Goal: Task Accomplishment & Management: Use online tool/utility

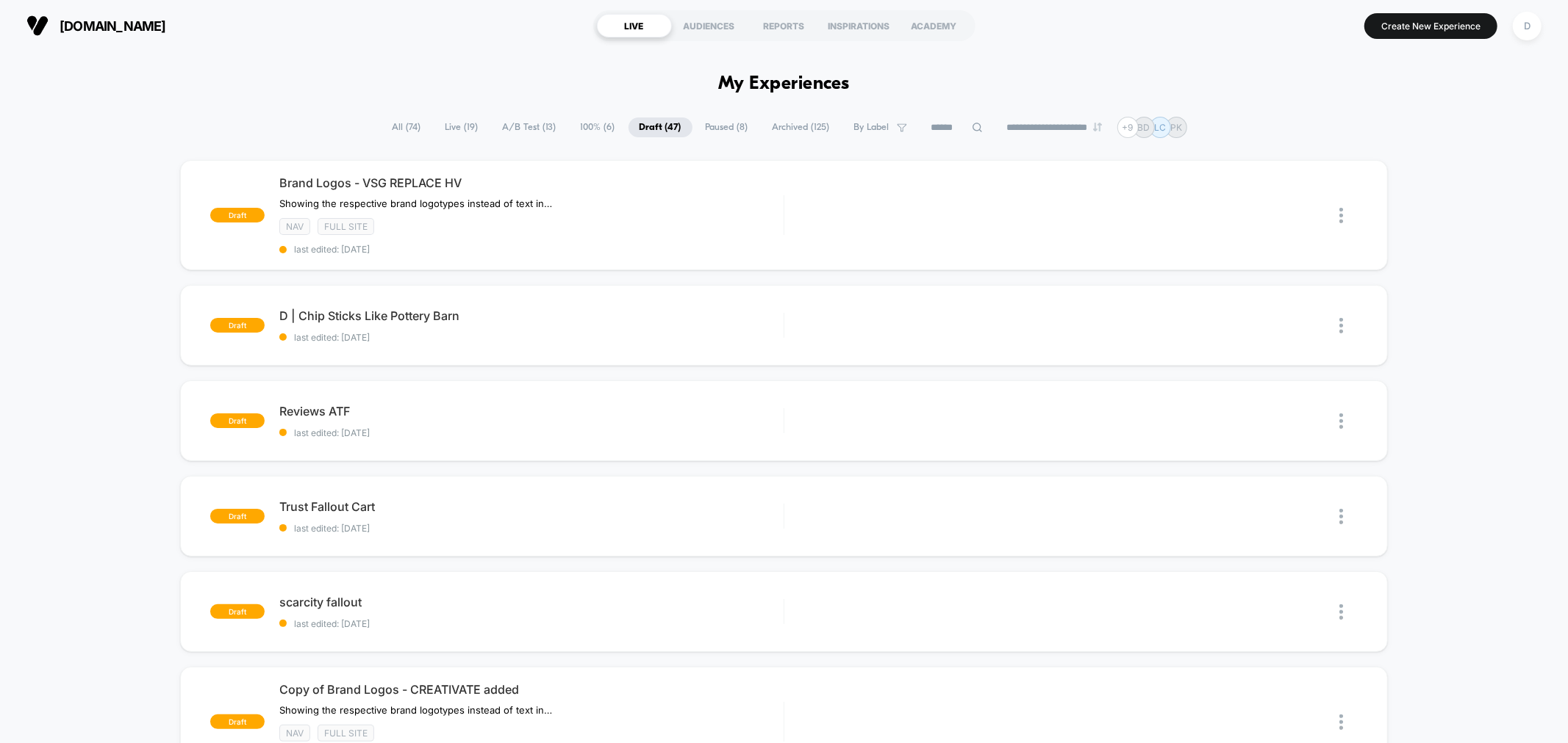
click at [403, 120] on span "All ( 74 )" at bounding box center [407, 128] width 51 height 20
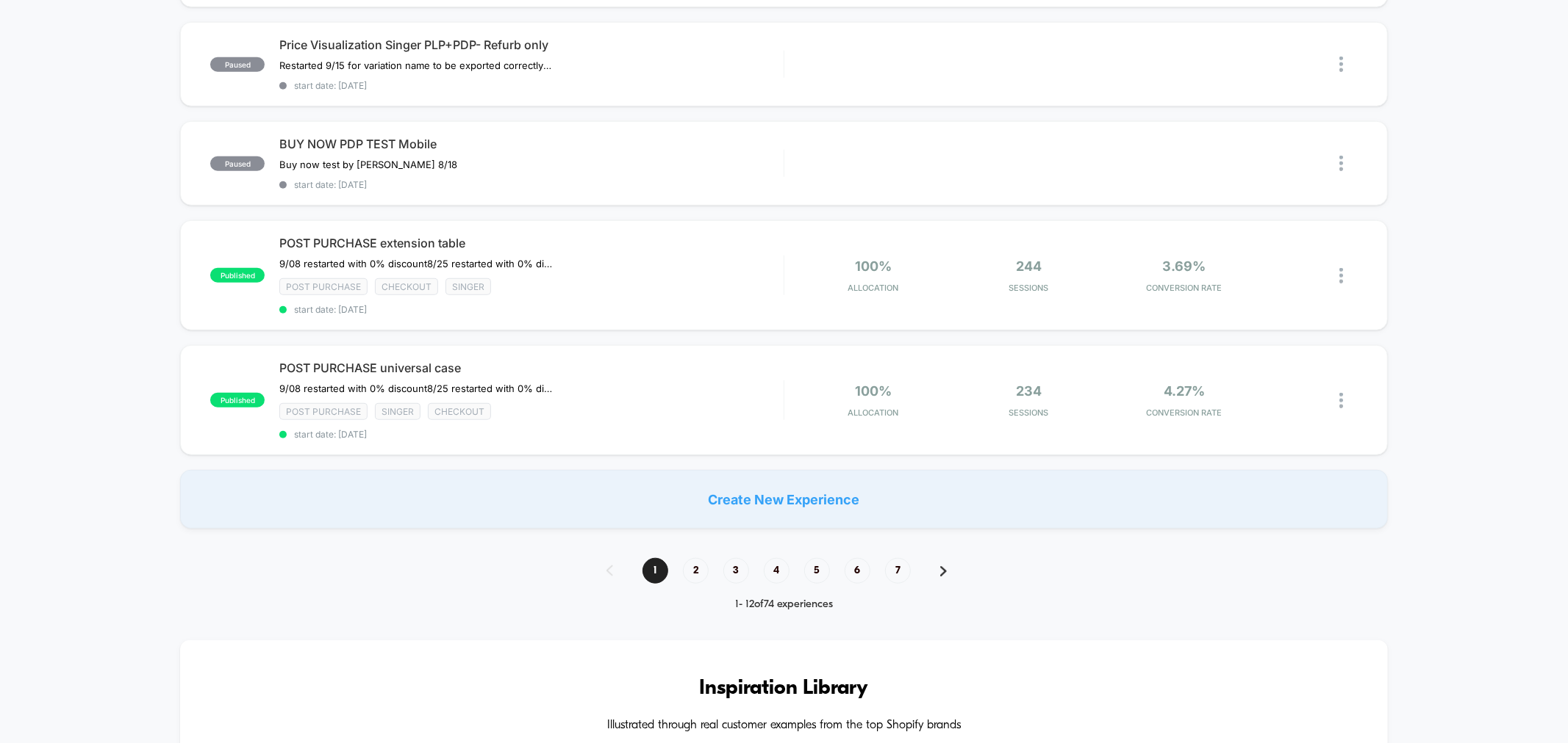
scroll to position [1034, 0]
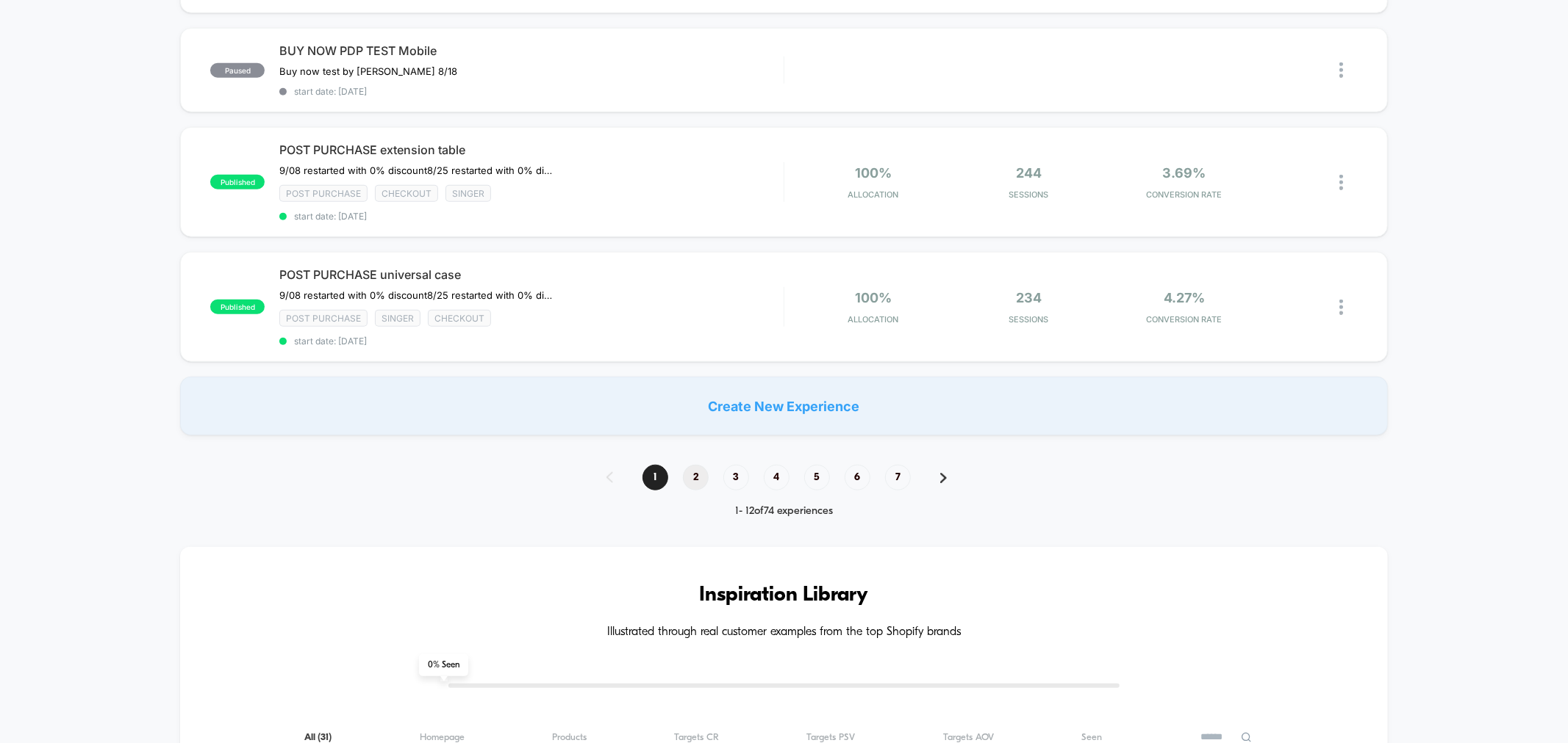
click at [686, 465] on span "2" at bounding box center [696, 478] width 26 height 26
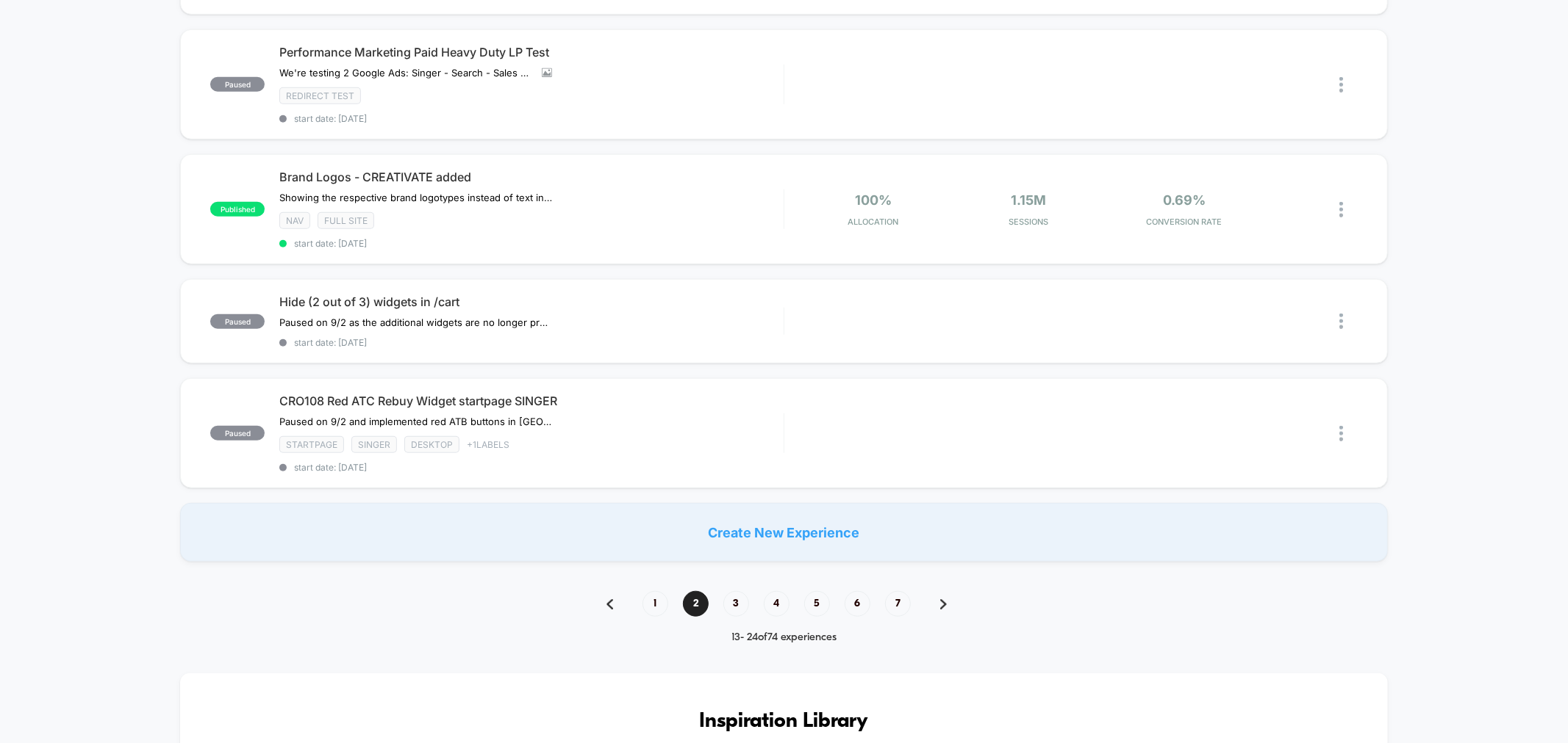
scroll to position [924, 0]
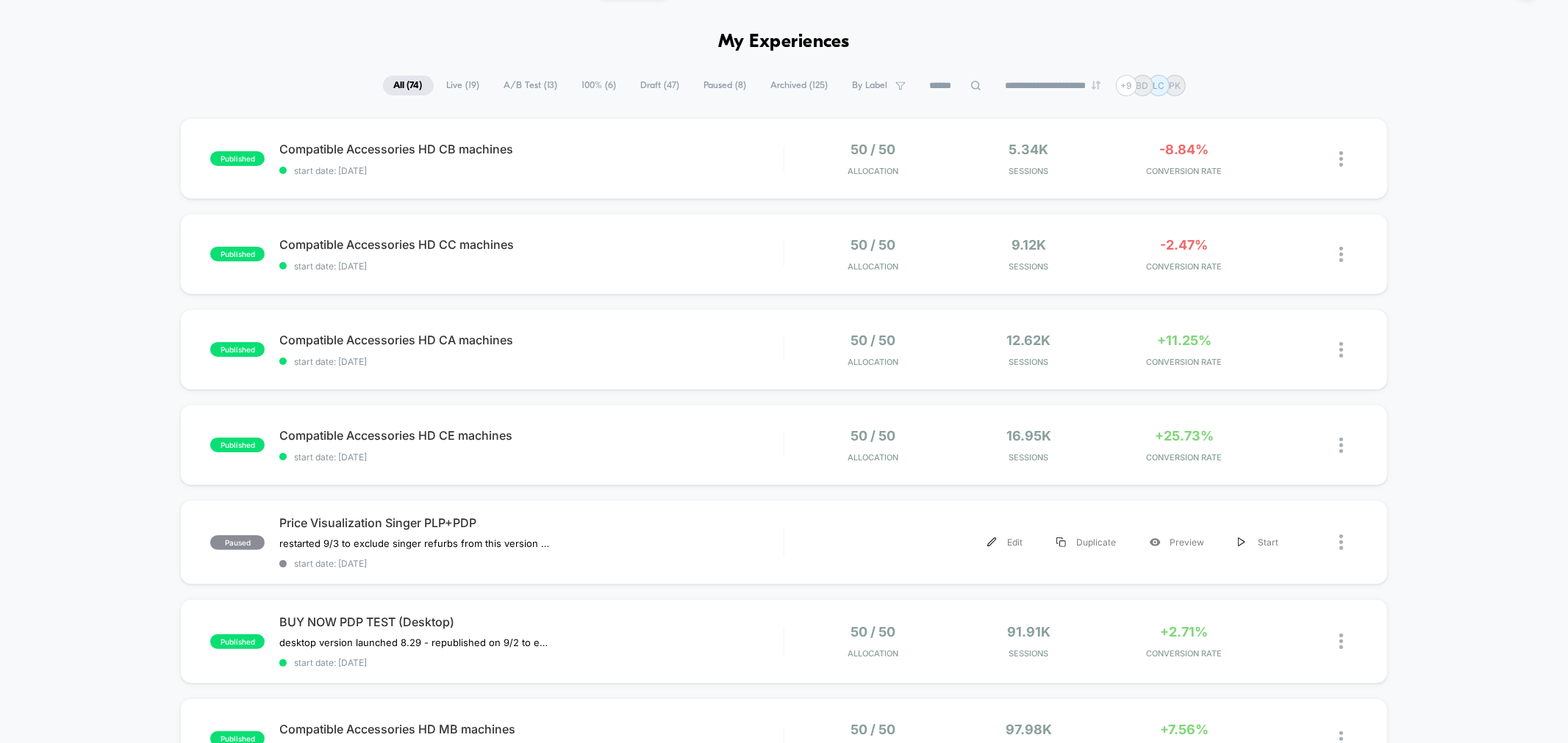
scroll to position [0, 0]
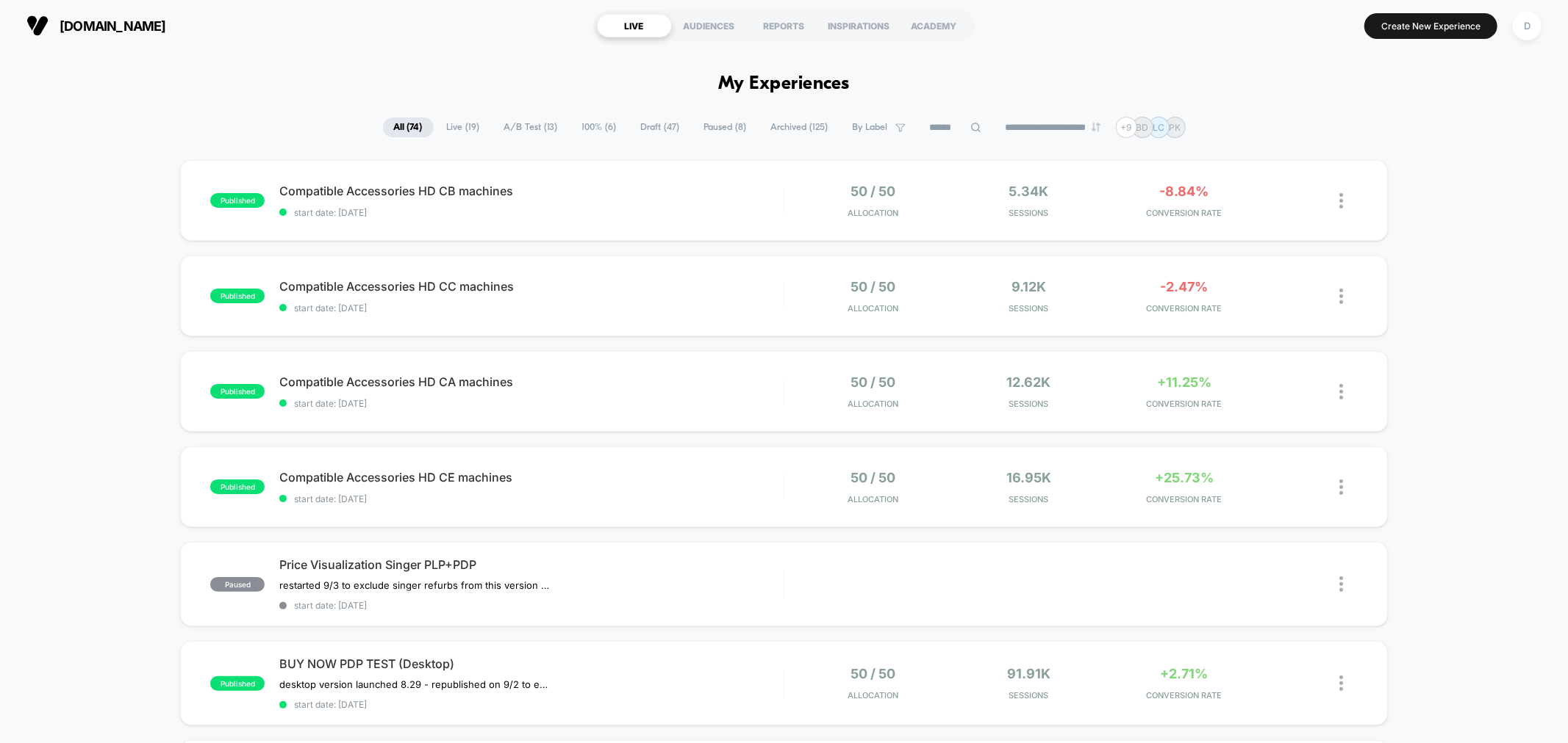
click at [643, 120] on span "Draft ( 47 )" at bounding box center [660, 128] width 61 height 20
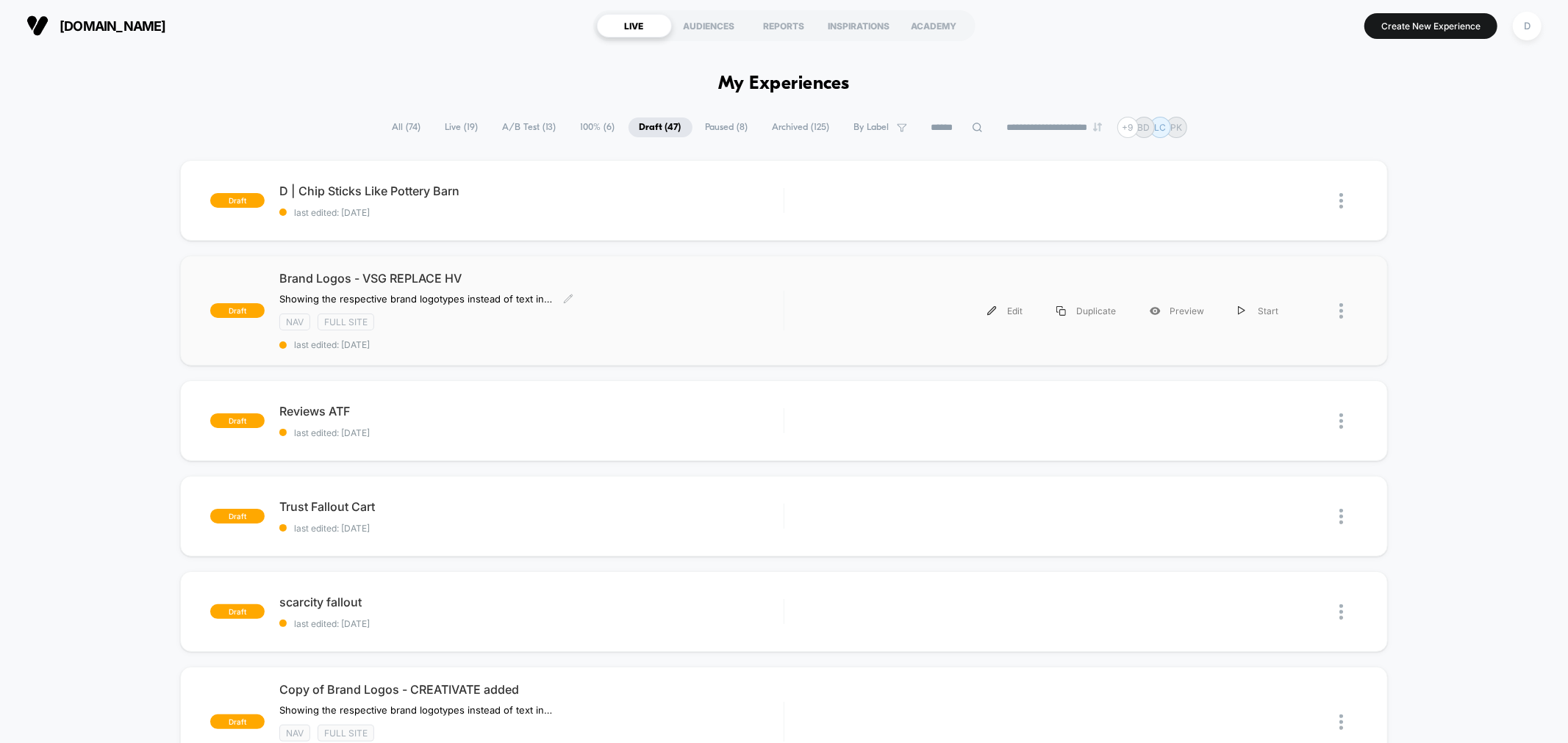
click at [548, 343] on span "last edited: [DATE]" at bounding box center [531, 345] width 504 height 11
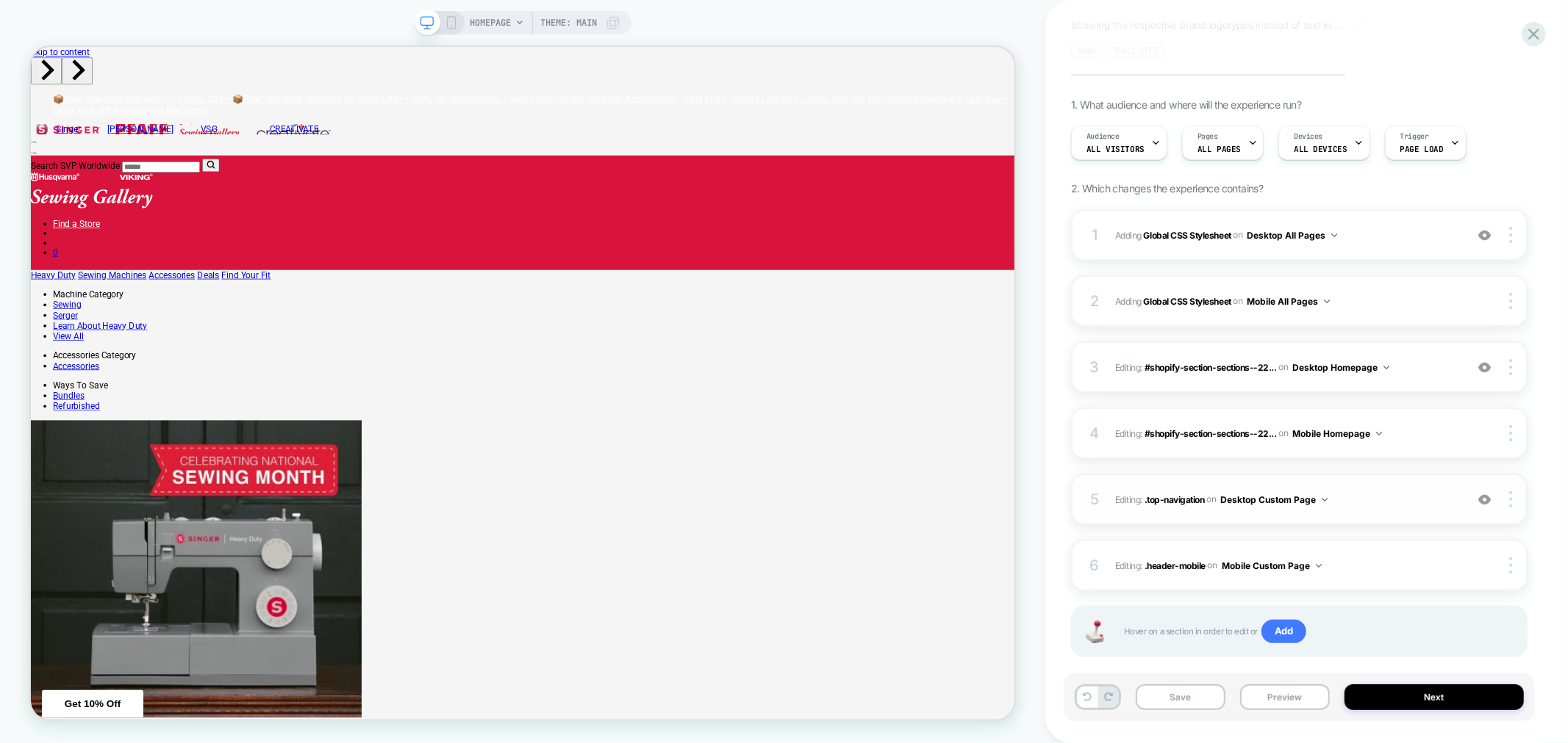
scroll to position [97, 0]
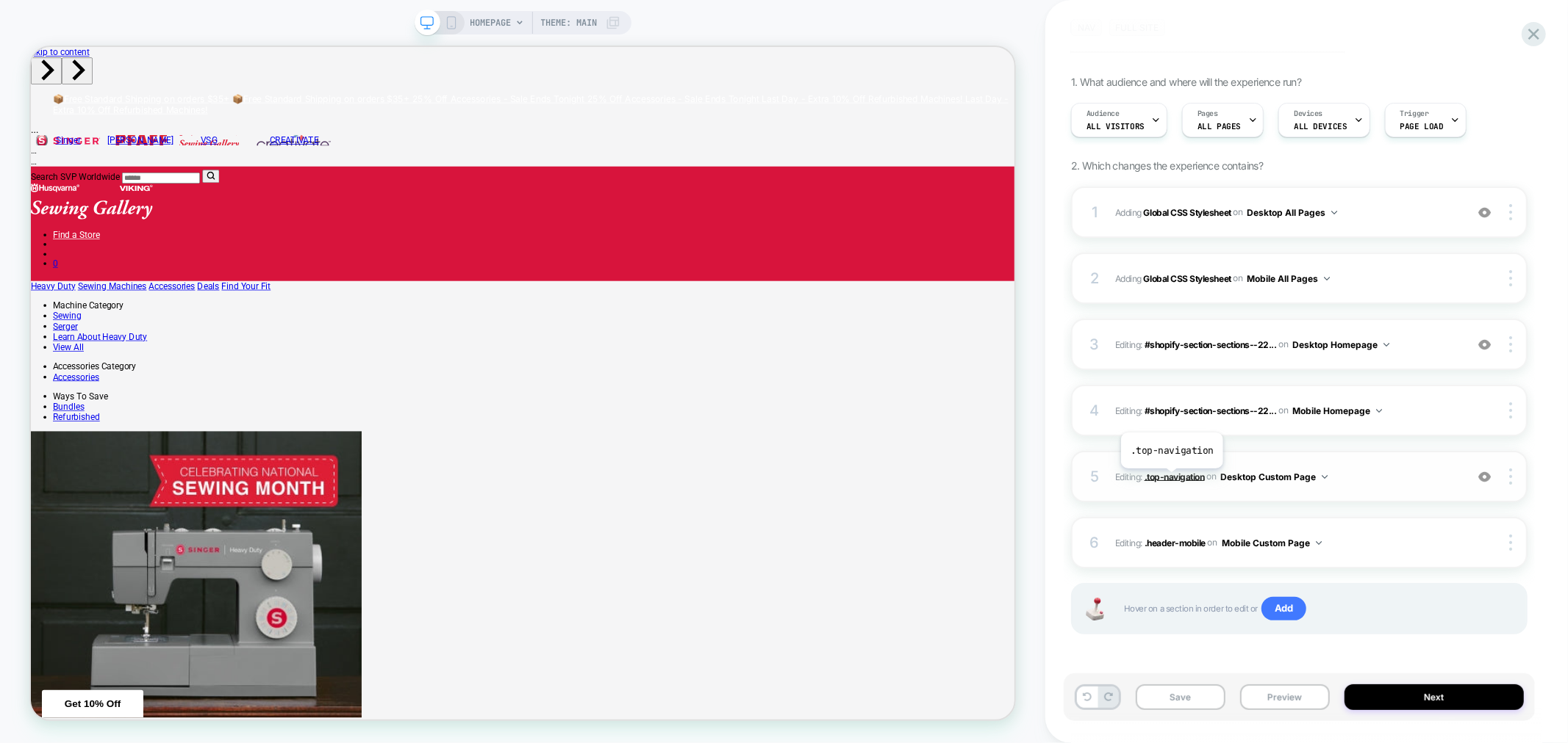
click at [1171, 480] on span ".top-navigation" at bounding box center [1175, 476] width 60 height 11
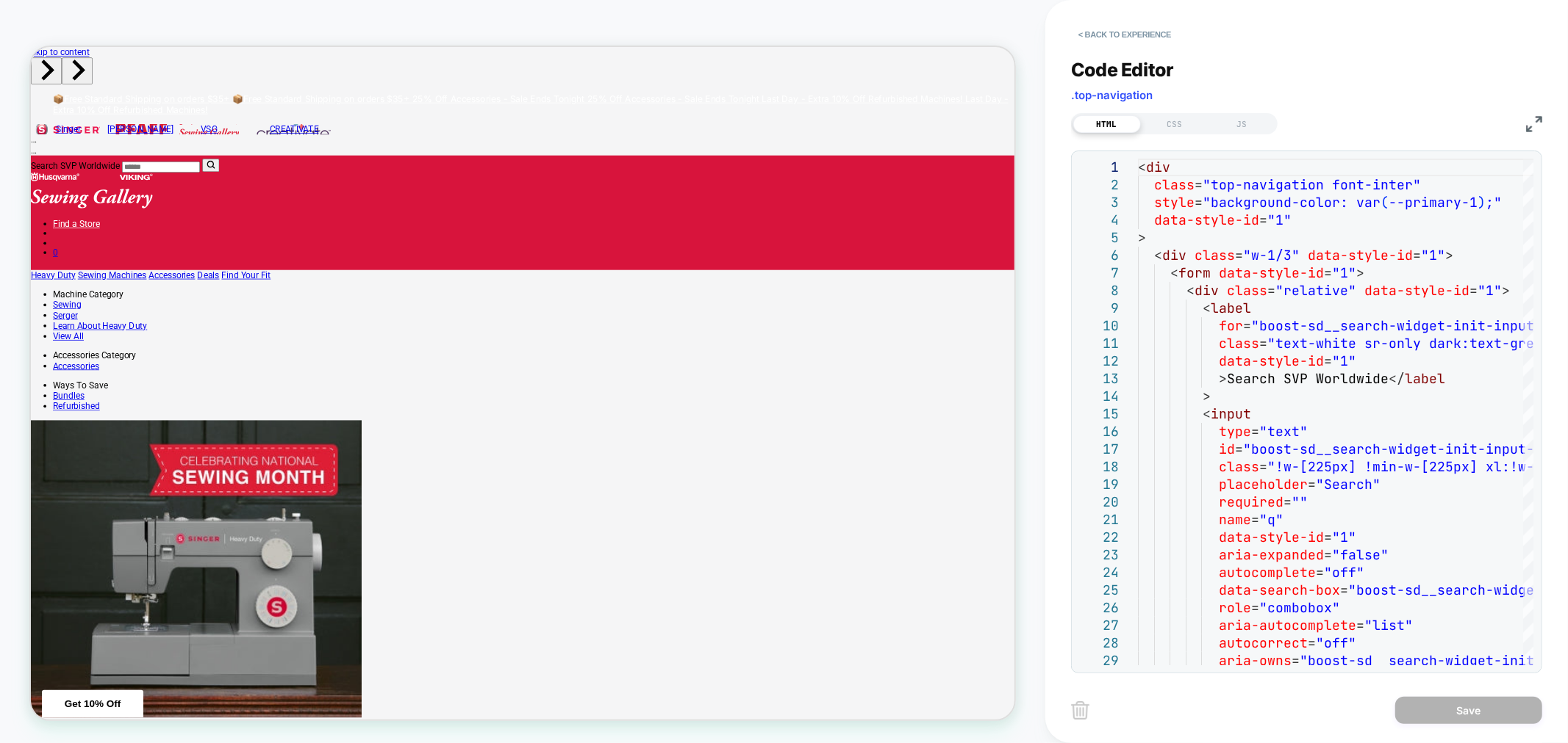
click at [224, 150] on link "VSG" at bounding box center [268, 156] width 88 height 14
click at [1197, 123] on div "CSS" at bounding box center [1174, 123] width 67 height 17
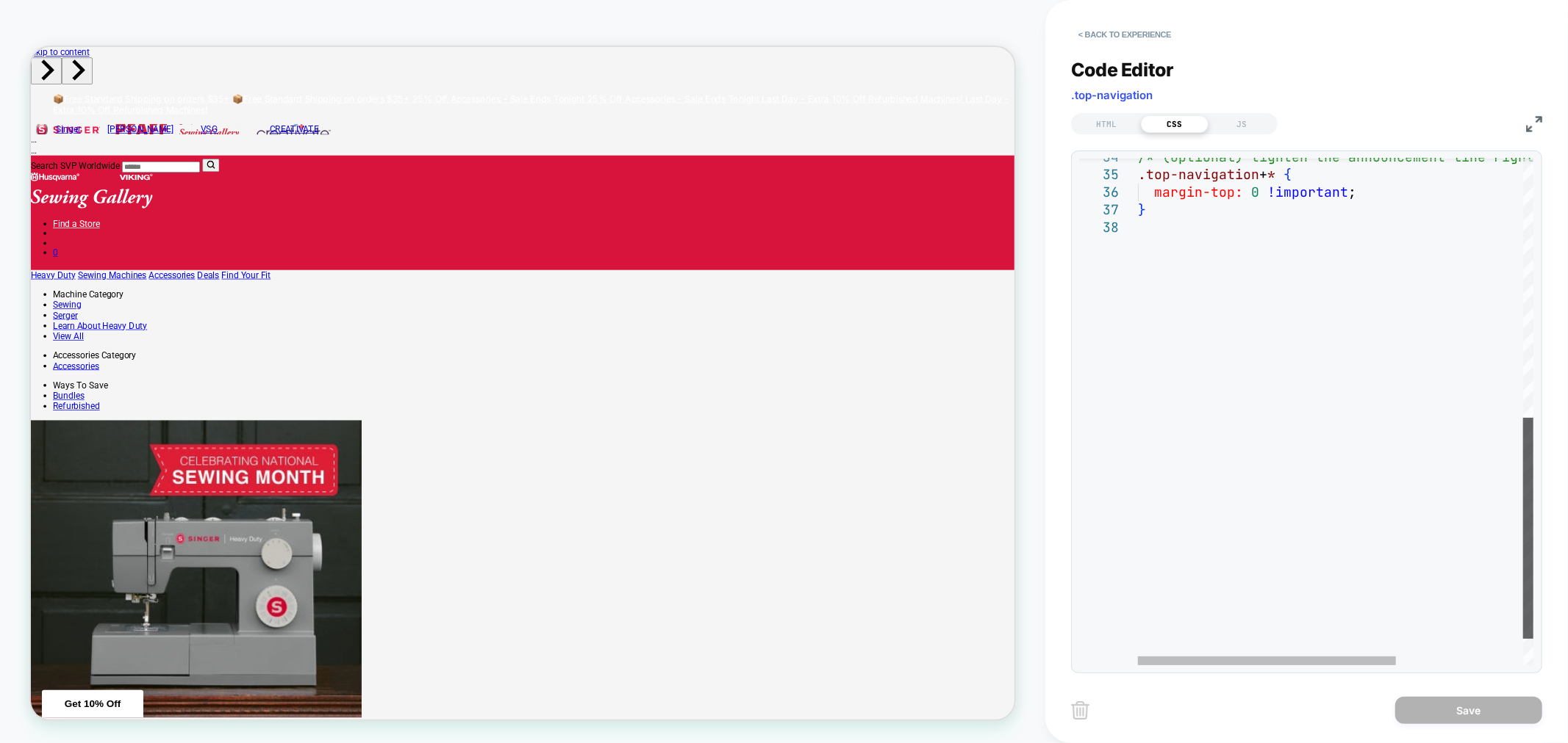
click at [1522, 618] on div at bounding box center [1527, 528] width 10 height 222
click at [1165, 232] on div "/* (Optional) tighten the announcement line right below the header */ .top-navi…" at bounding box center [1432, 146] width 589 height 1159
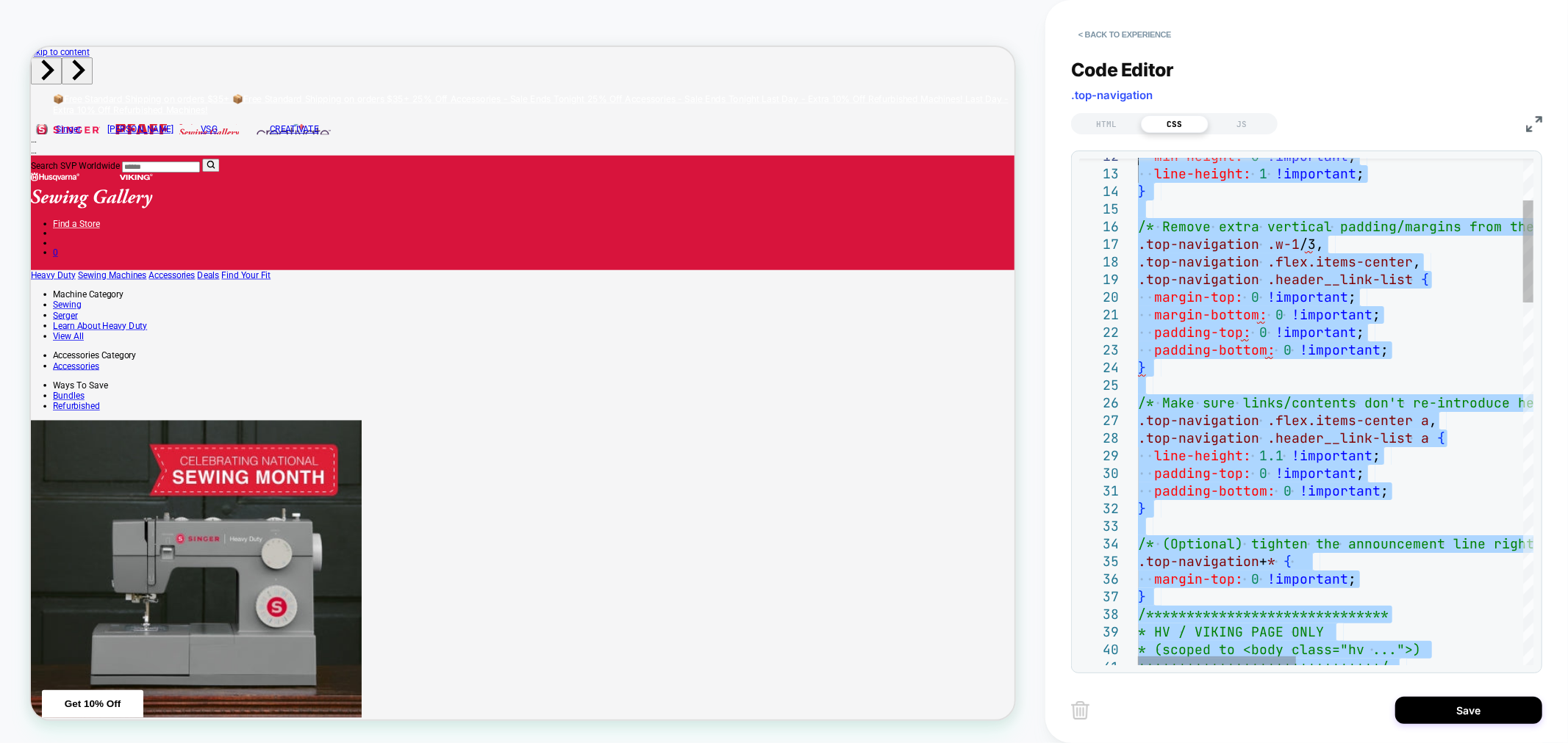
type textarea "**********"
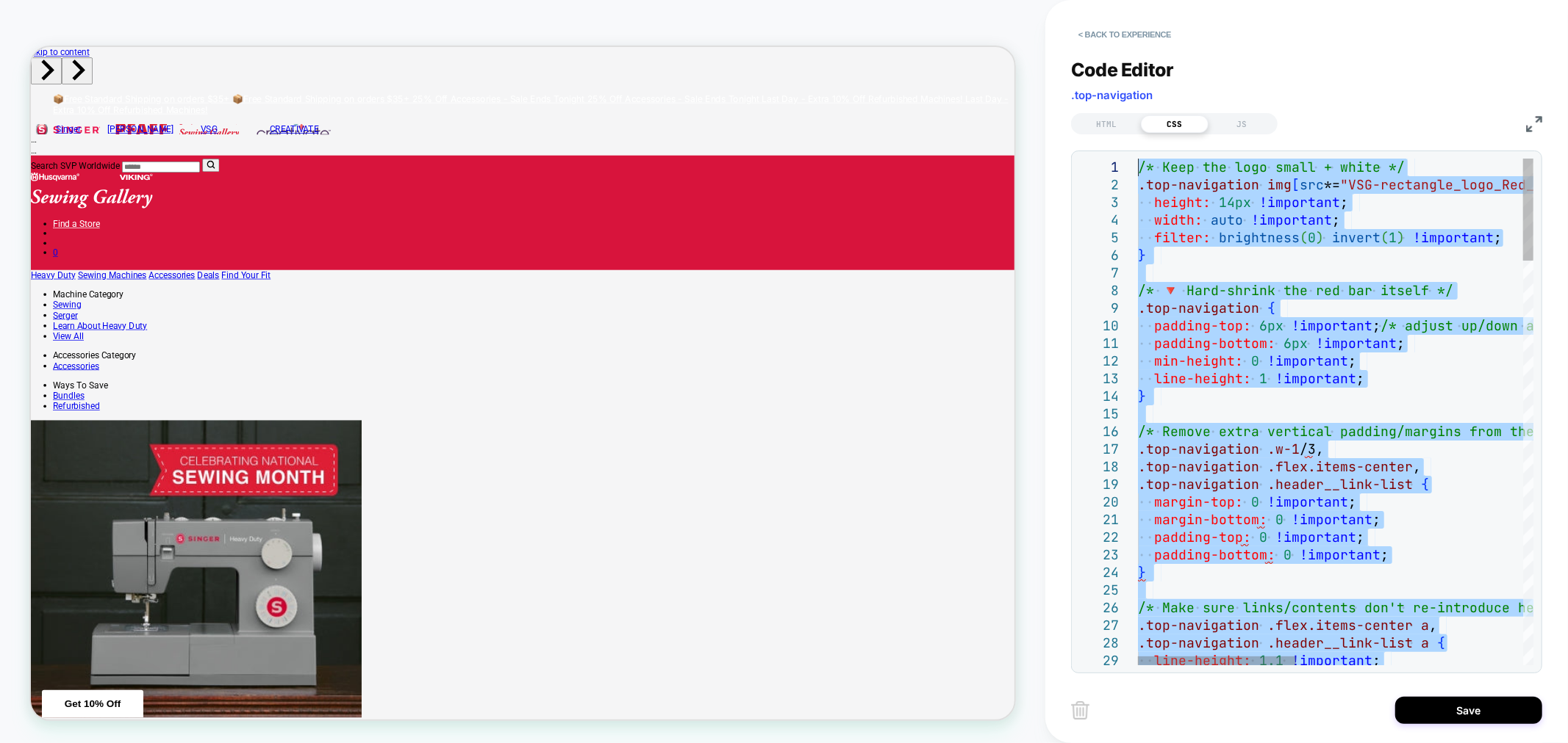
drag, startPoint x: 1194, startPoint y: 510, endPoint x: 1159, endPoint y: 3, distance: 508.2
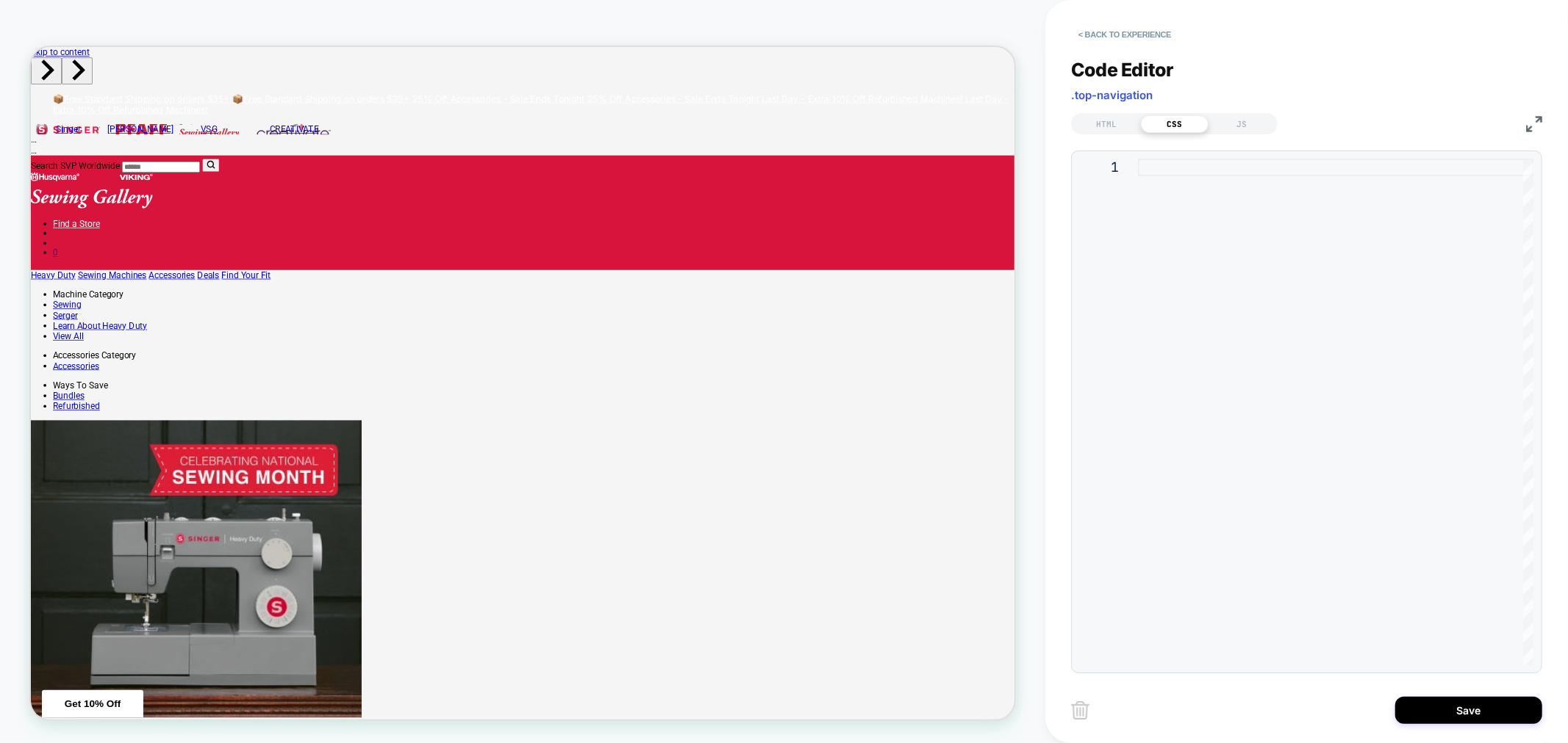
type textarea "**********"
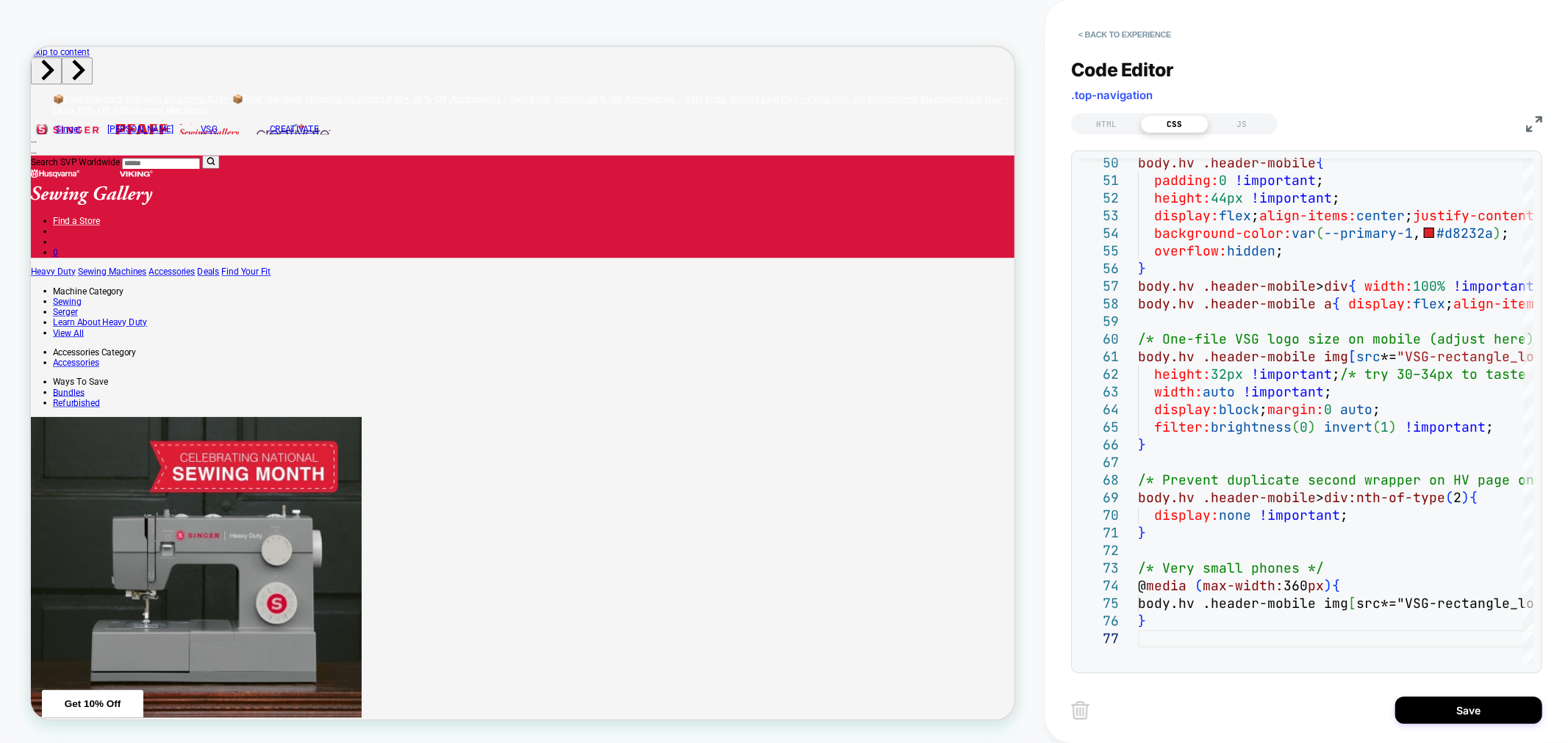
click at [1378, 666] on div "50 51 52 53 54 55 56 57 58 59 60 61 62 63 64 65 66 67 68 69 70 71 72 73 74 75 7…" at bounding box center [1306, 412] width 471 height 523
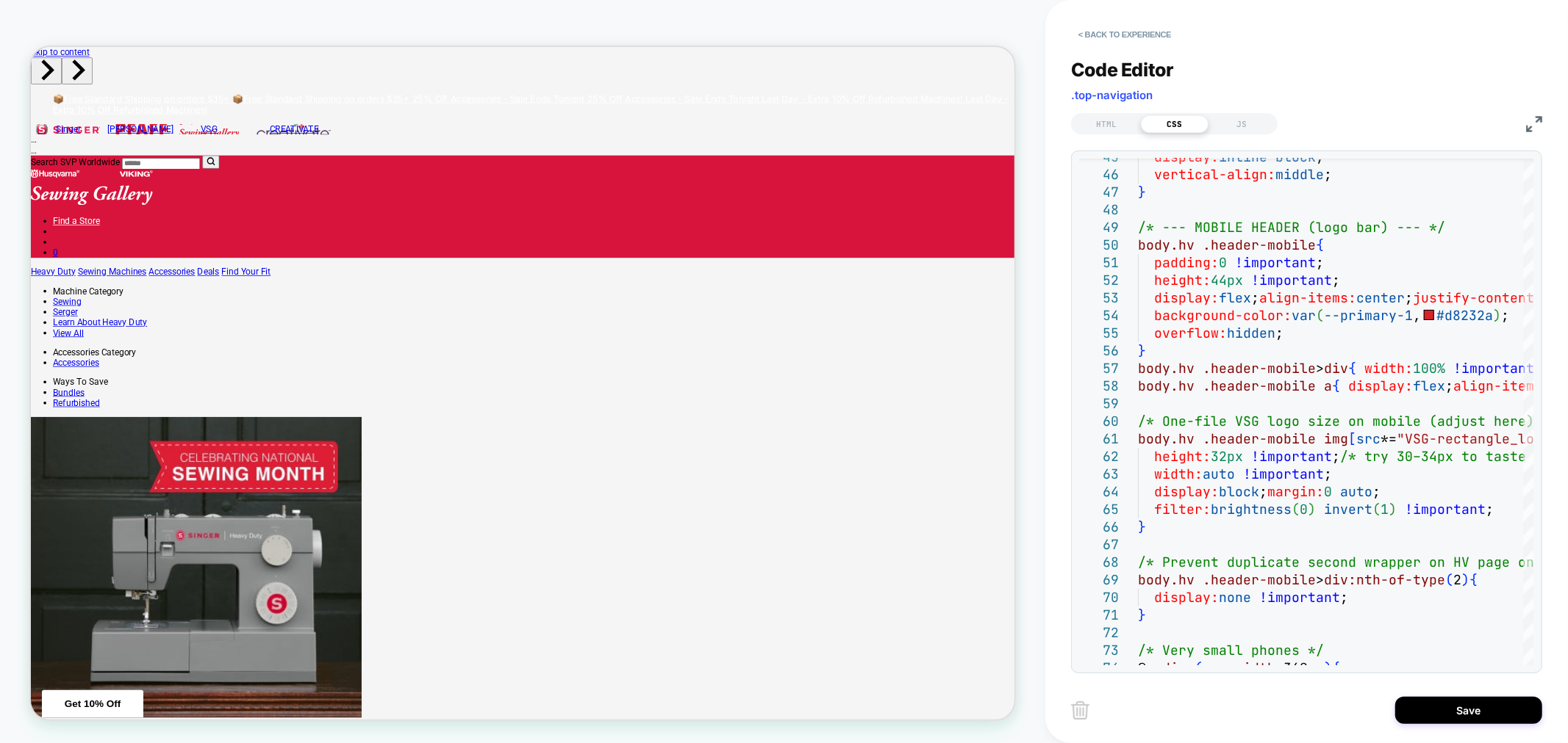
drag, startPoint x: 1470, startPoint y: 707, endPoint x: 1420, endPoint y: 743, distance: 61.6
click at [1469, 706] on button "Save" at bounding box center [1468, 711] width 147 height 27
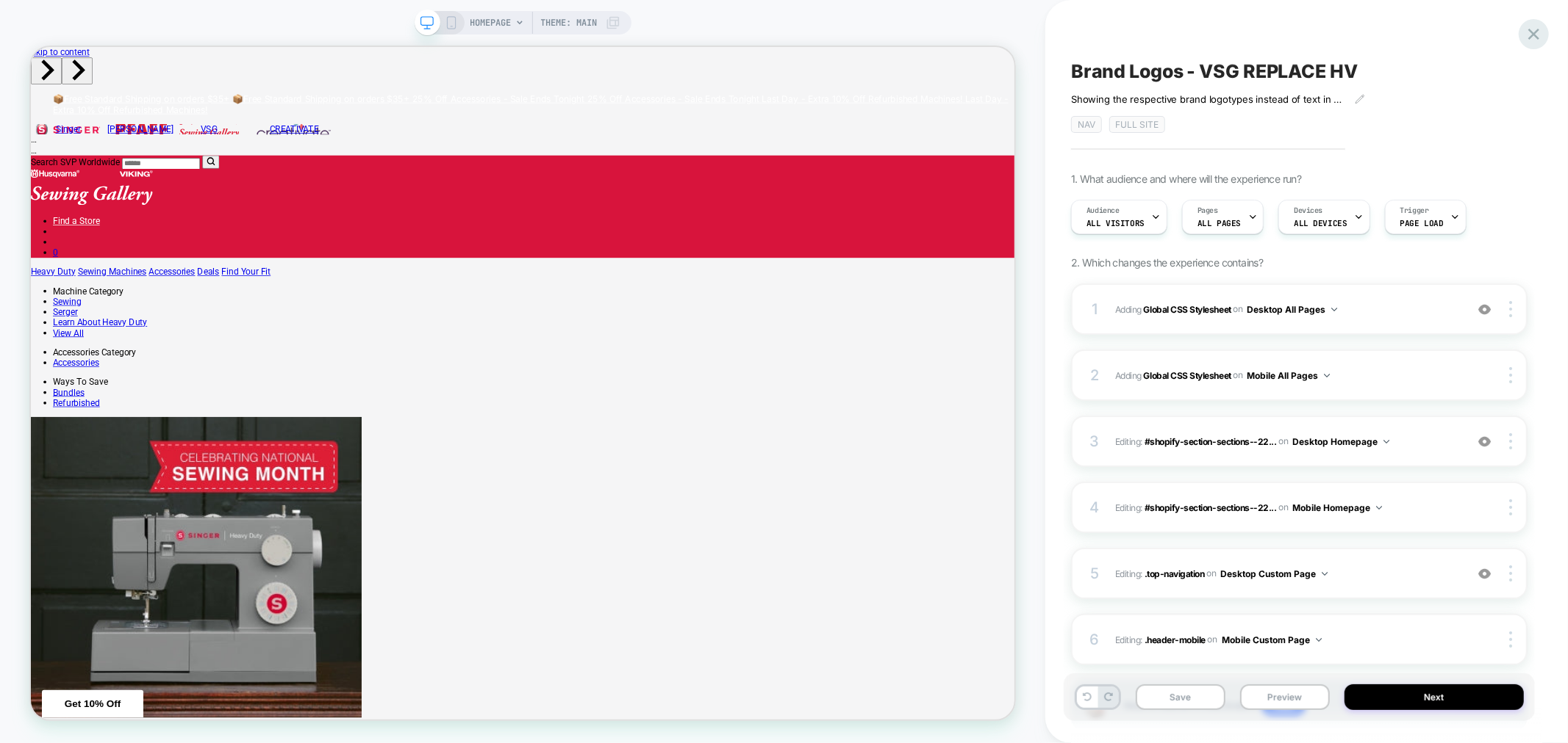
click at [1530, 42] on icon at bounding box center [1533, 35] width 20 height 20
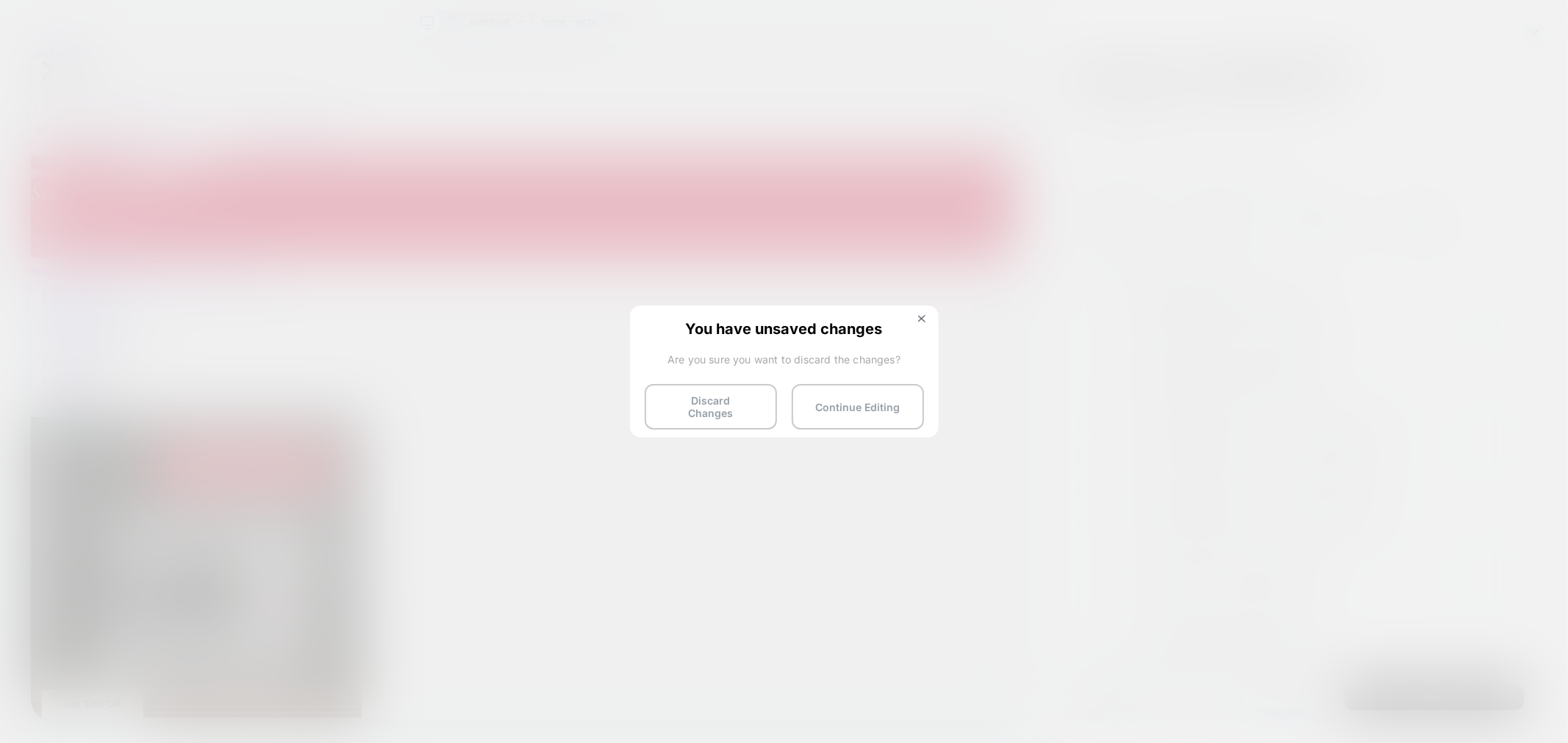
click at [724, 424] on div "You have unsaved changes Are you sure you want to discard the changes? Discard …" at bounding box center [784, 370] width 308 height 130
click at [725, 407] on button "Discard Changes" at bounding box center [711, 407] width 132 height 46
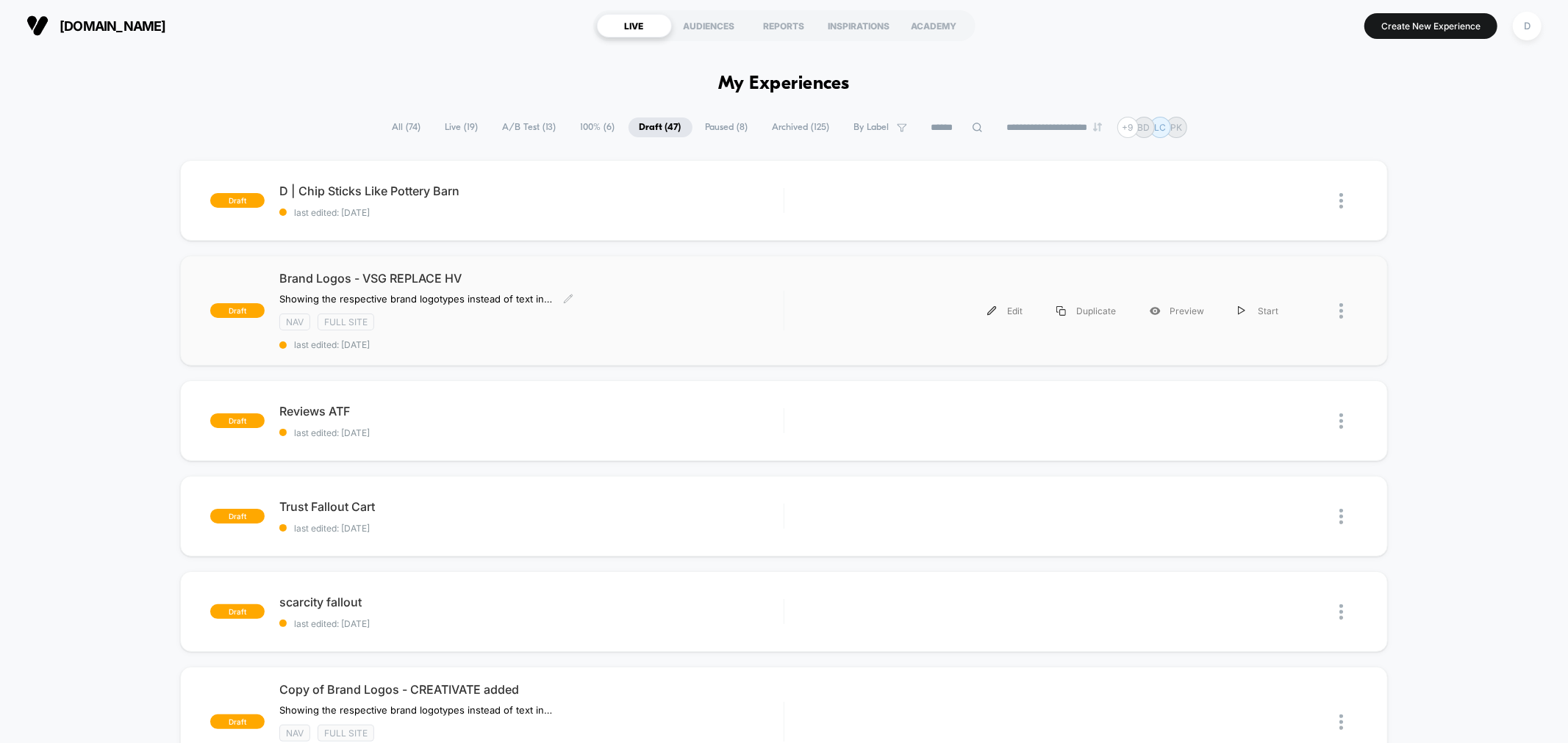
click at [511, 326] on div "NAV Full site" at bounding box center [531, 322] width 504 height 17
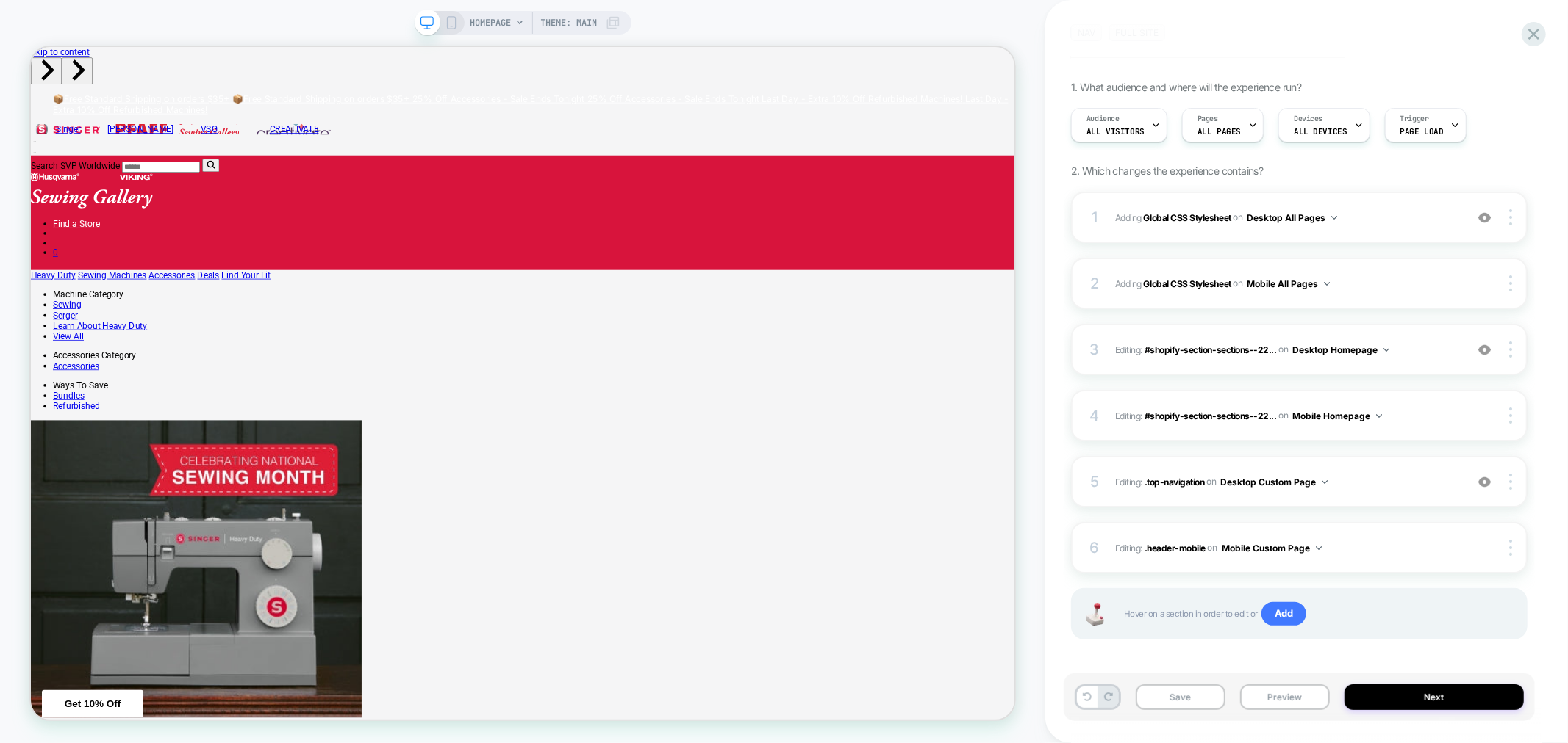
scroll to position [97, 0]
click at [1195, 475] on span ".top-navigation" at bounding box center [1175, 476] width 60 height 11
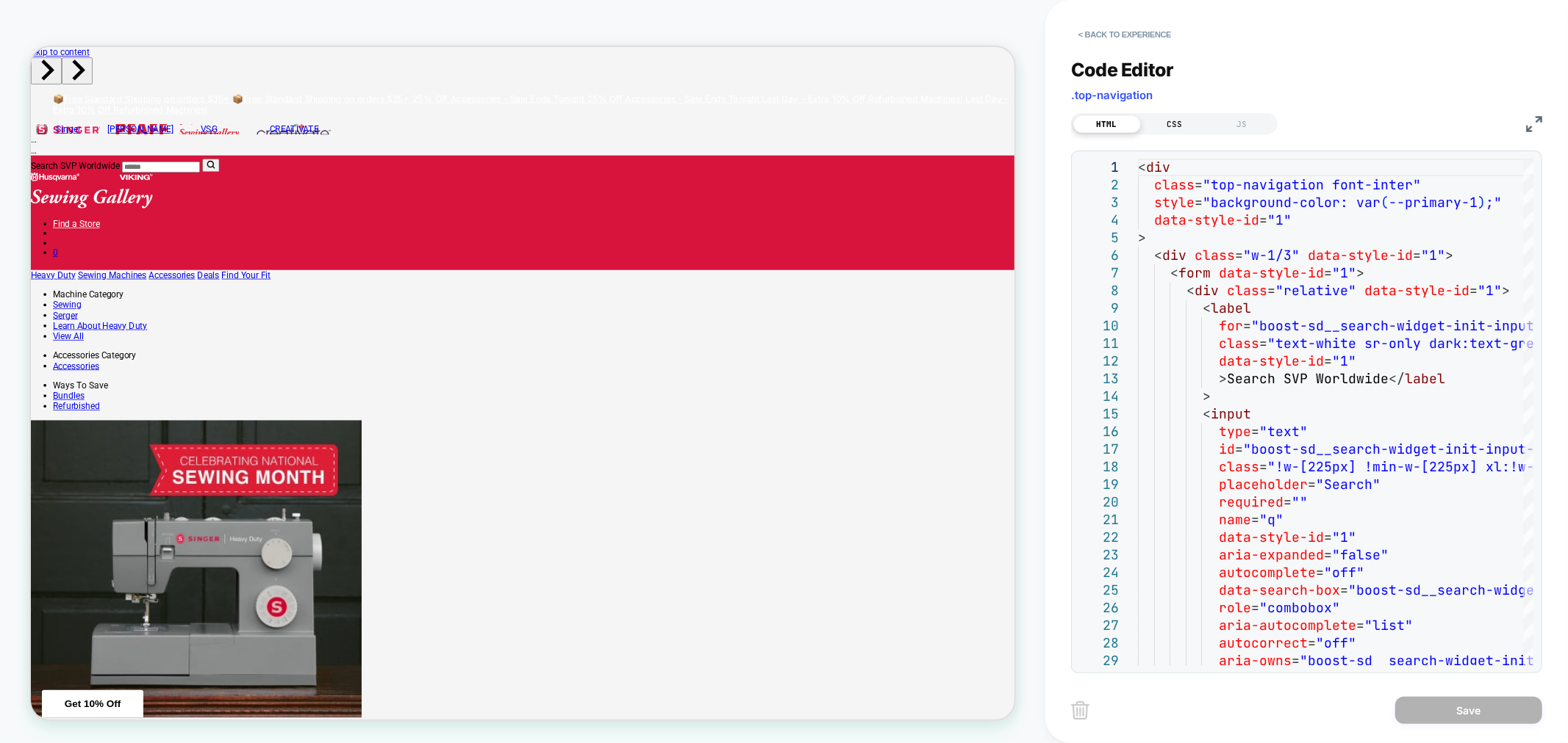
click at [1171, 121] on div "CSS" at bounding box center [1174, 123] width 67 height 17
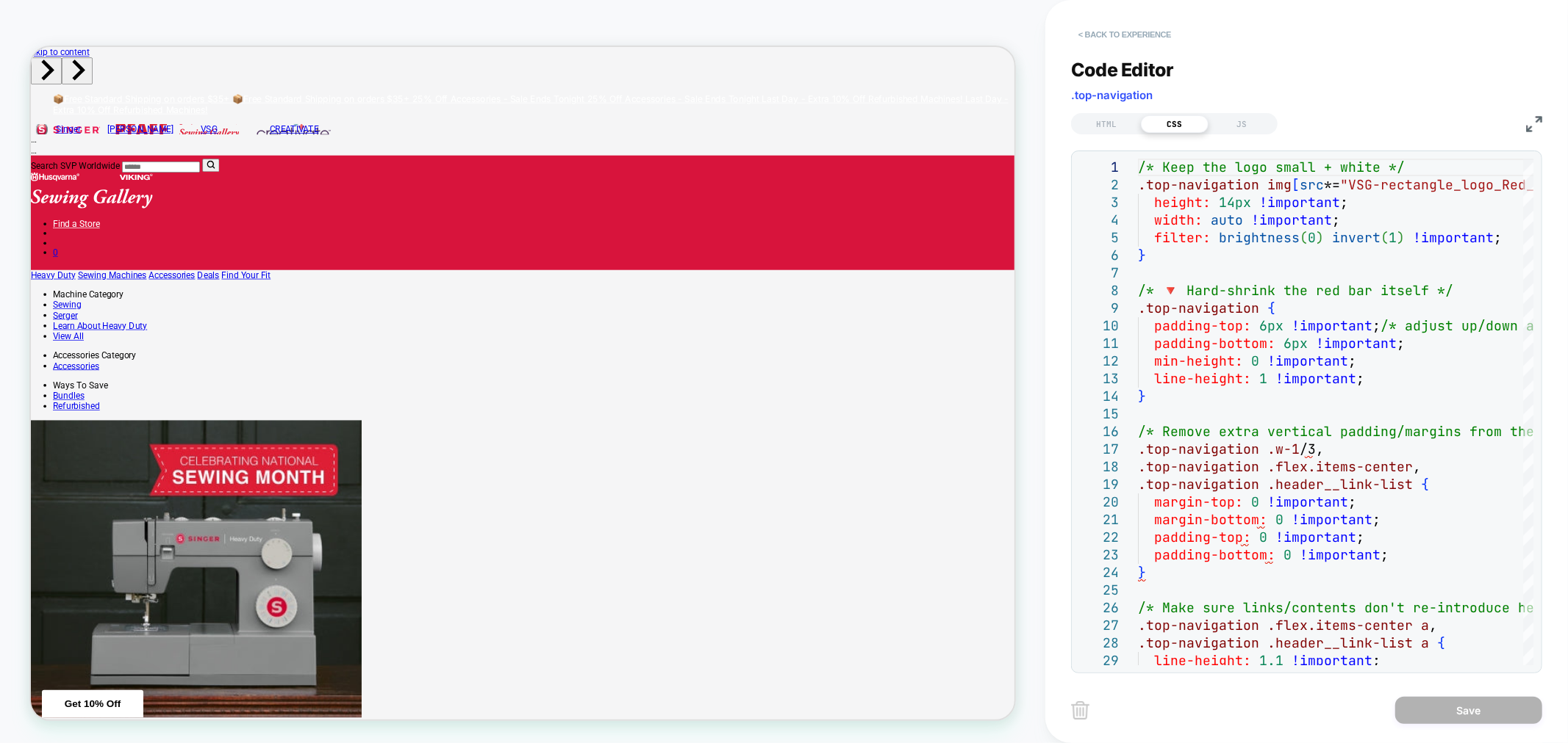
click at [1137, 33] on button "< Back to experience" at bounding box center [1125, 35] width 108 height 24
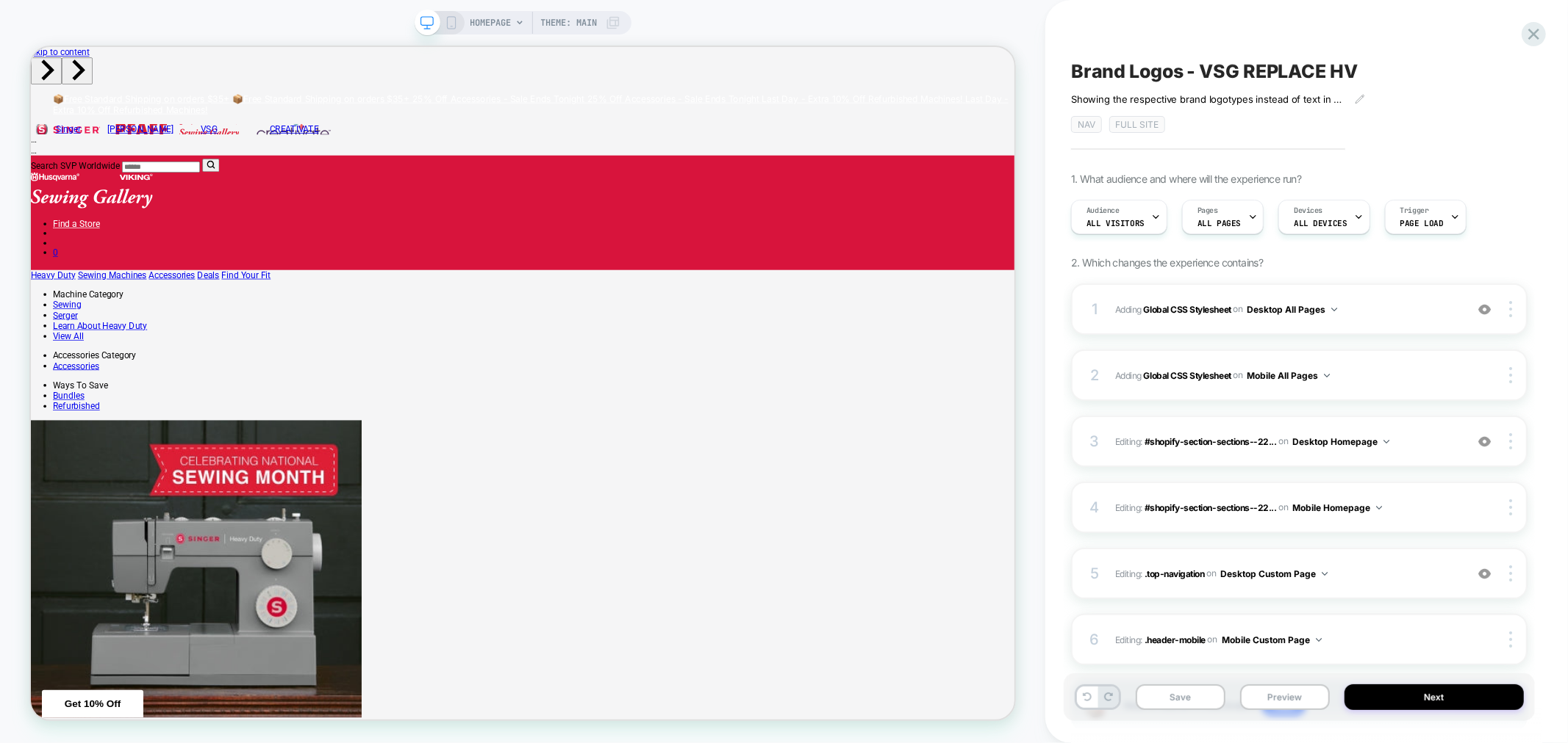
click at [493, 28] on span "HOMEPAGE" at bounding box center [491, 23] width 41 height 24
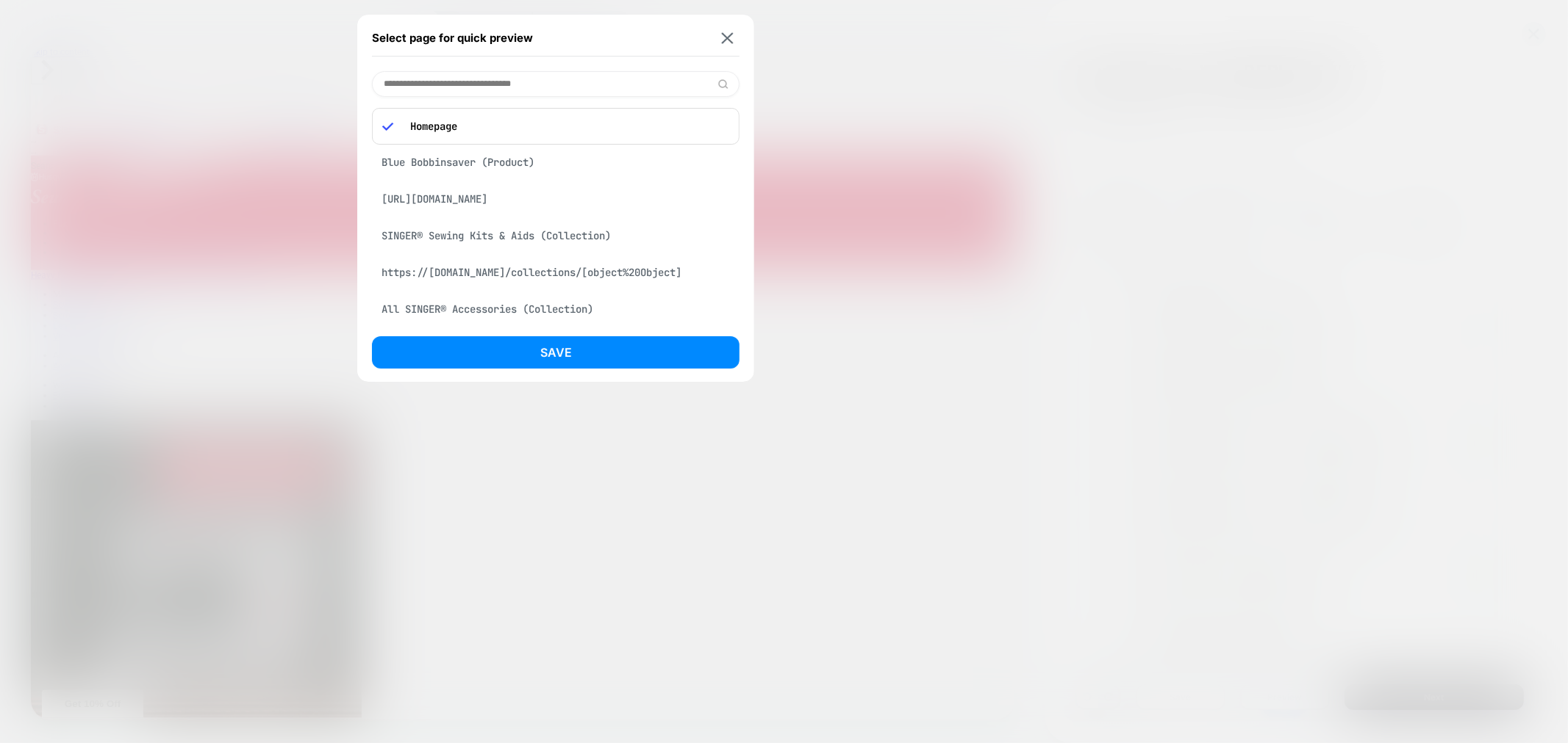
drag, startPoint x: 530, startPoint y: 189, endPoint x: 542, endPoint y: 202, distance: 17.7
click at [534, 195] on div "[URL][DOMAIN_NAME]" at bounding box center [556, 199] width 368 height 28
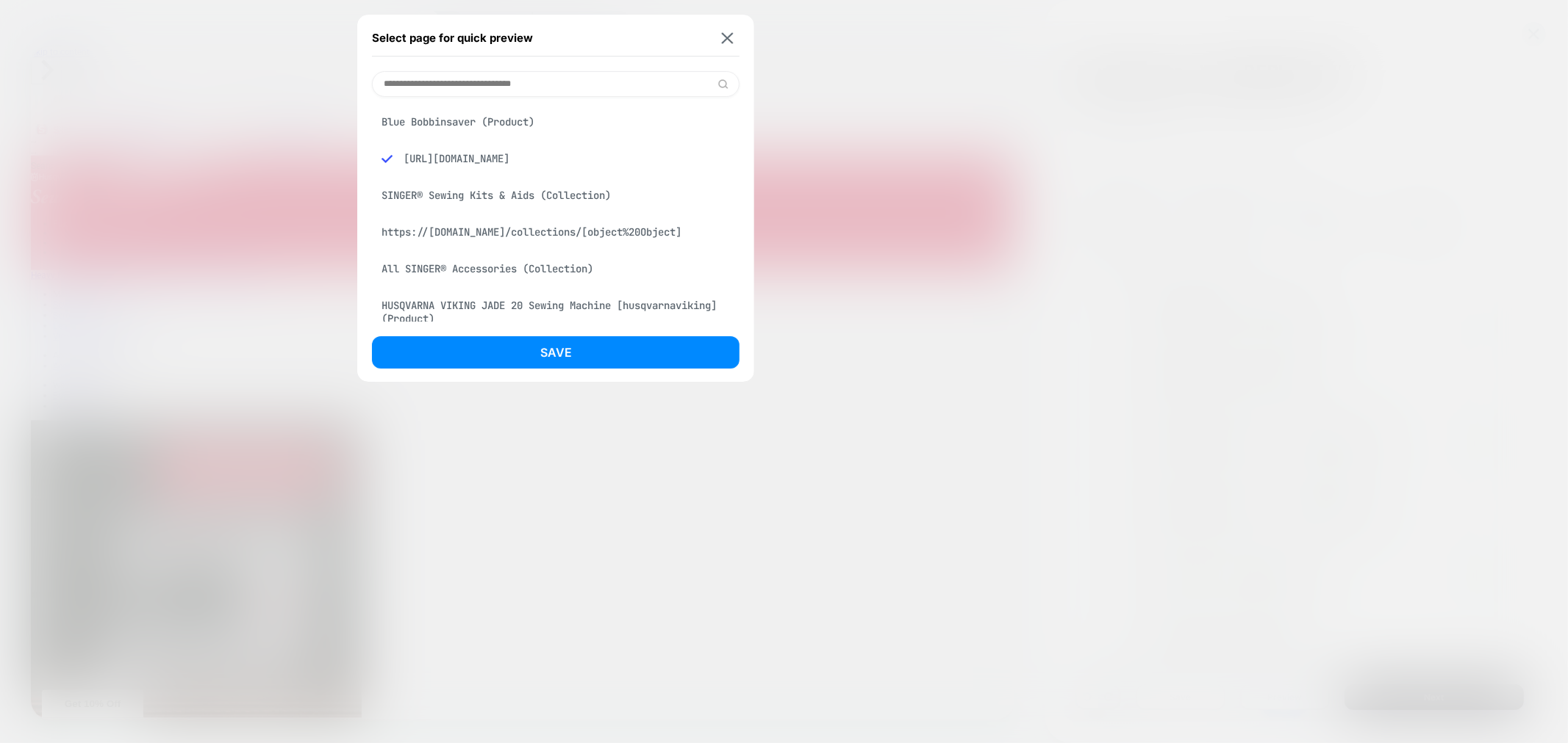
drag, startPoint x: 634, startPoint y: 354, endPoint x: 638, endPoint y: 347, distance: 8.1
click at [633, 355] on button "Save" at bounding box center [556, 352] width 368 height 32
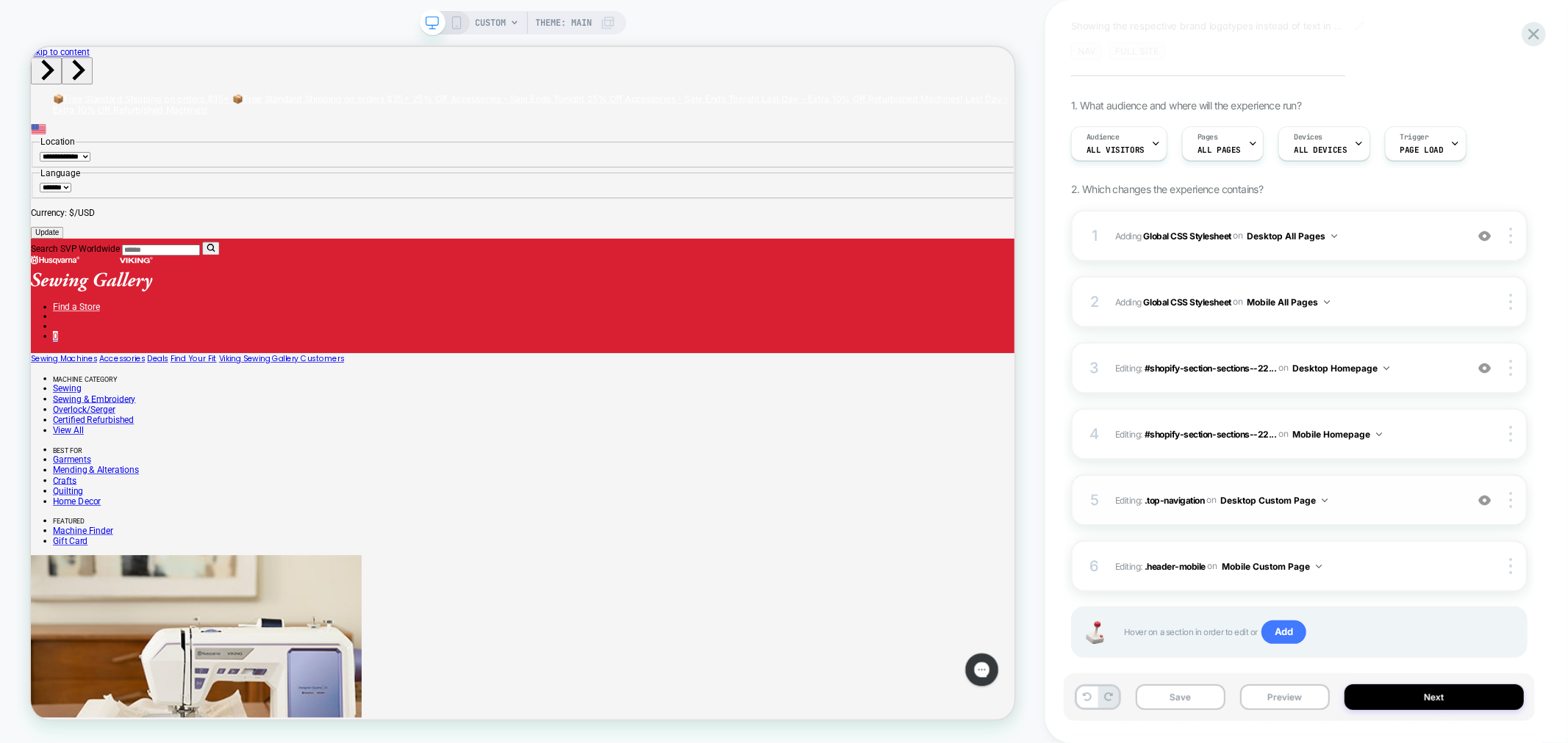
scroll to position [81, 0]
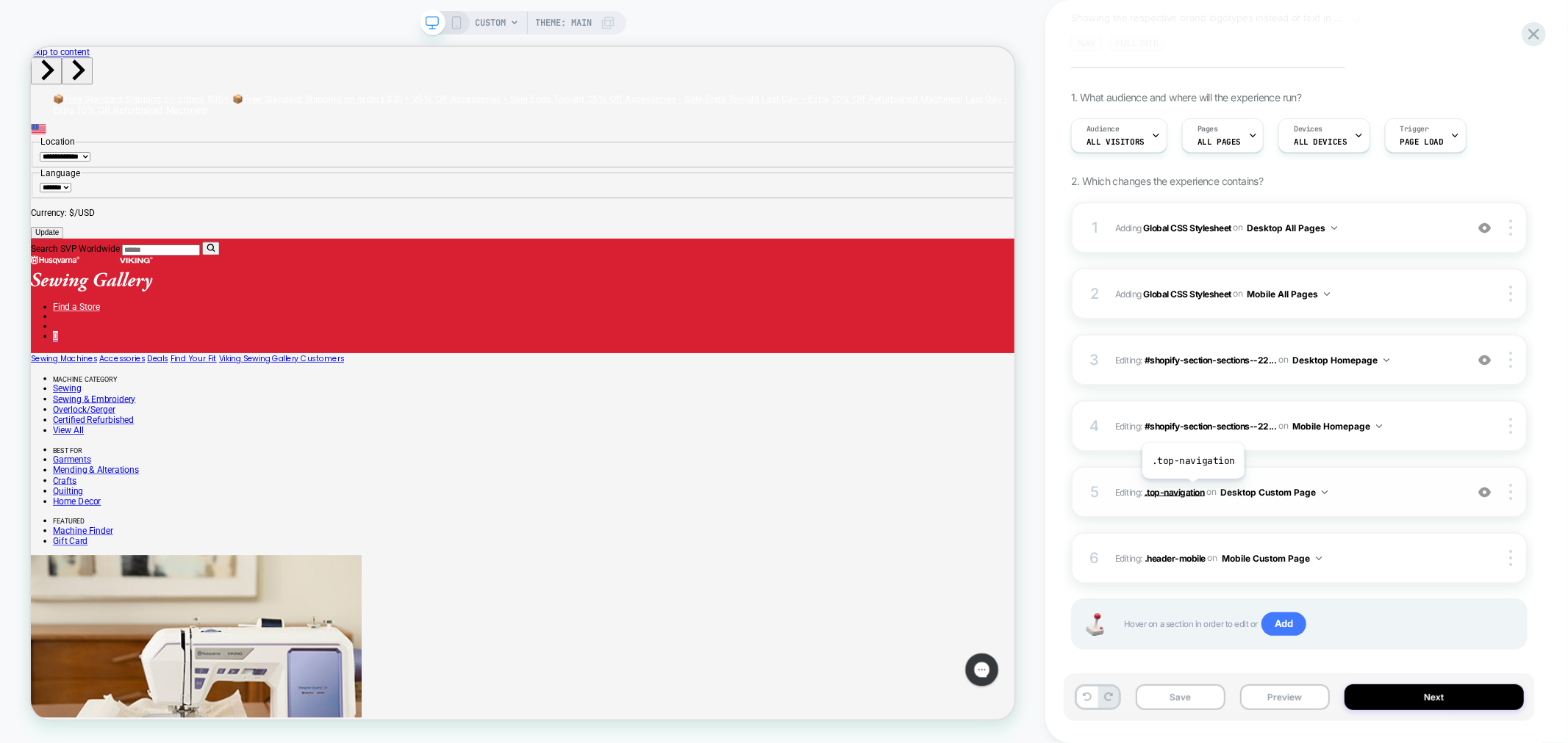
click at [1192, 490] on span ".top-navigation" at bounding box center [1175, 491] width 60 height 11
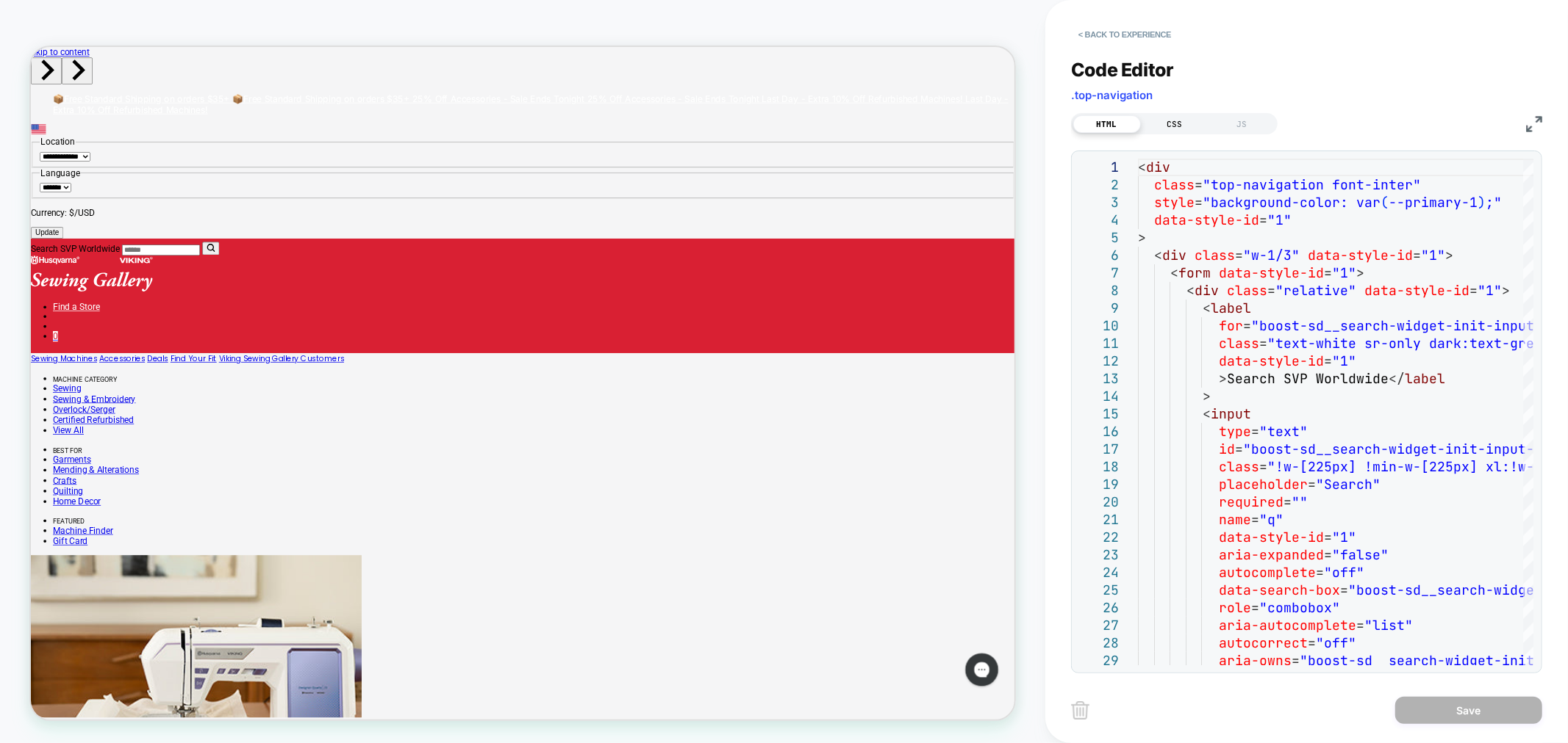
click at [1170, 119] on div "CSS" at bounding box center [1174, 123] width 67 height 17
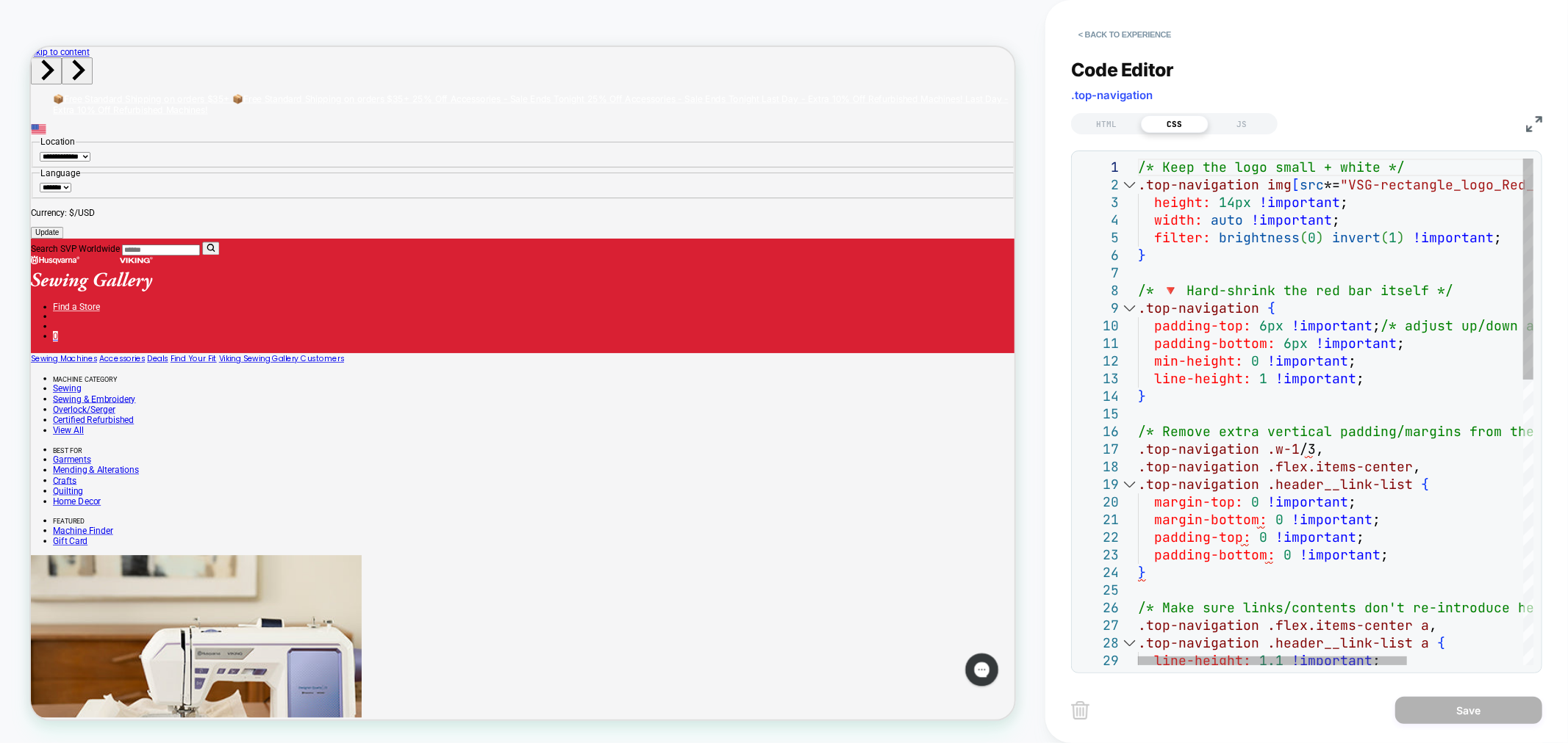
drag, startPoint x: 1137, startPoint y: 167, endPoint x: 1125, endPoint y: 165, distance: 12.2
click at [1235, 252] on div "1 2 3 4 5 6 7 8 9 10 11 12 13 14 15 16 17 18 19 20 21 22 23 24 25 26 27 28 29 /…" at bounding box center [1306, 412] width 454 height 507
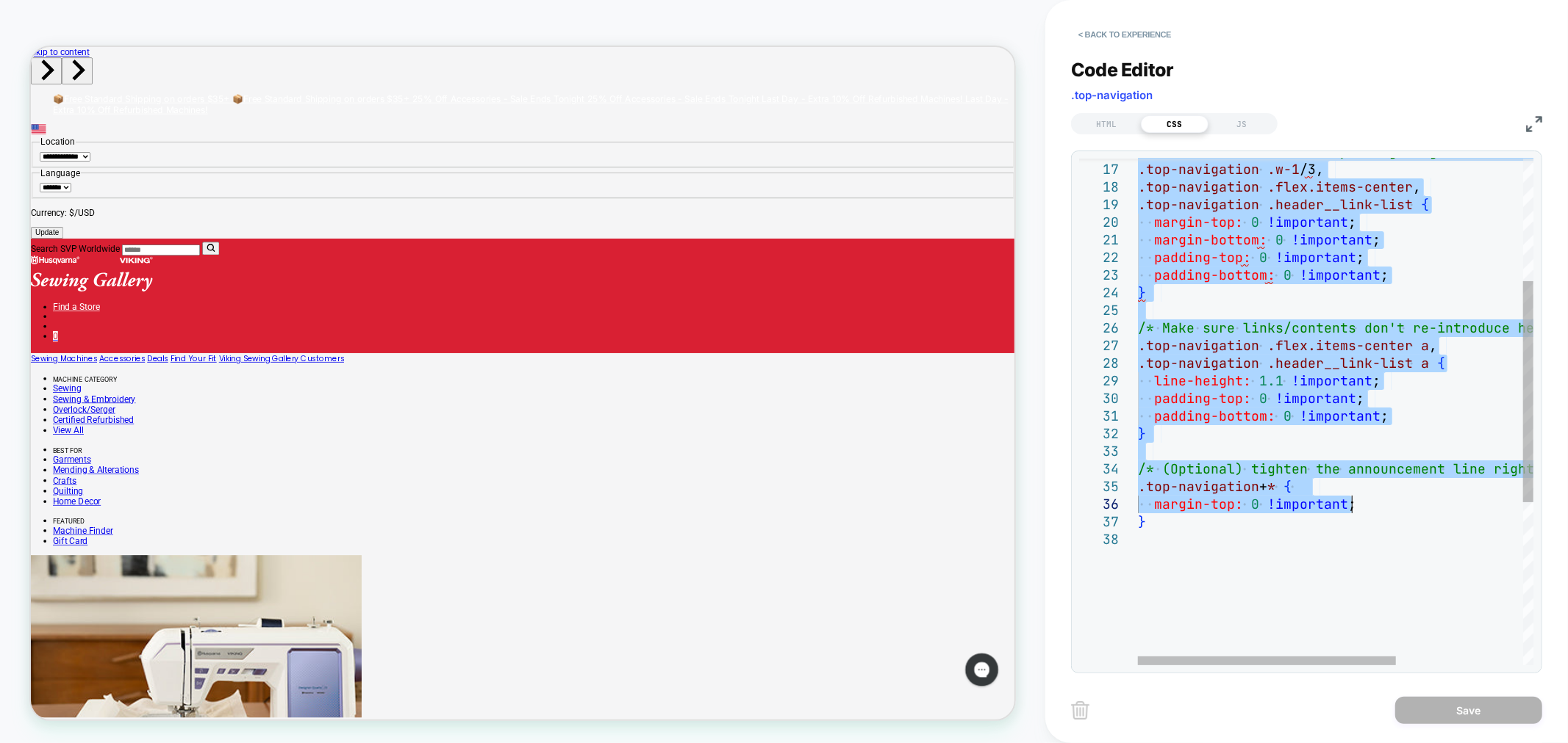
drag, startPoint x: 1140, startPoint y: 165, endPoint x: 1363, endPoint y: 511, distance: 411.6
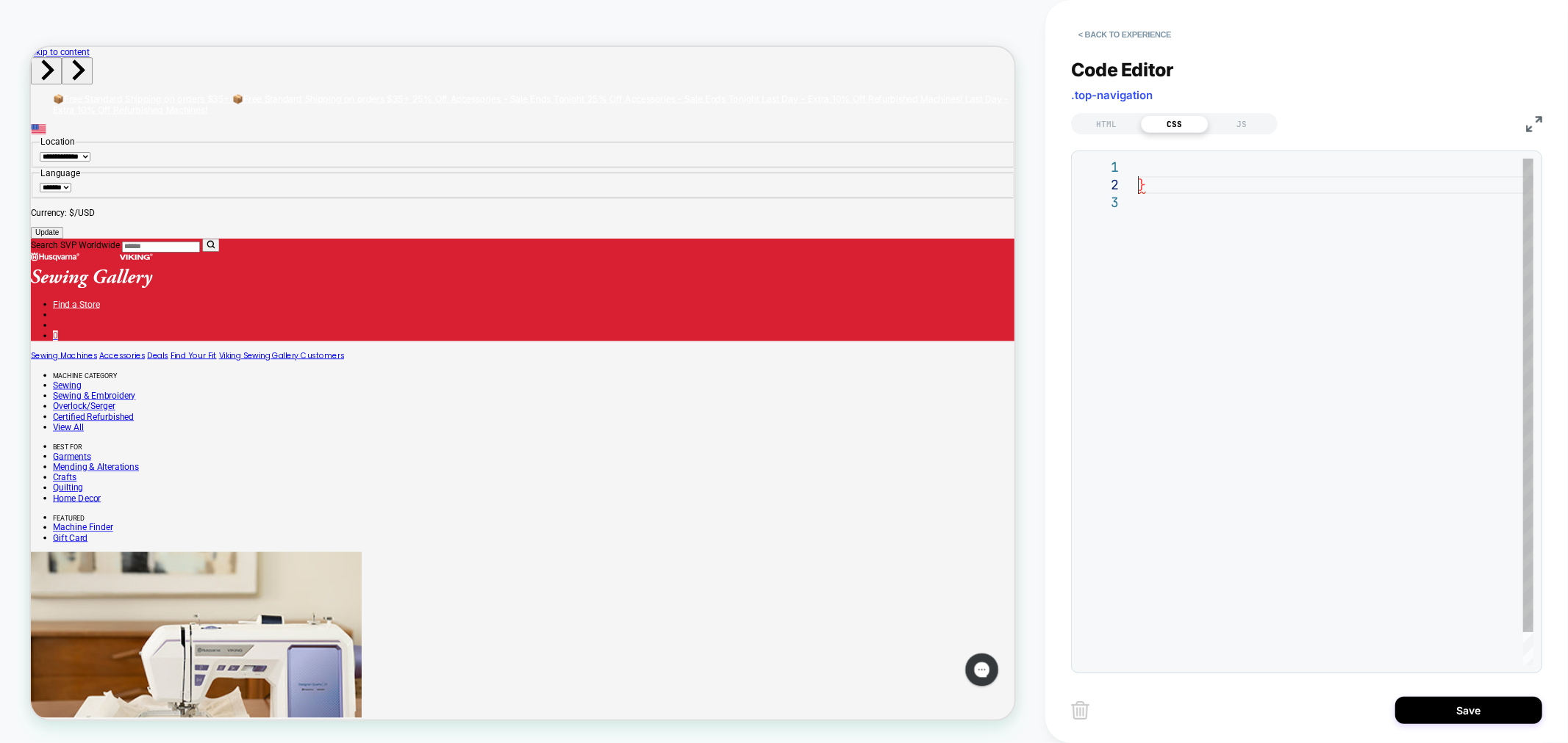
type textarea "*"
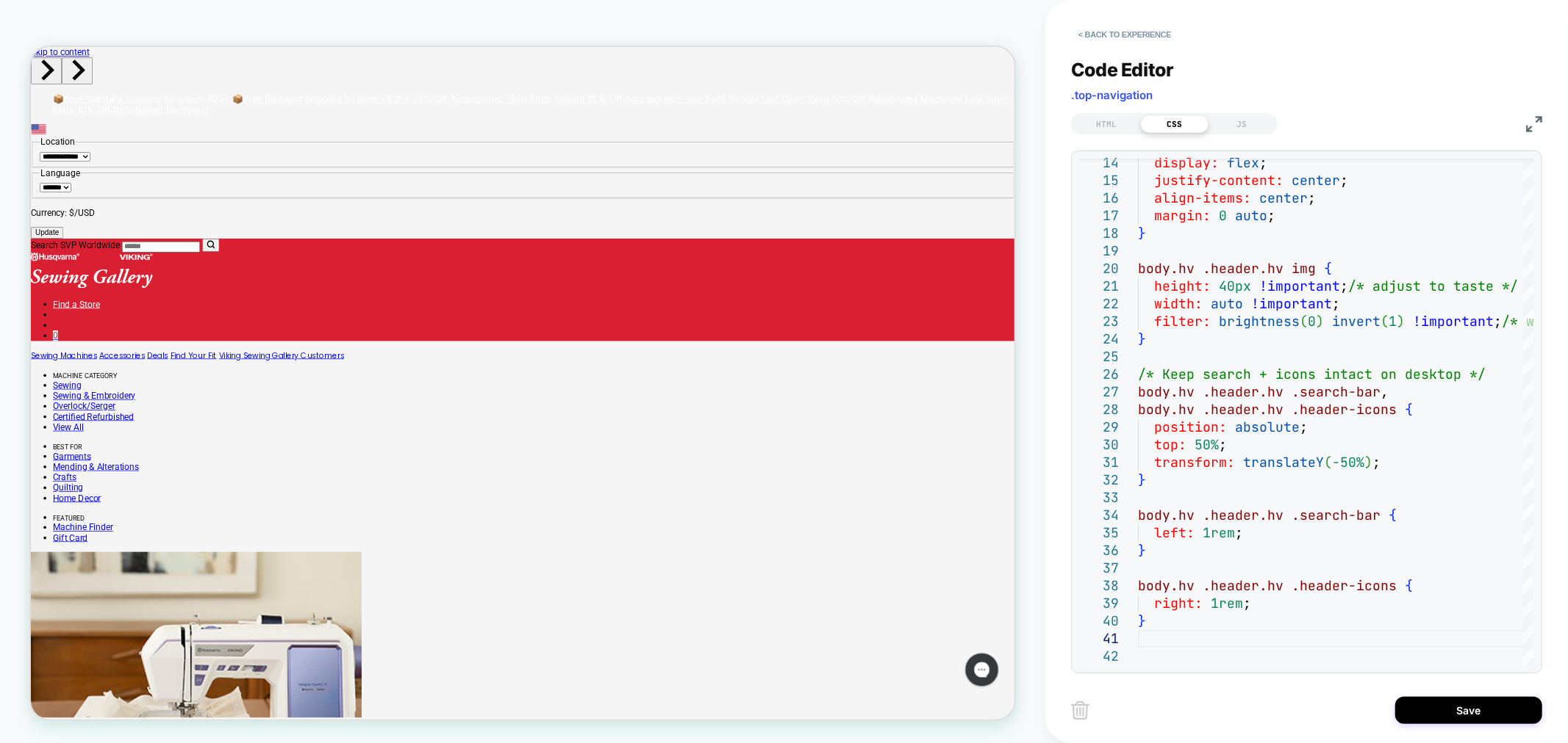
click at [1251, 74] on div "Code Editor .top-navigation" at bounding box center [1306, 84] width 471 height 51
click at [1441, 708] on button "Save" at bounding box center [1468, 711] width 147 height 27
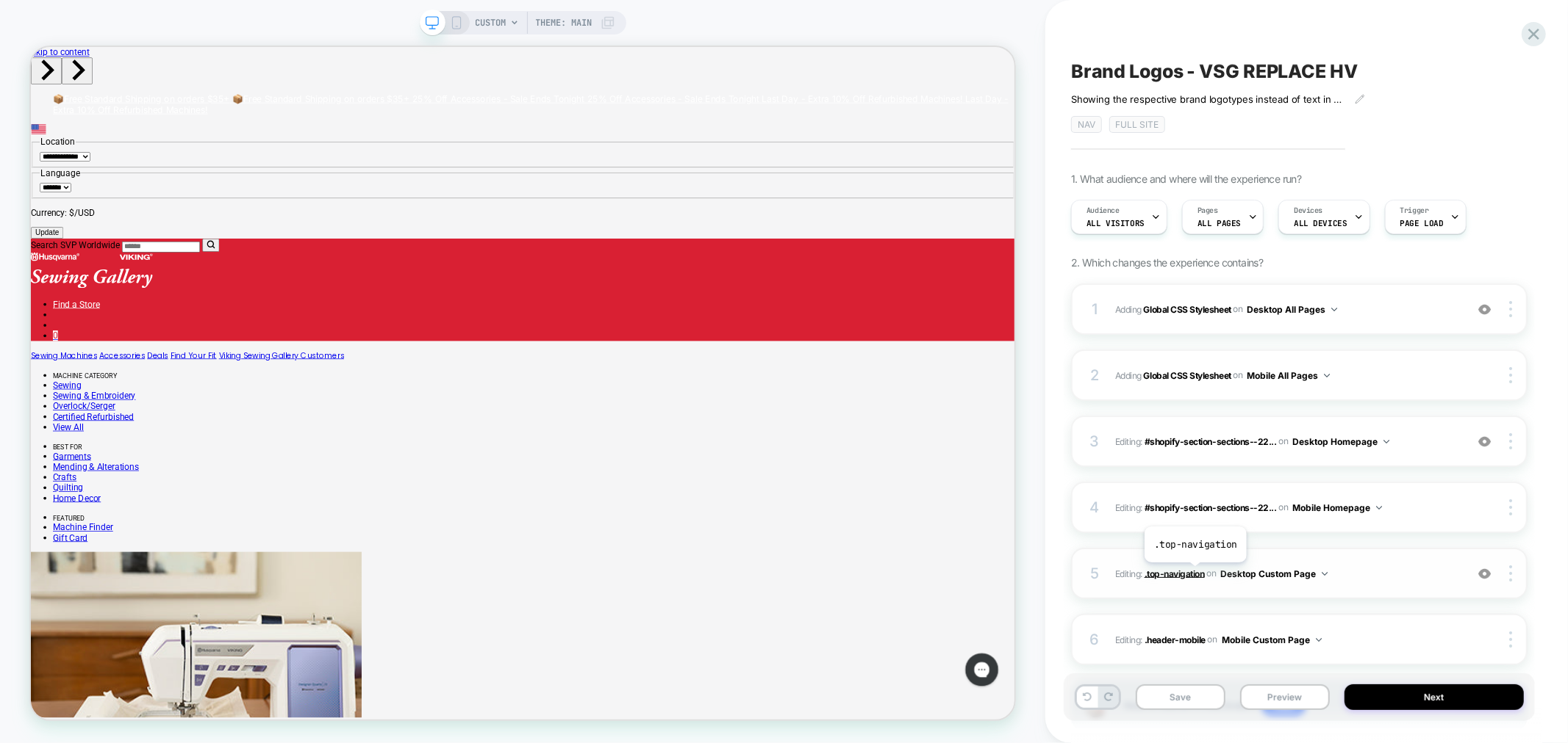
click at [1194, 573] on span ".top-navigation" at bounding box center [1175, 573] width 60 height 11
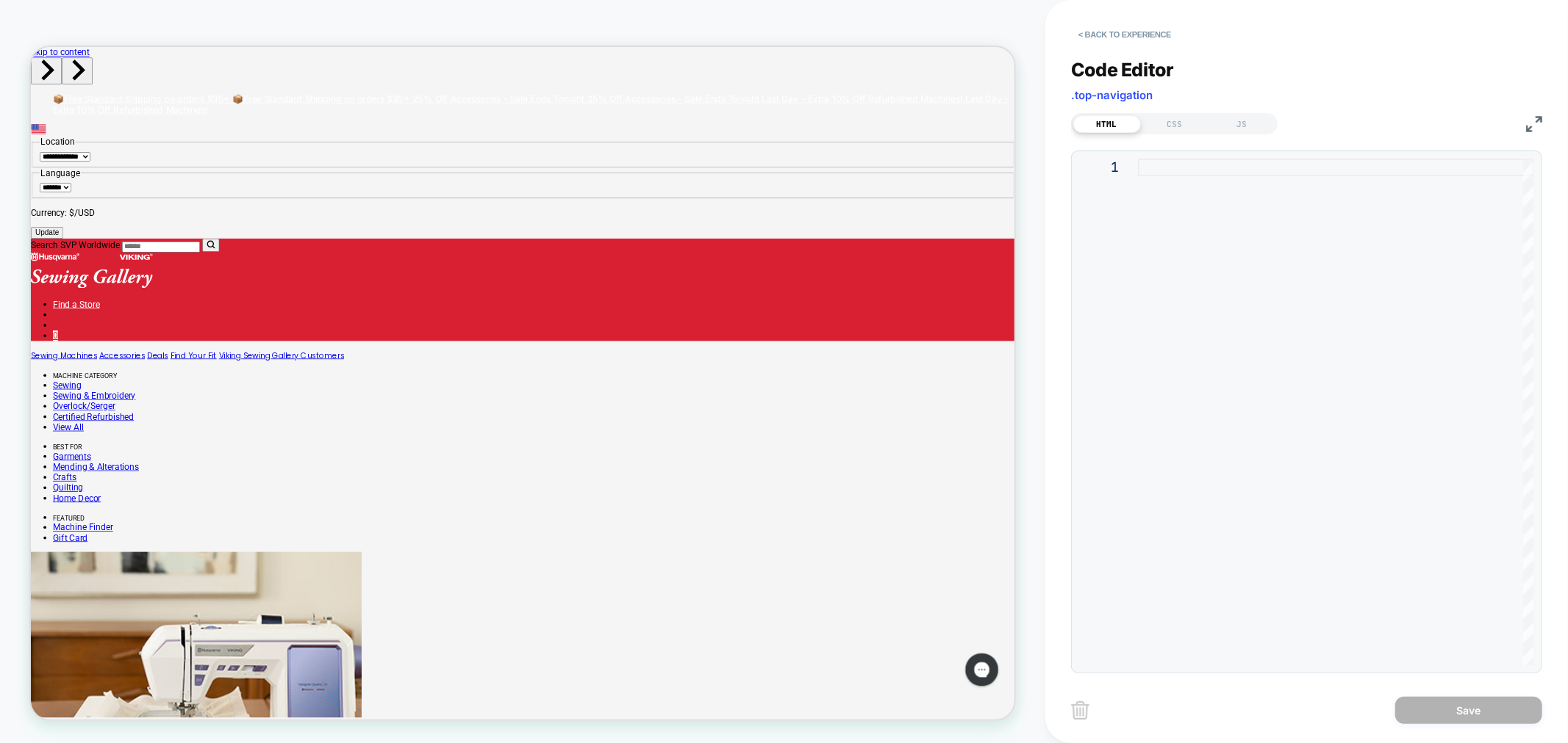
click at [1204, 170] on div at bounding box center [1334, 412] width 395 height 507
click at [1186, 170] on div at bounding box center [1334, 412] width 395 height 507
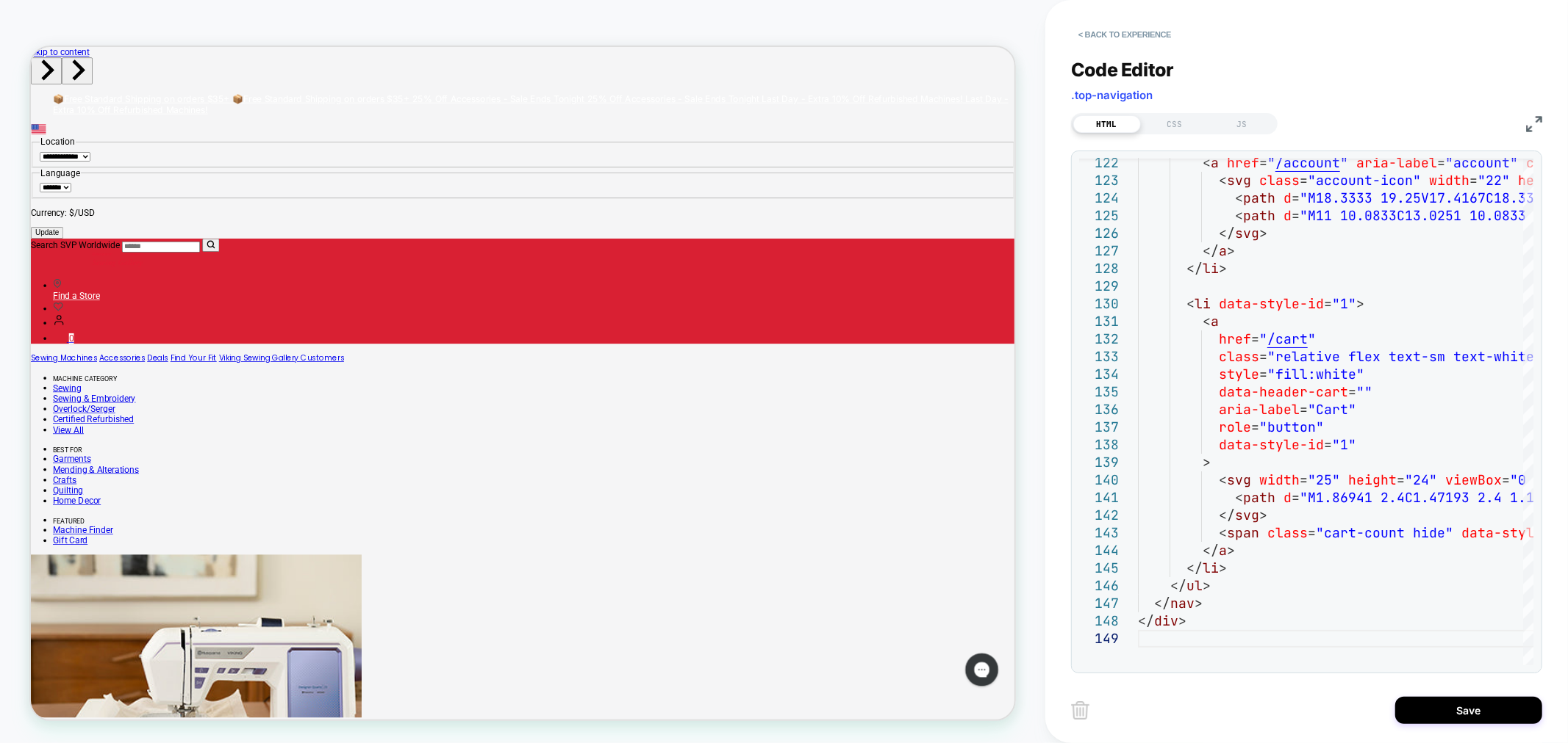
click at [1047, 637] on div "< Back to experience Code Editor .top-navigation HTML CSS JS 122 123 124 125 12…" at bounding box center [1306, 371] width 523 height 743
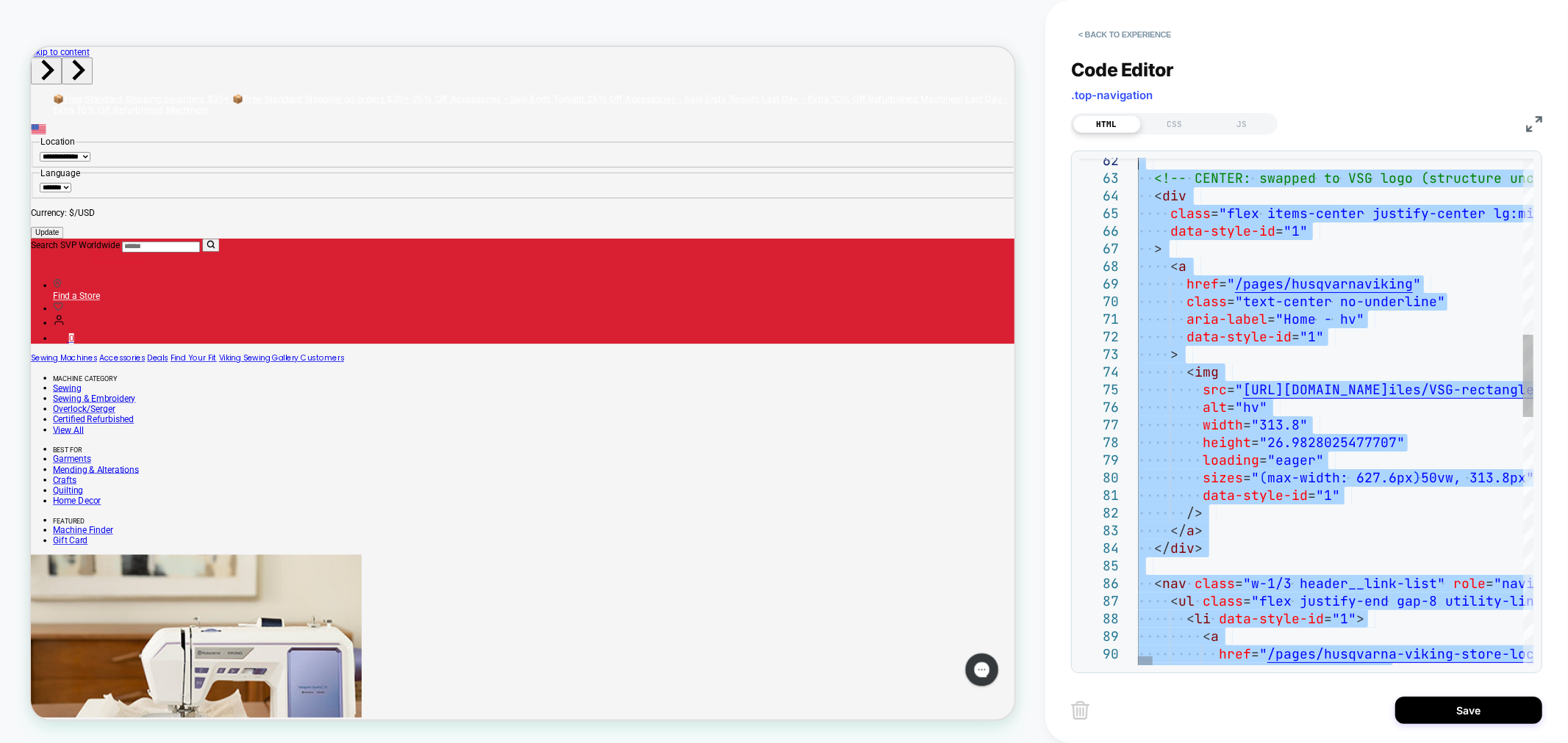
type textarea "**********"
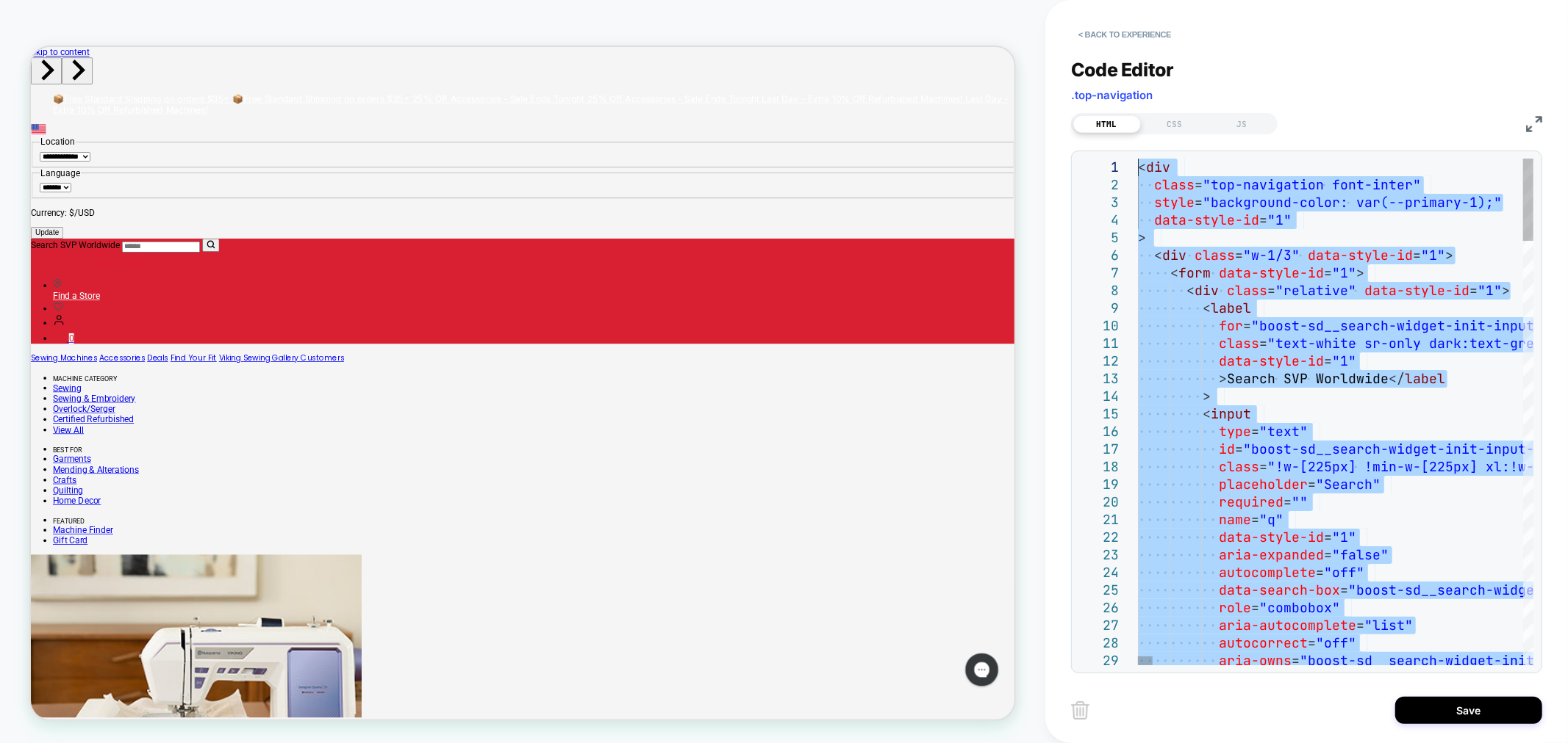
drag, startPoint x: 1262, startPoint y: 630, endPoint x: 912, endPoint y: -83, distance: 794.3
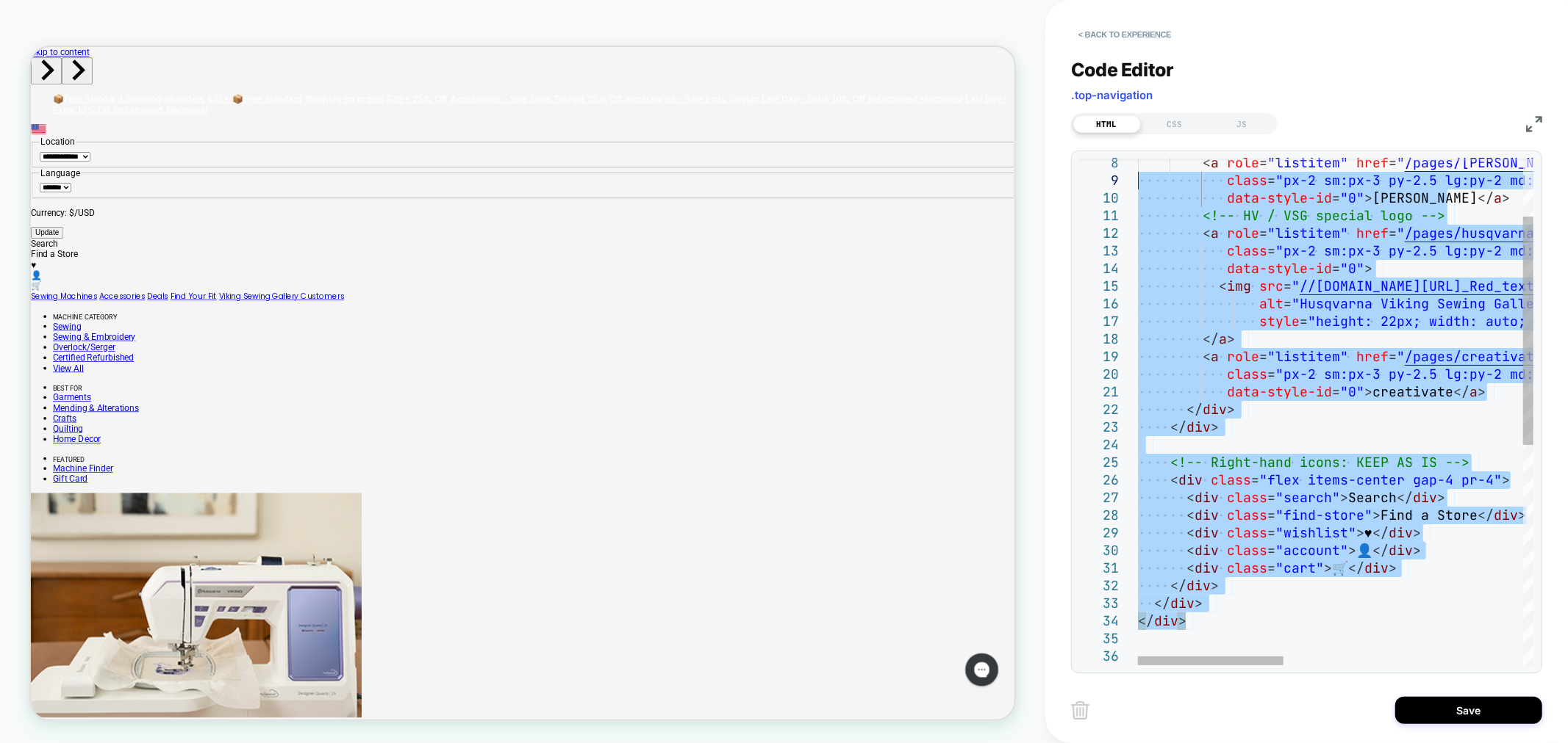
type textarea "**********"
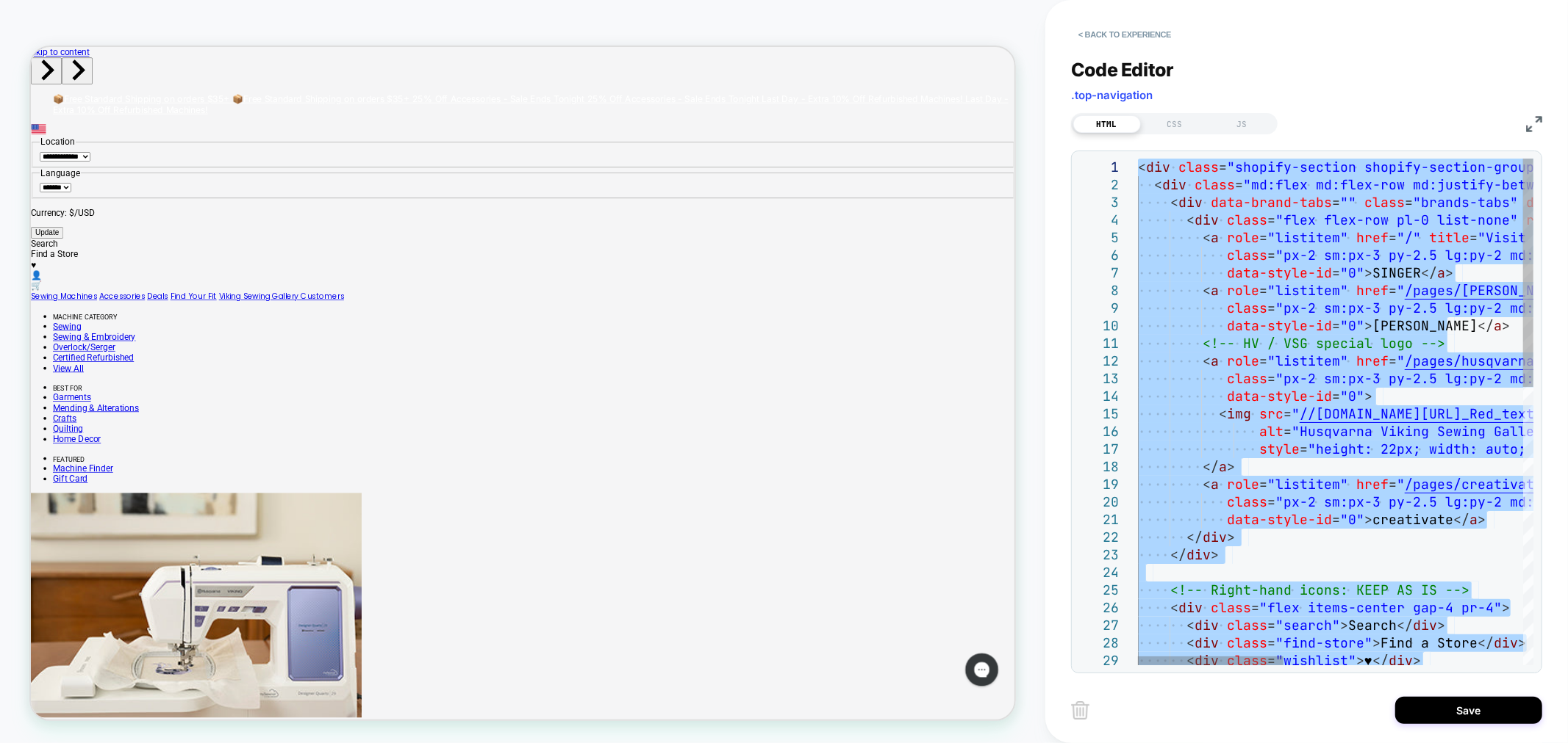
drag, startPoint x: 1199, startPoint y: 630, endPoint x: 1010, endPoint y: -99, distance: 753.1
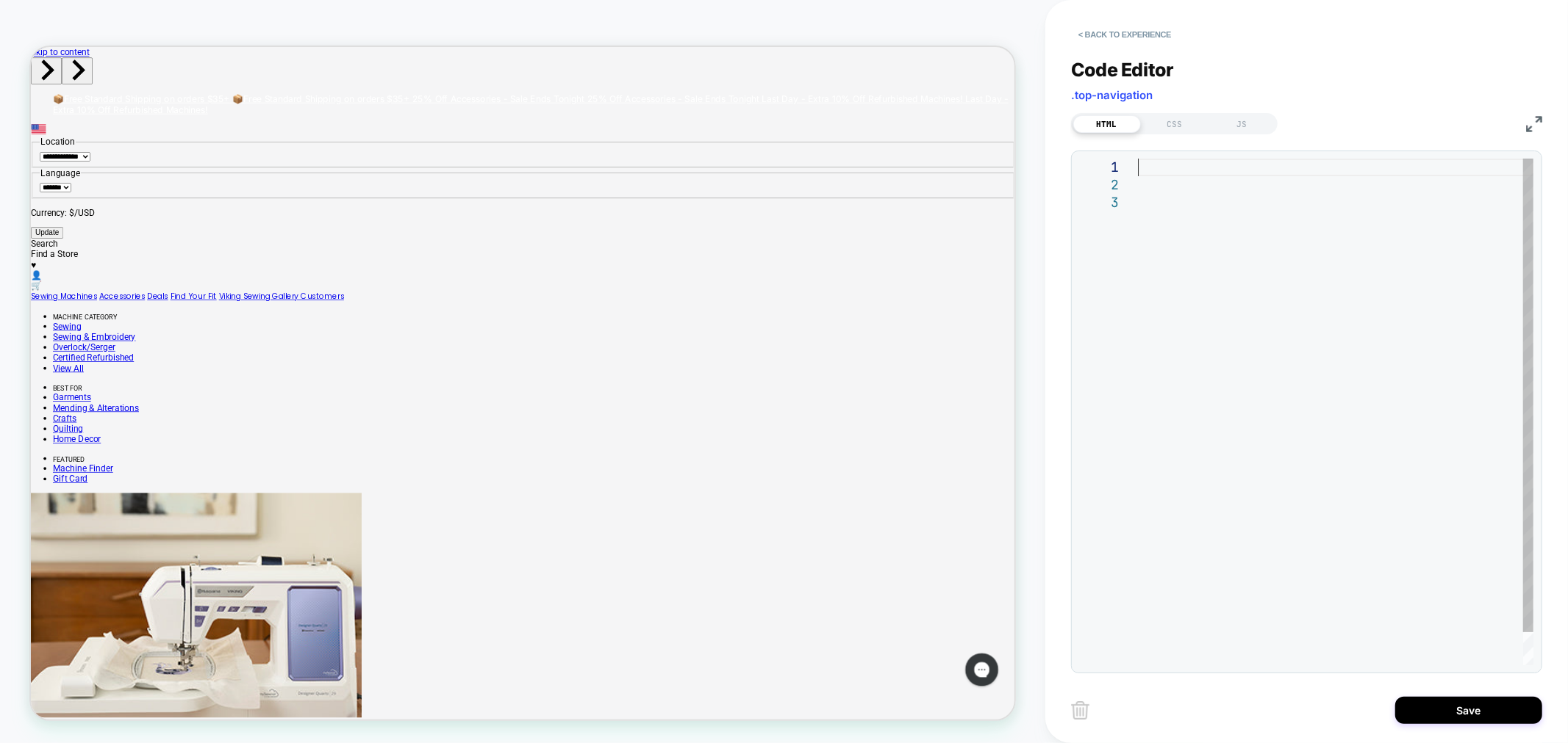
type textarea "**********"
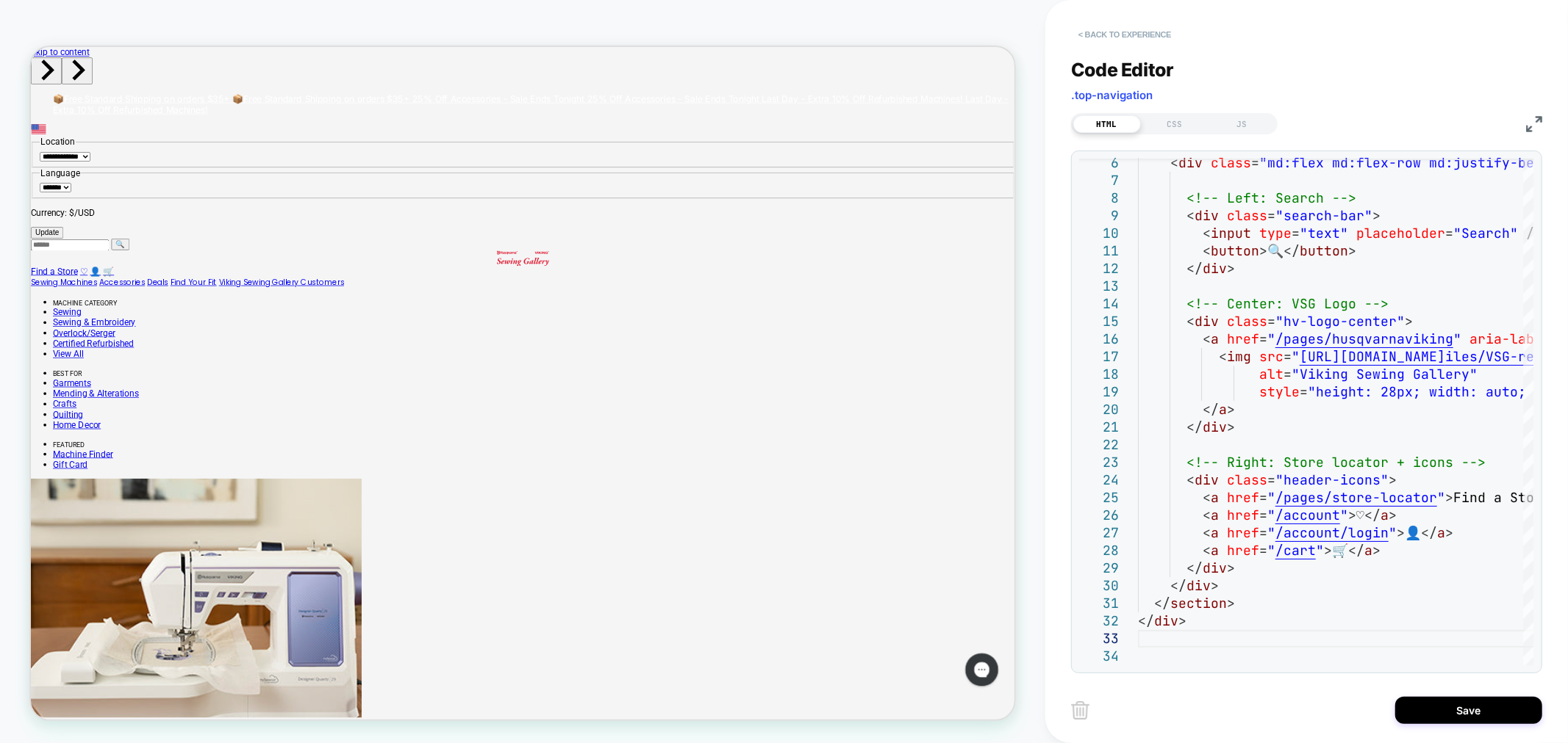
click at [1106, 37] on button "< Back to experience" at bounding box center [1125, 35] width 108 height 24
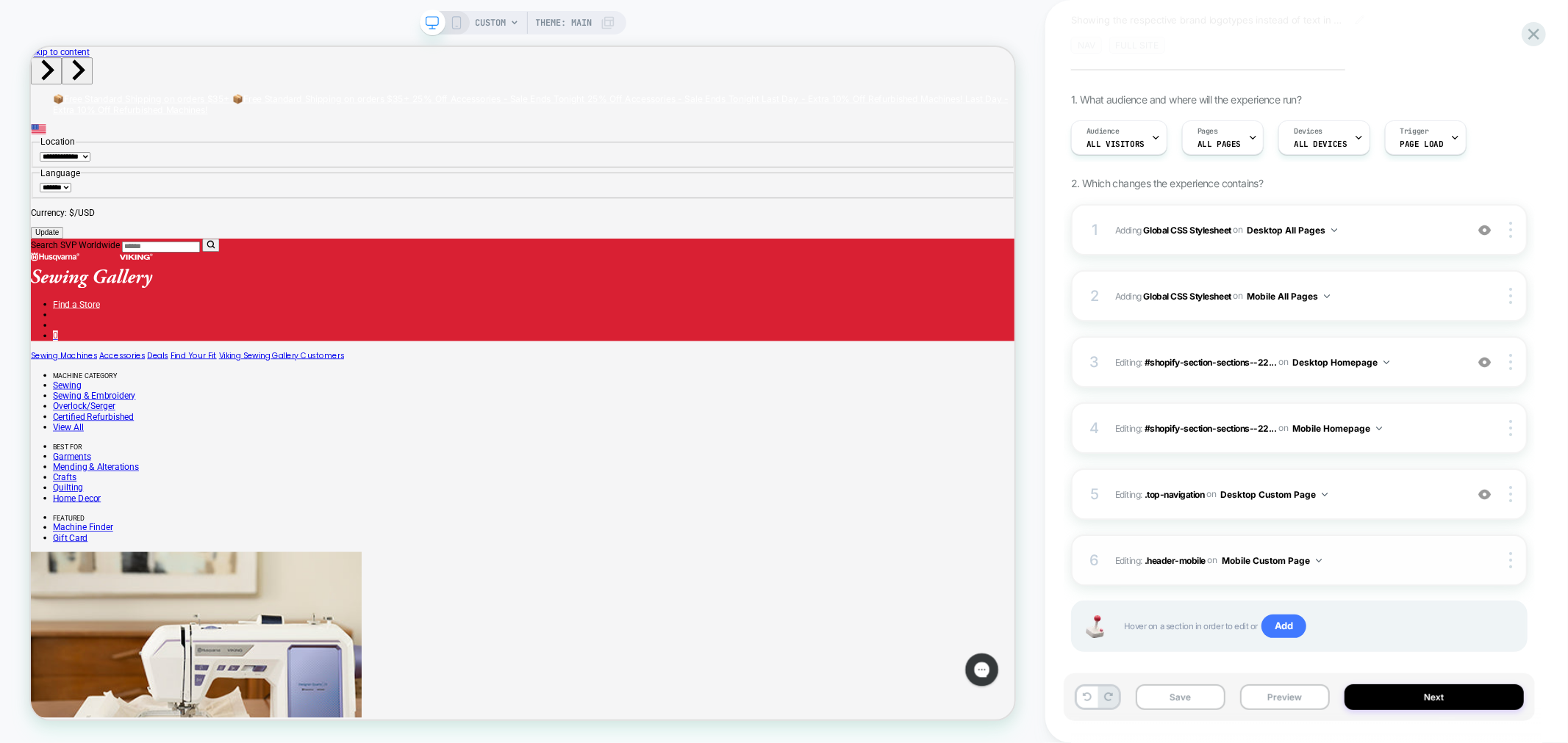
scroll to position [81, 0]
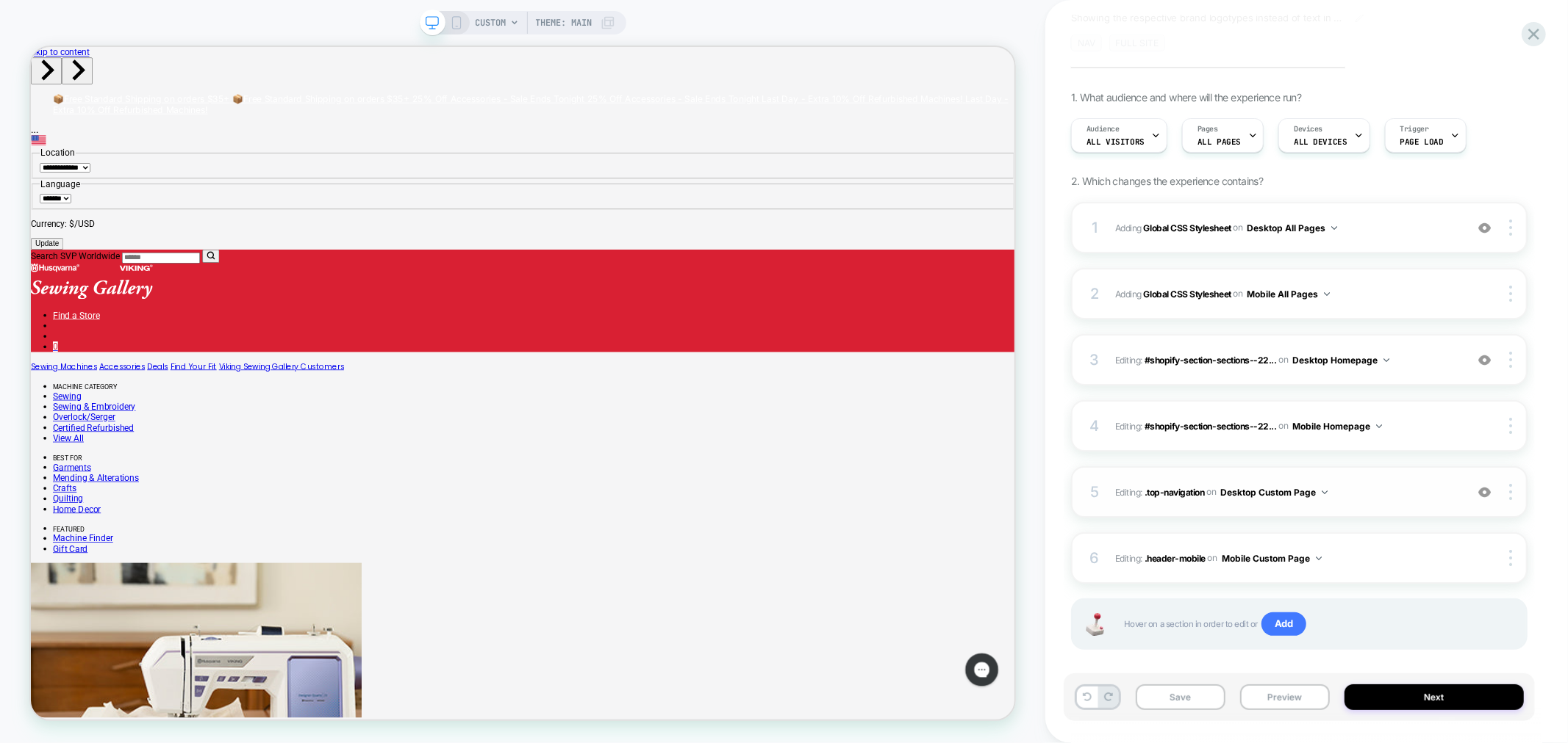
click at [1508, 500] on div "5 Editing : .top-navigation .top-navigation on Desktop Custom Page Add Before A…" at bounding box center [1299, 492] width 456 height 51
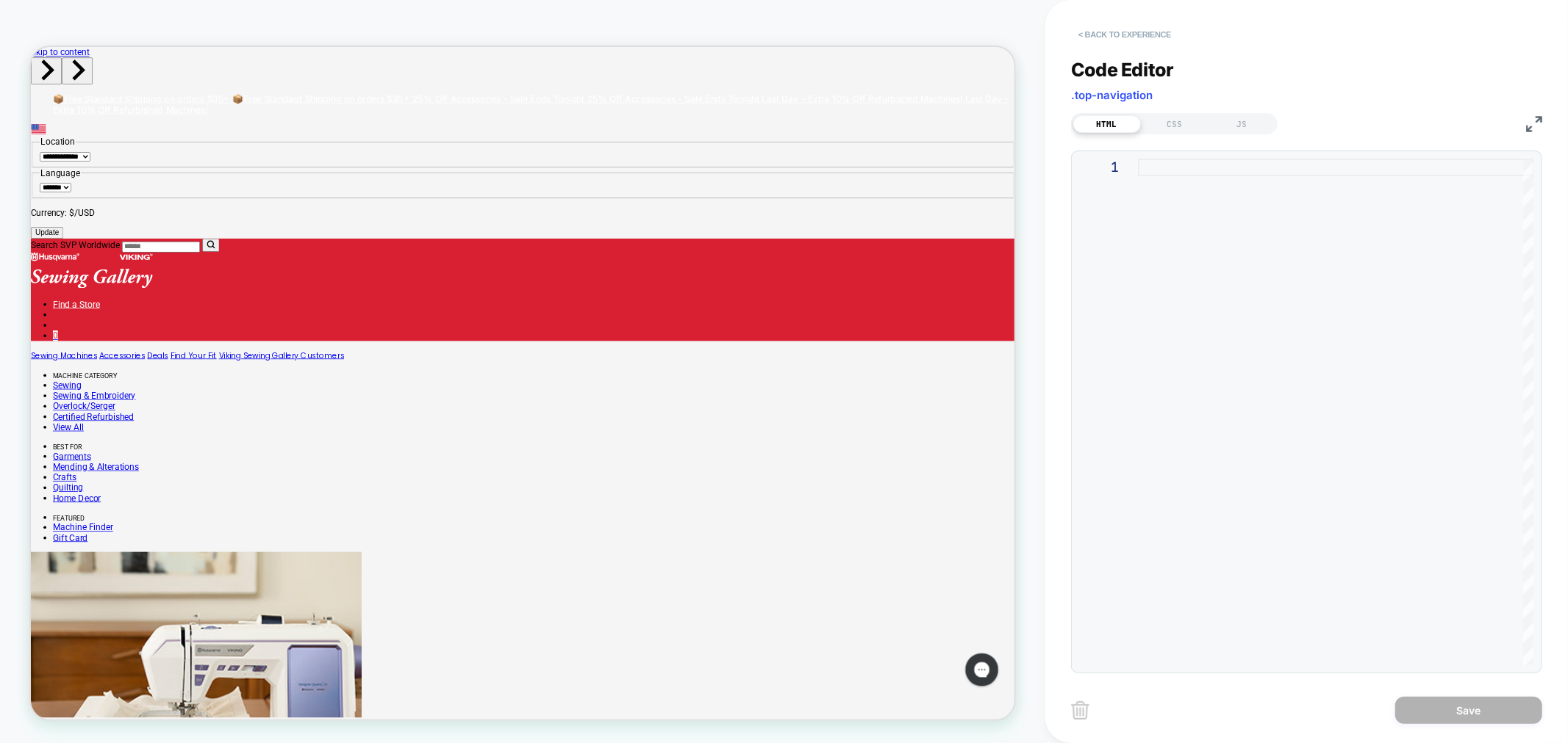
click at [1113, 32] on button "< Back to experience" at bounding box center [1125, 35] width 108 height 24
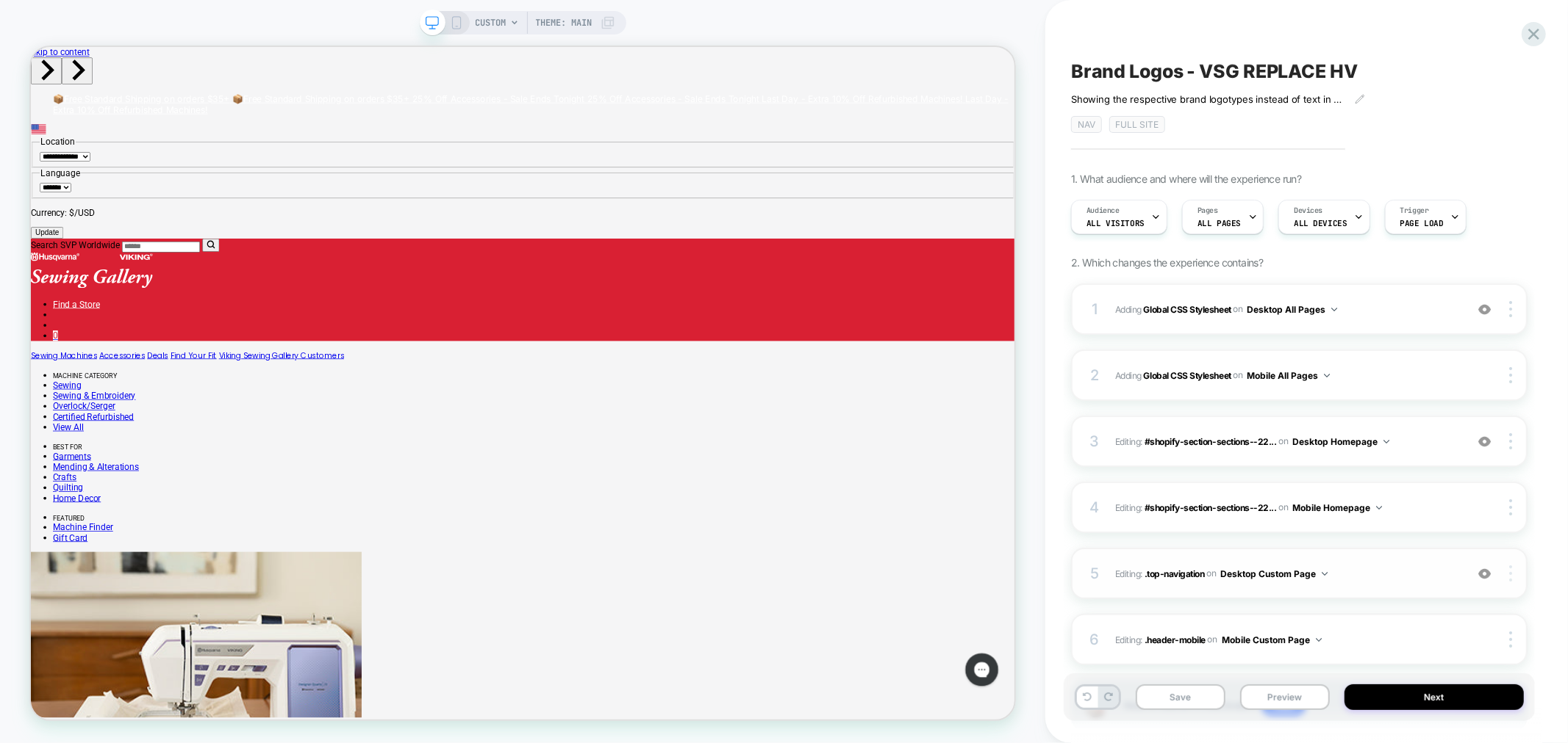
click at [1508, 573] on div at bounding box center [1512, 573] width 28 height 16
click at [1413, 657] on div "Delete" at bounding box center [1423, 654] width 130 height 40
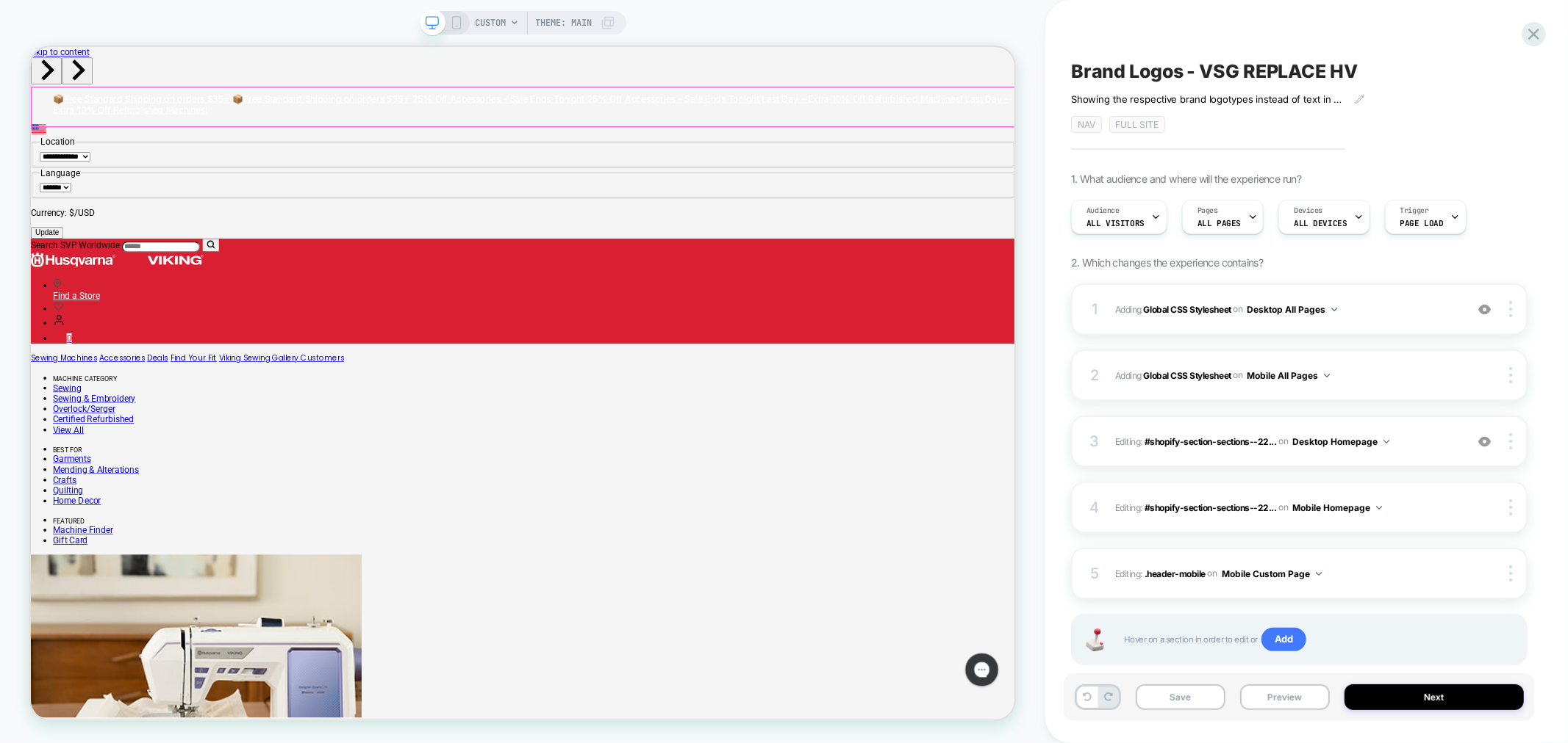
drag, startPoint x: 909, startPoint y: 98, endPoint x: 597, endPoint y: 140, distance: 314.8
click at [599, 302] on div "Search SVP Worldwide Find a Store 0" at bounding box center [687, 372] width 1312 height 140
click at [857, 302] on div "Search SVP Worldwide Find a Store 0" at bounding box center [687, 372] width 1312 height 140
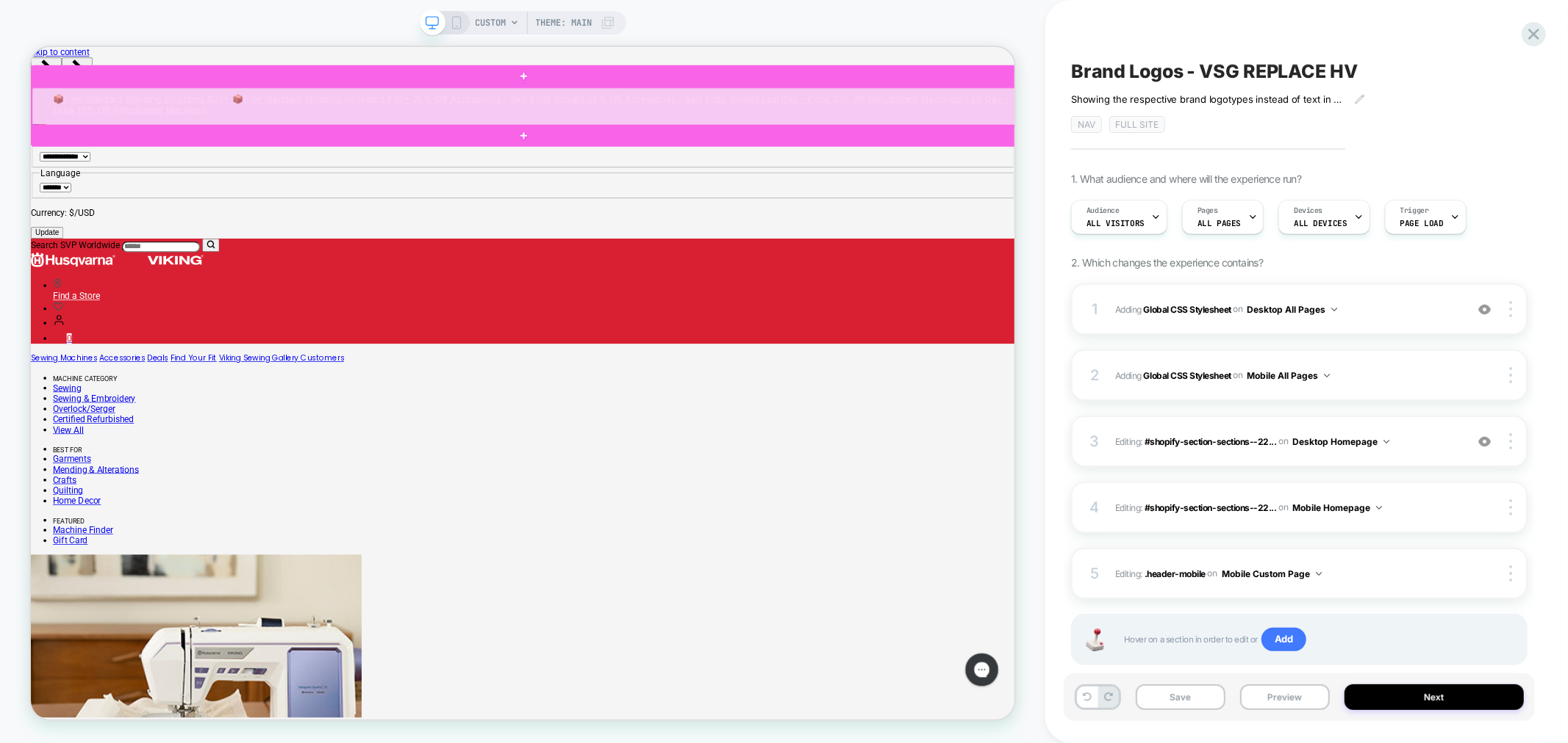
click at [861, 124] on div at bounding box center [689, 126] width 1314 height 51
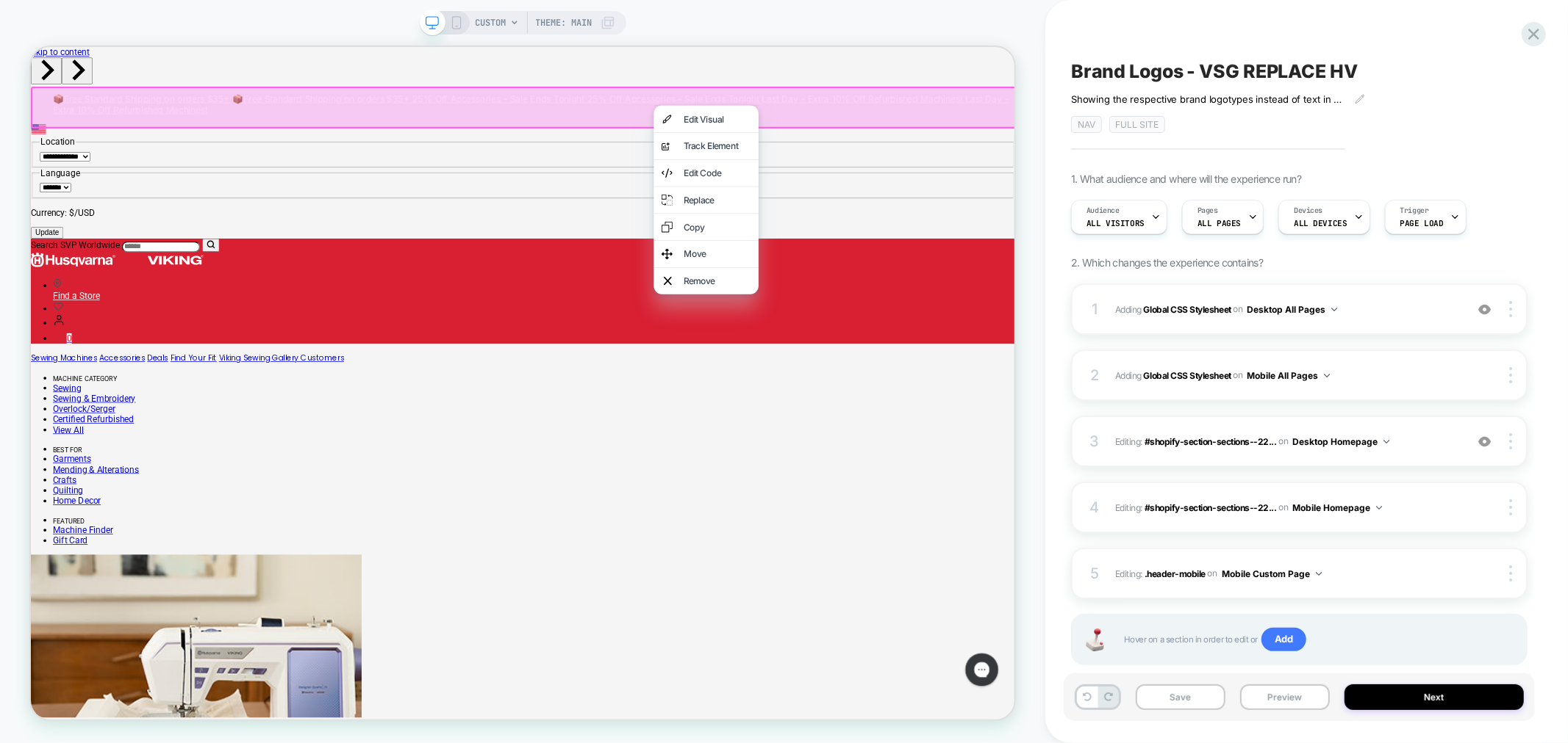
click at [938, 222] on div "Edit Code" at bounding box center [946, 214] width 89 height 15
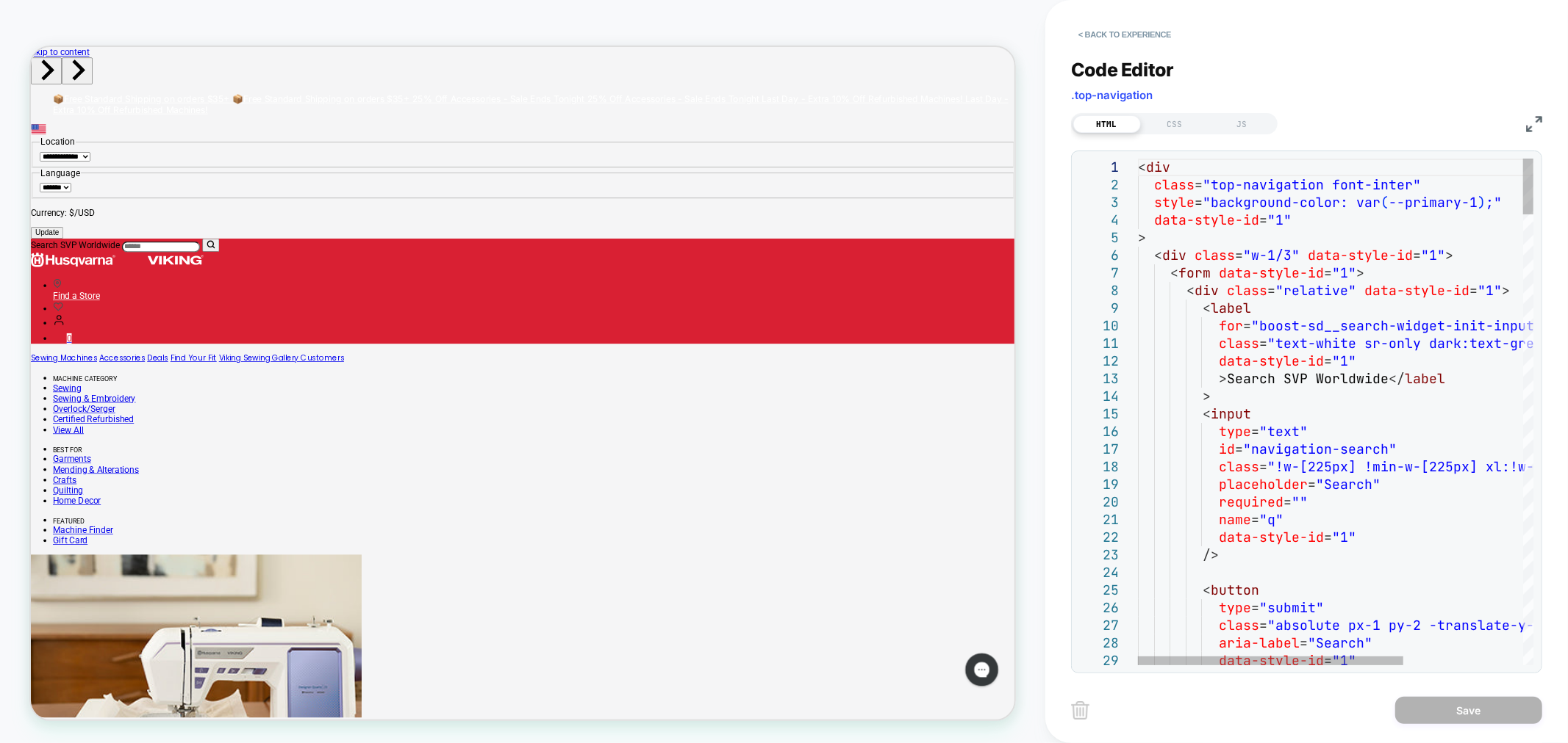
drag, startPoint x: 1137, startPoint y: 170, endPoint x: 1158, endPoint y: 193, distance: 31.1
click at [1168, 203] on div "1 2 3 4 5 6 7 8 9 10 11 12 13 14 15 16 17 18 19 20 21 22 23 24 25 26 27 28 29 <…" at bounding box center [1306, 412] width 454 height 507
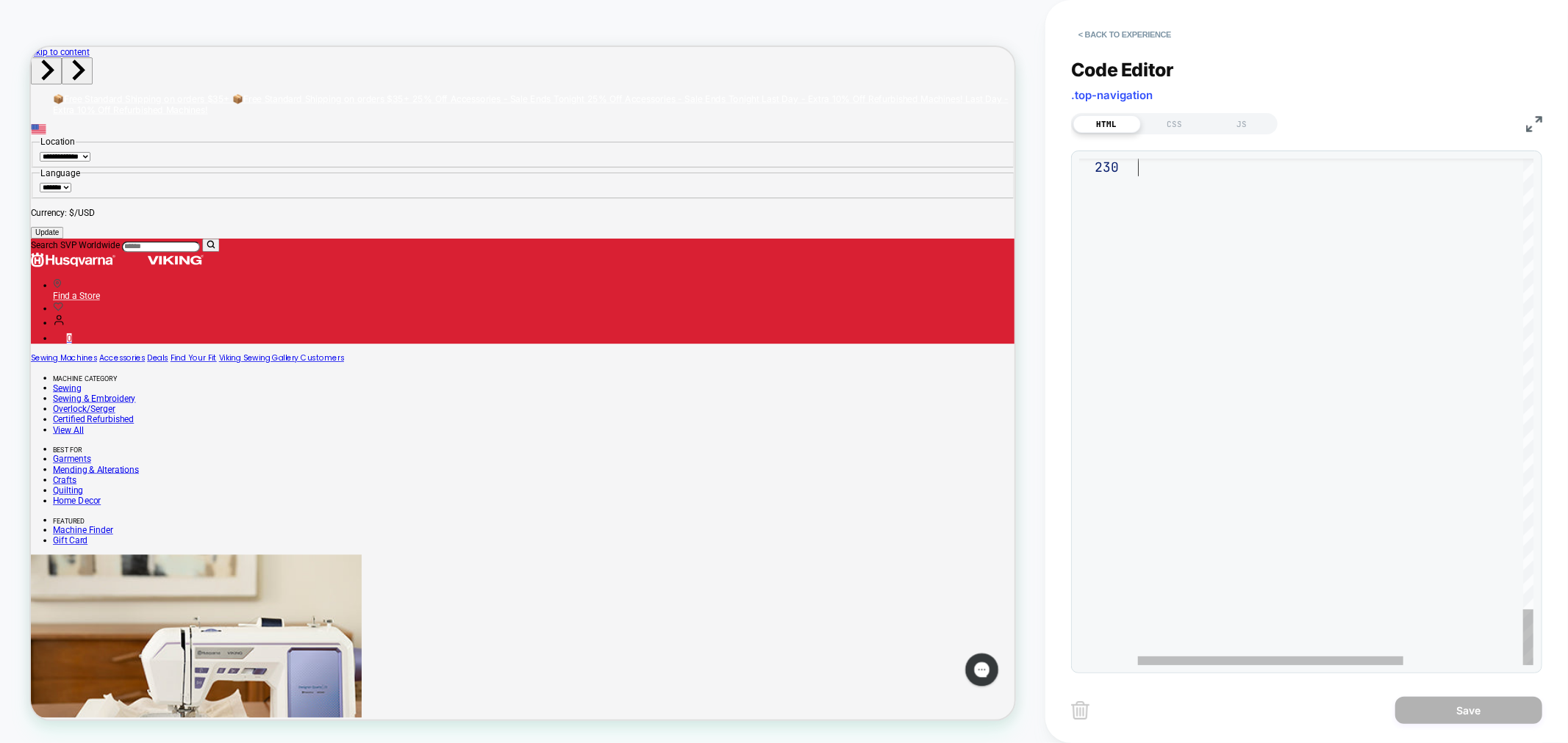
drag, startPoint x: 1140, startPoint y: 170, endPoint x: 1551, endPoint y: 781, distance: 736.4
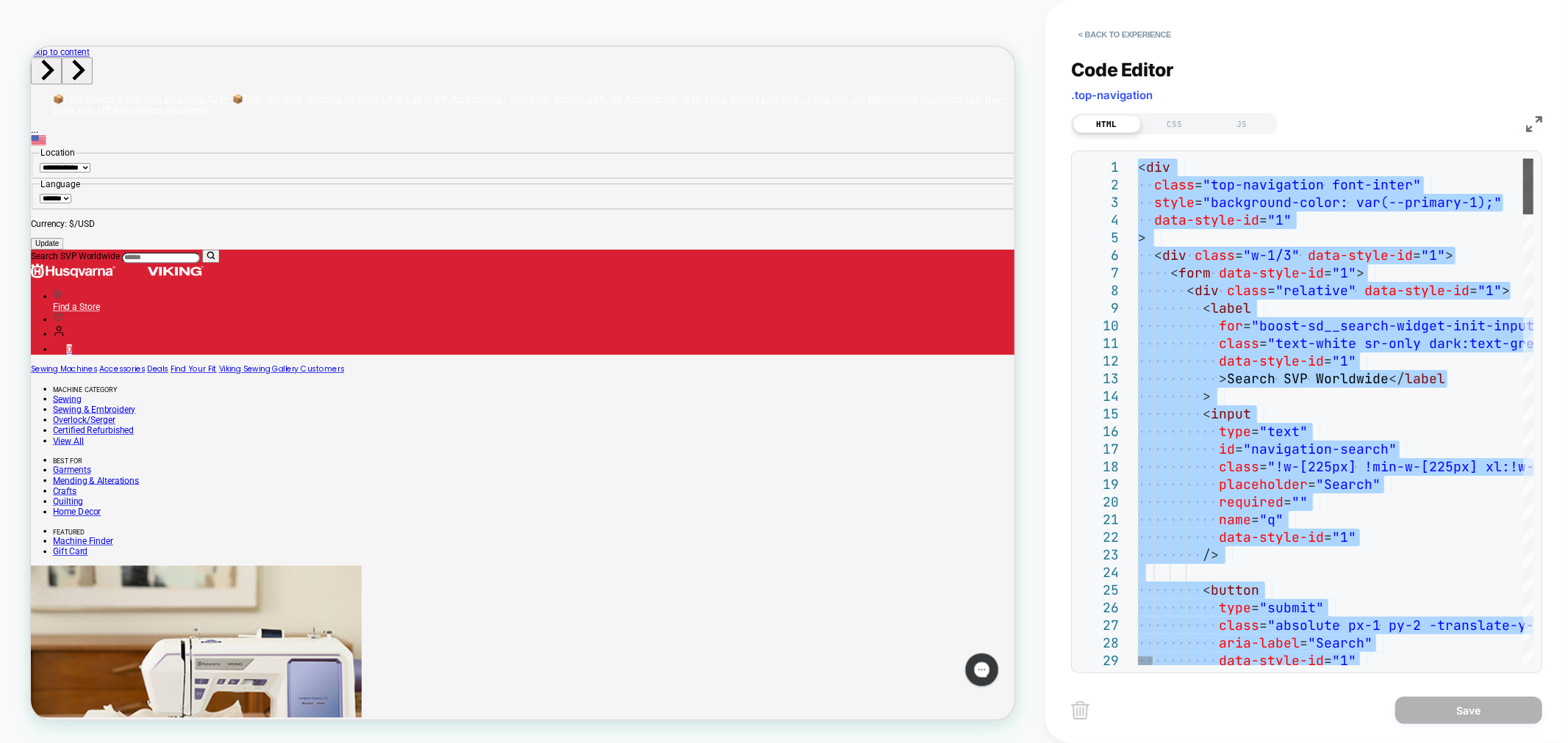
click at [1522, 159] on div at bounding box center [1527, 186] width 10 height 56
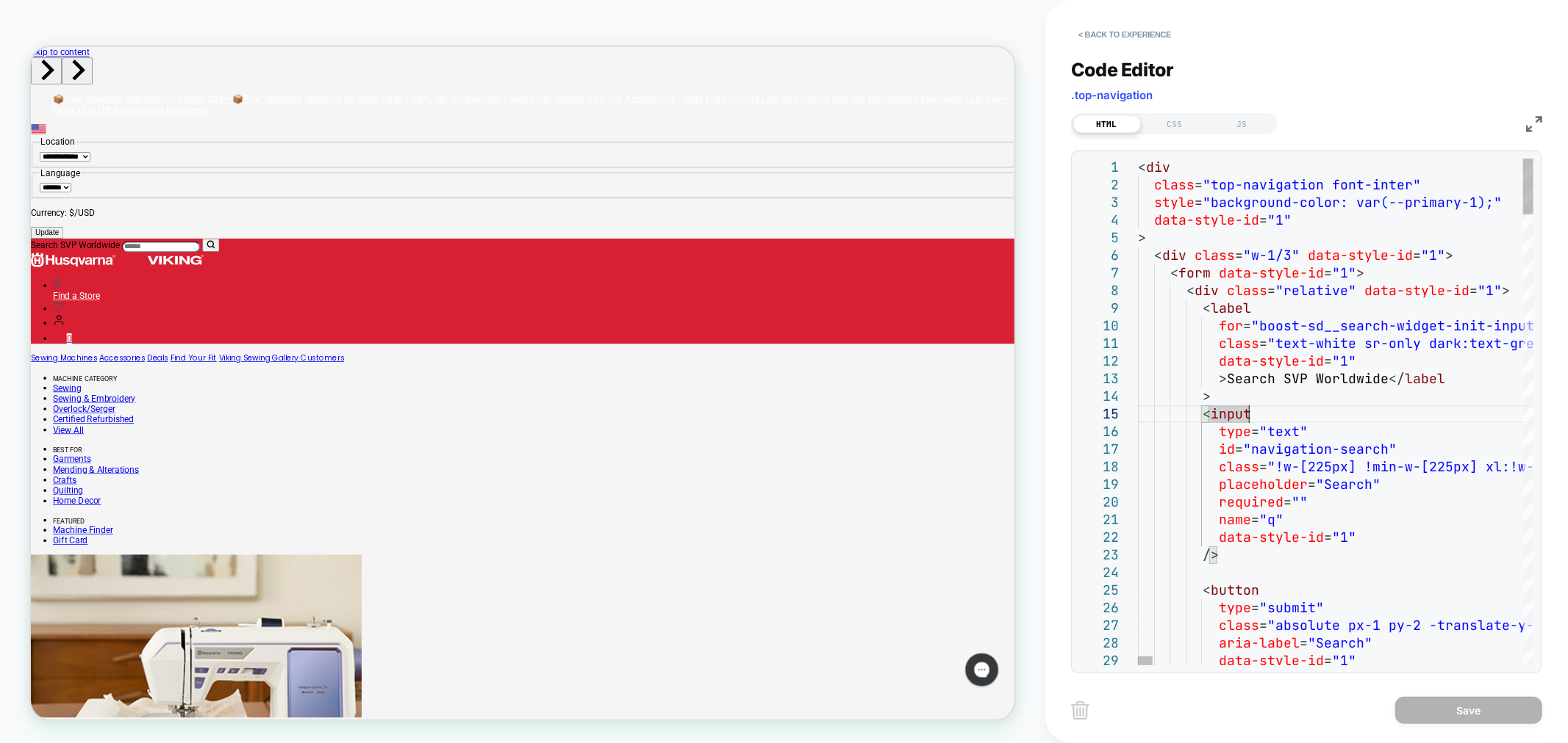
click at [1137, 164] on div "23 24 25 26 27 28 29 1 2 3 4 5 6 7 8 9 10 11 12 13 14 15 16 17 18 19 20 21 22 /…" at bounding box center [1306, 412] width 454 height 507
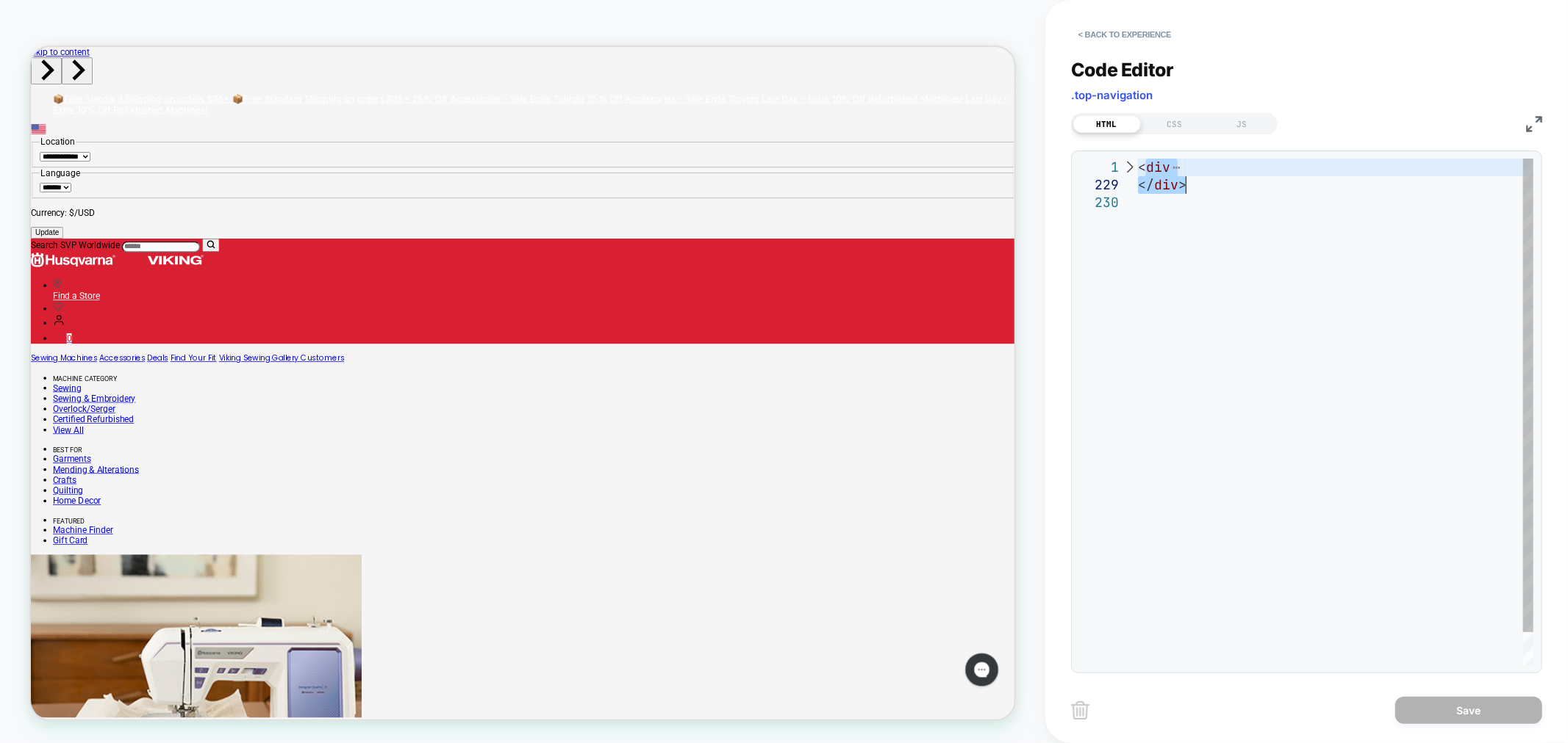
drag, startPoint x: 1145, startPoint y: 168, endPoint x: 1231, endPoint y: 187, distance: 88.1
click at [1231, 187] on div "< div </ div >" at bounding box center [1334, 429] width 395 height 542
type textarea "*"
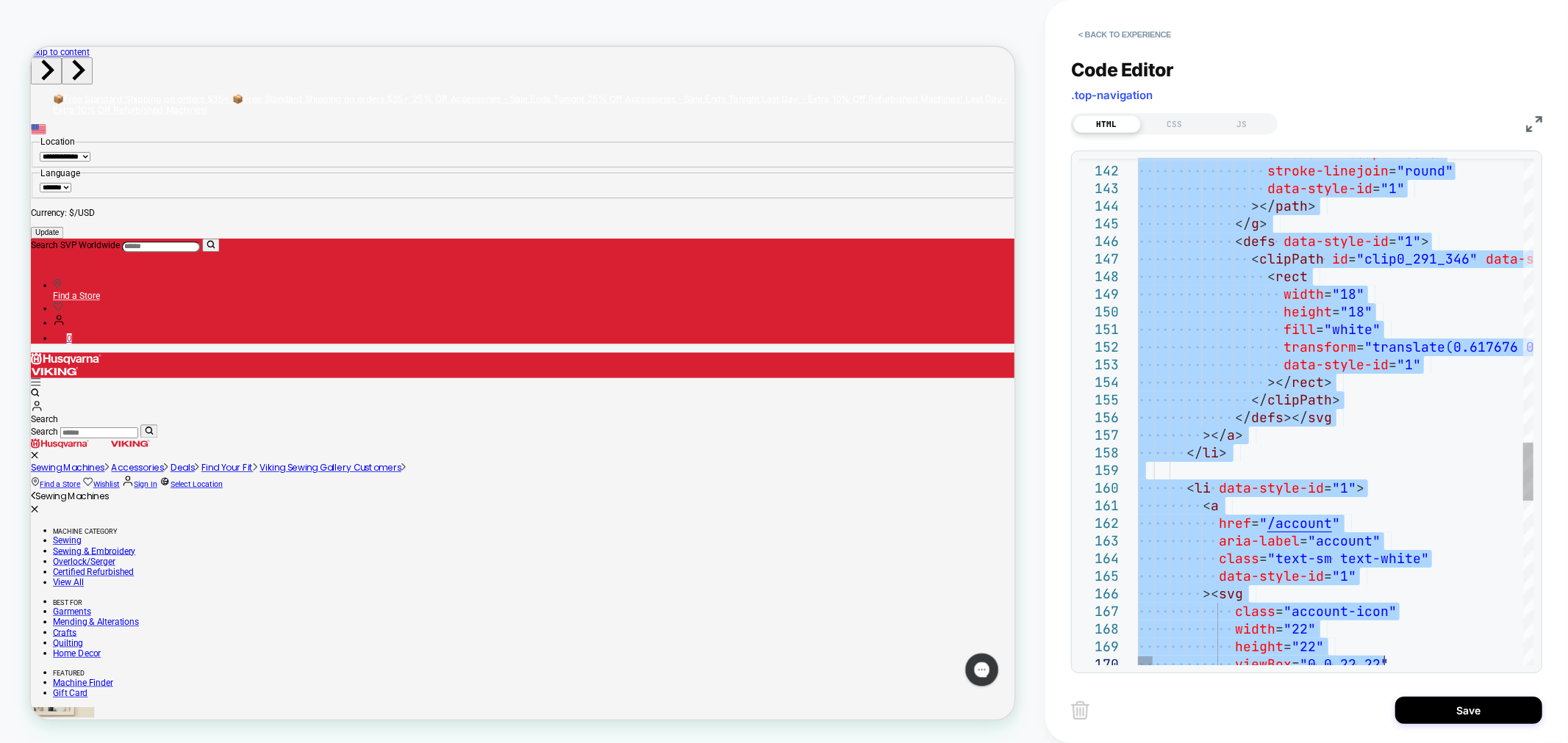
type textarea "**********"
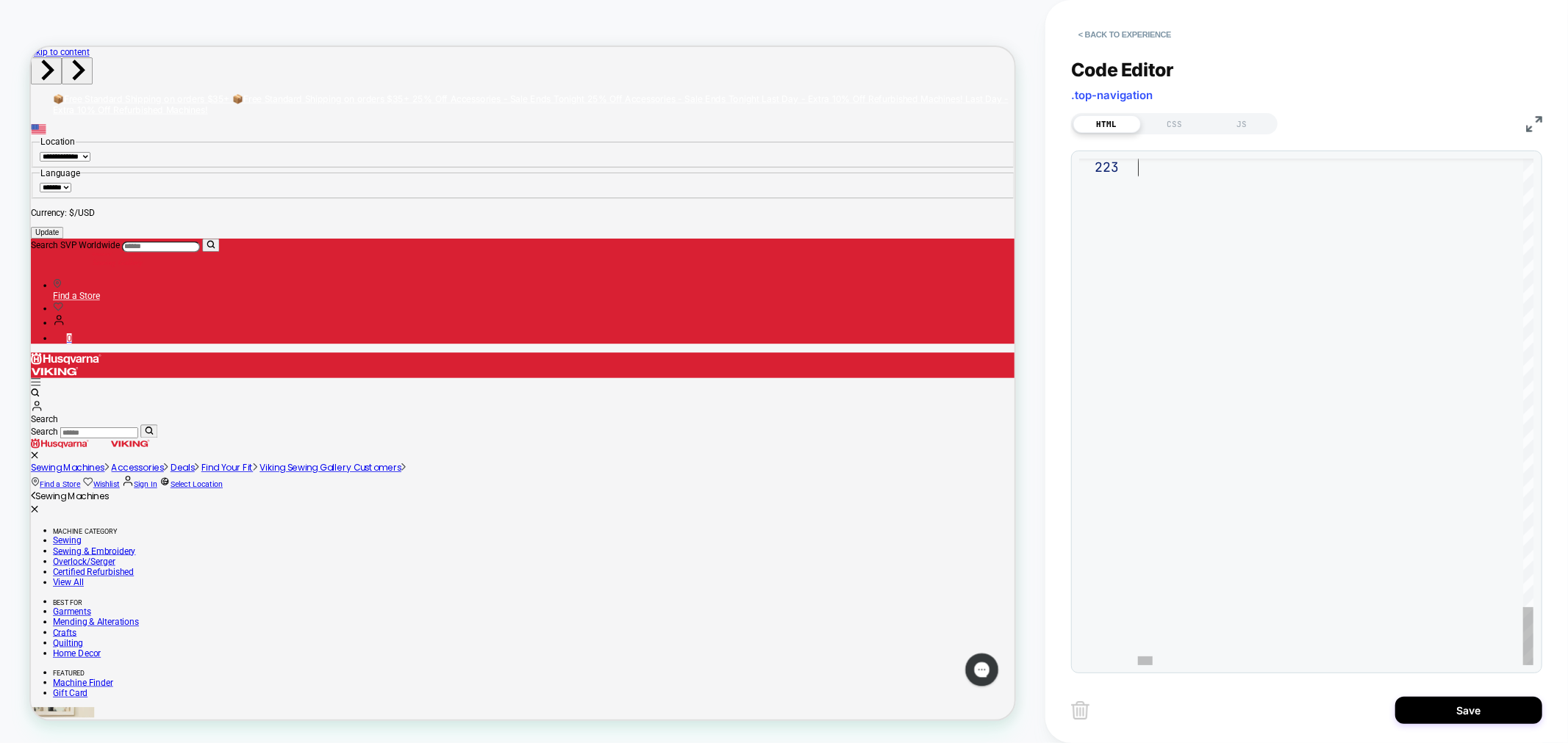
drag, startPoint x: 1140, startPoint y: 164, endPoint x: 1372, endPoint y: 779, distance: 657.3
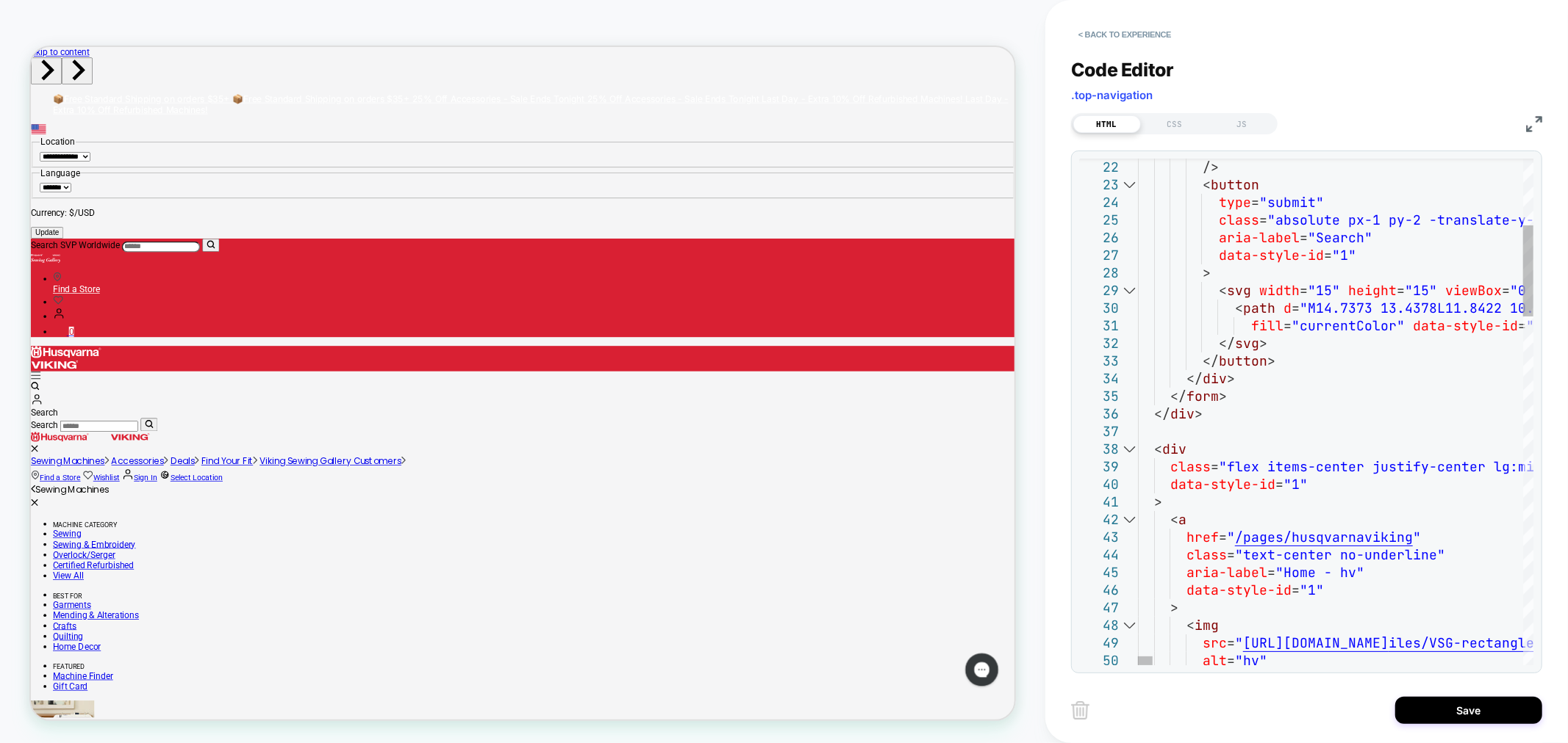
type textarea "*"
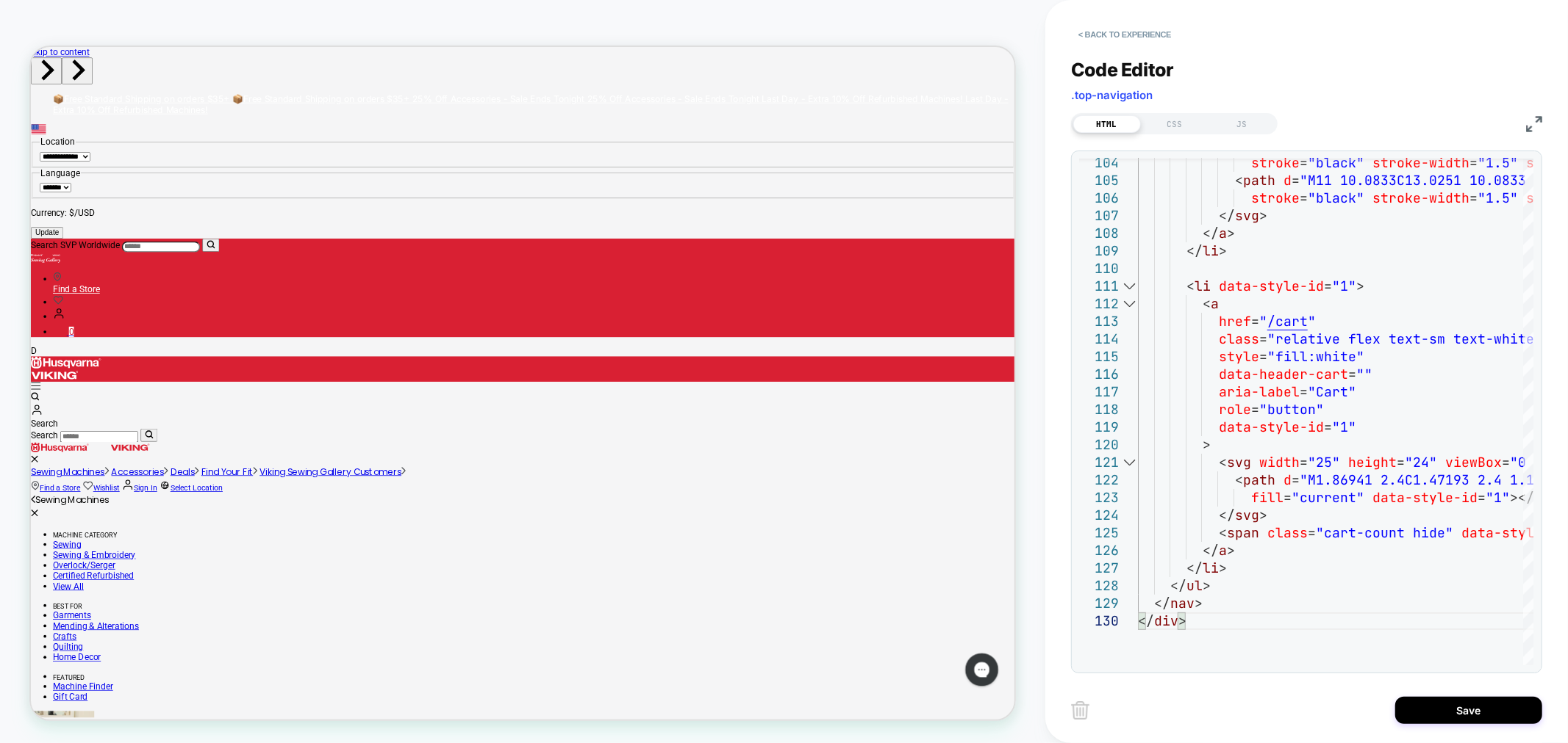
click at [1034, 20] on div "CUSTOM Theme: MAIN" at bounding box center [523, 371] width 1045 height 714
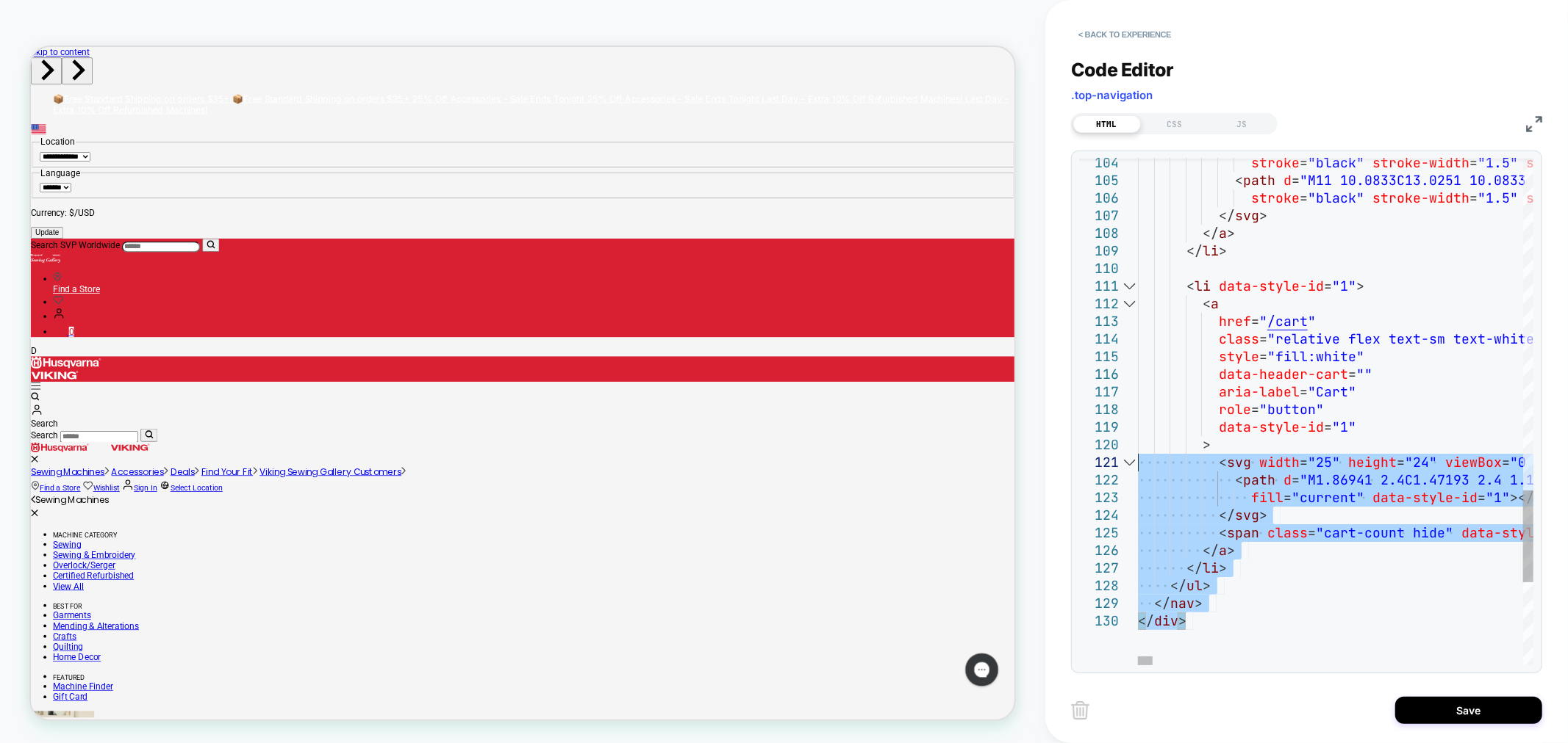
type textarea "**********"
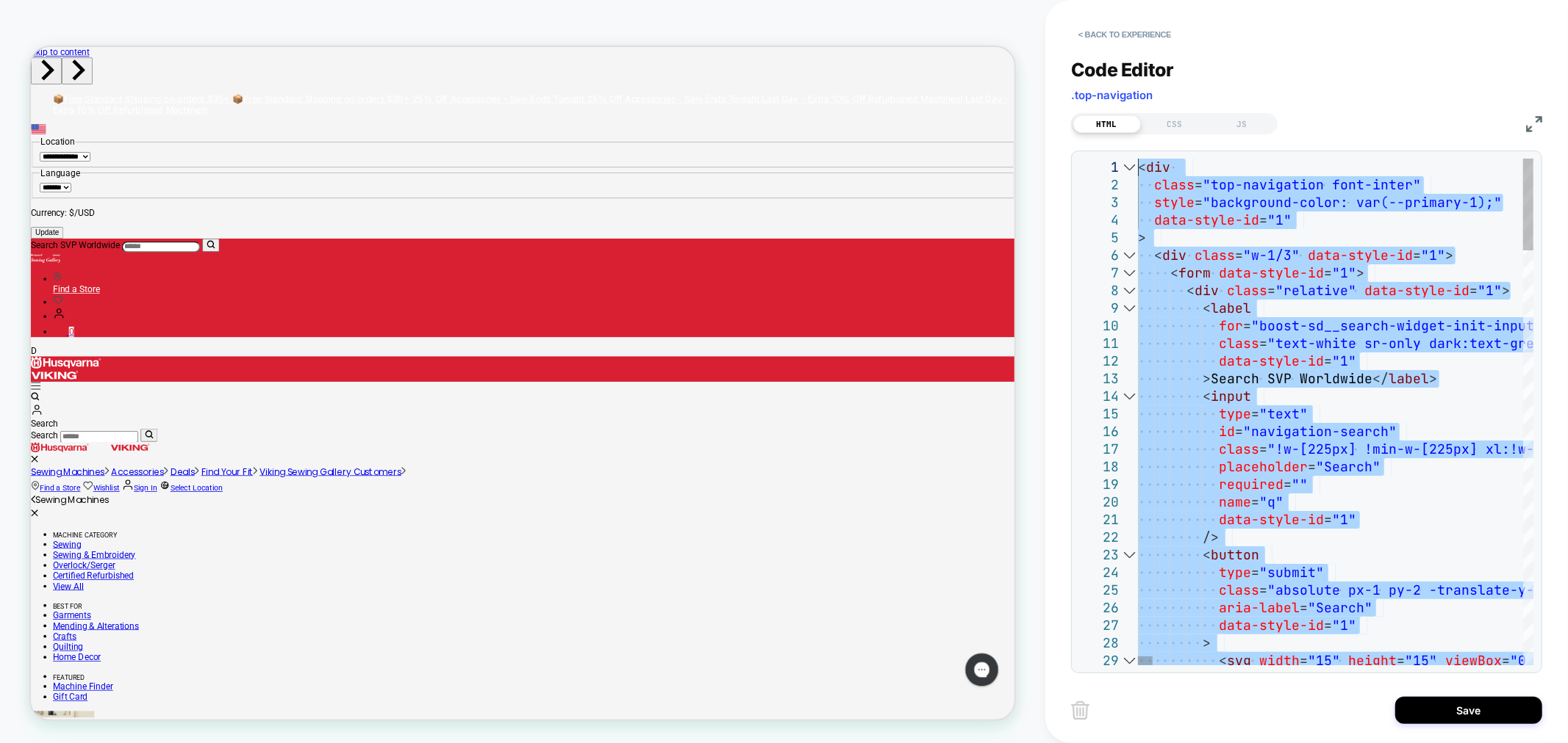
drag, startPoint x: 1201, startPoint y: 625, endPoint x: 927, endPoint y: -99, distance: 774.1
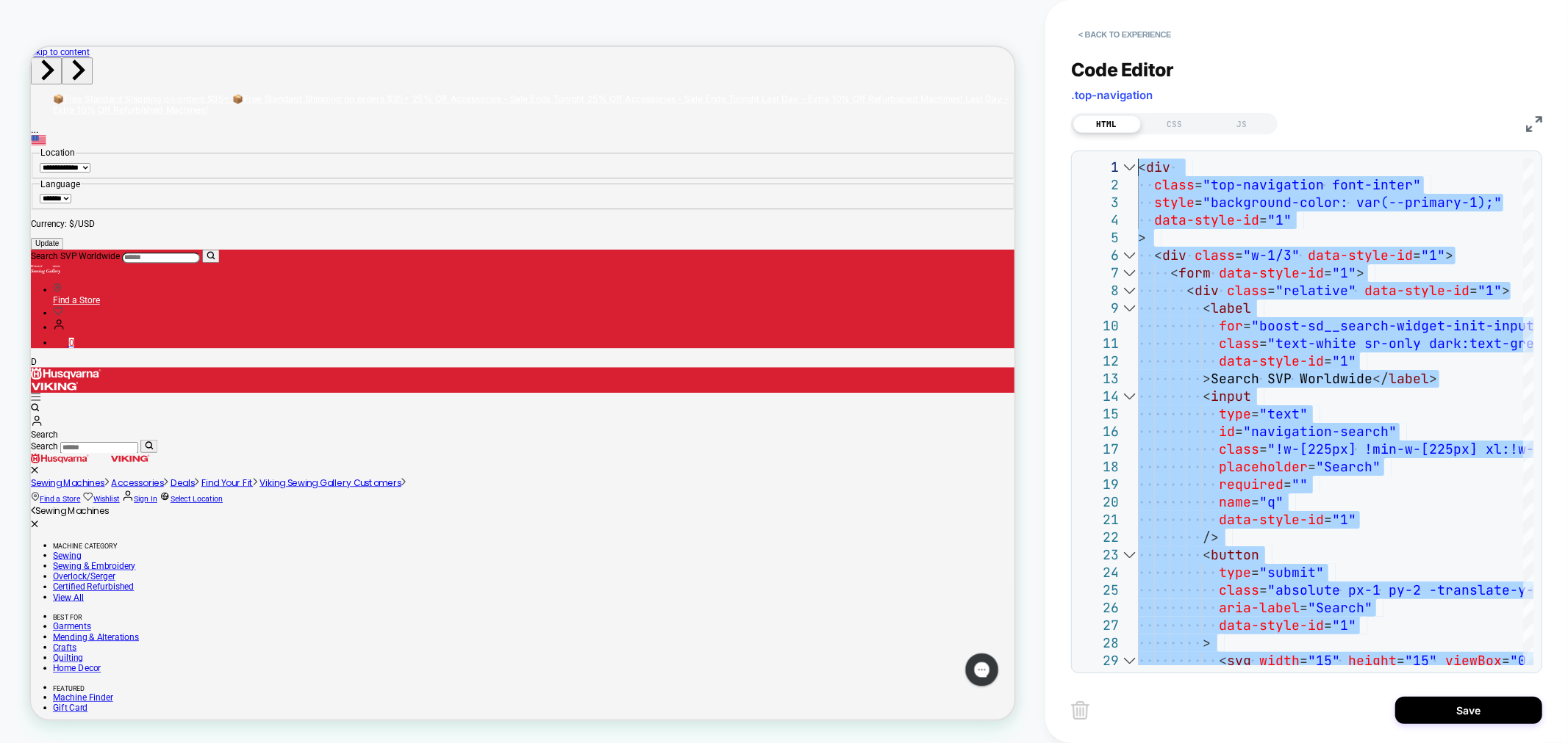
scroll to position [0, 0]
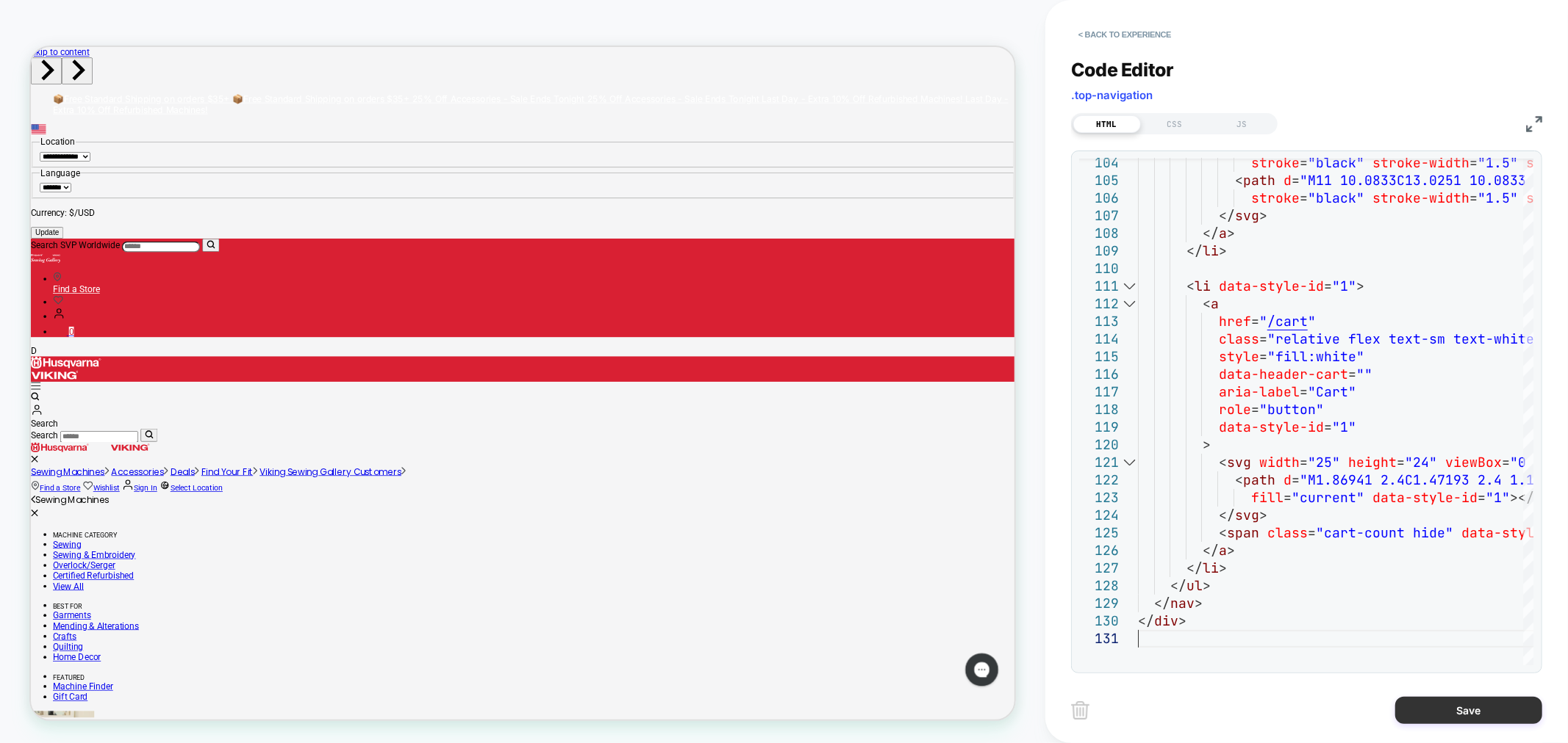
click at [1469, 707] on button "Save" at bounding box center [1468, 711] width 147 height 27
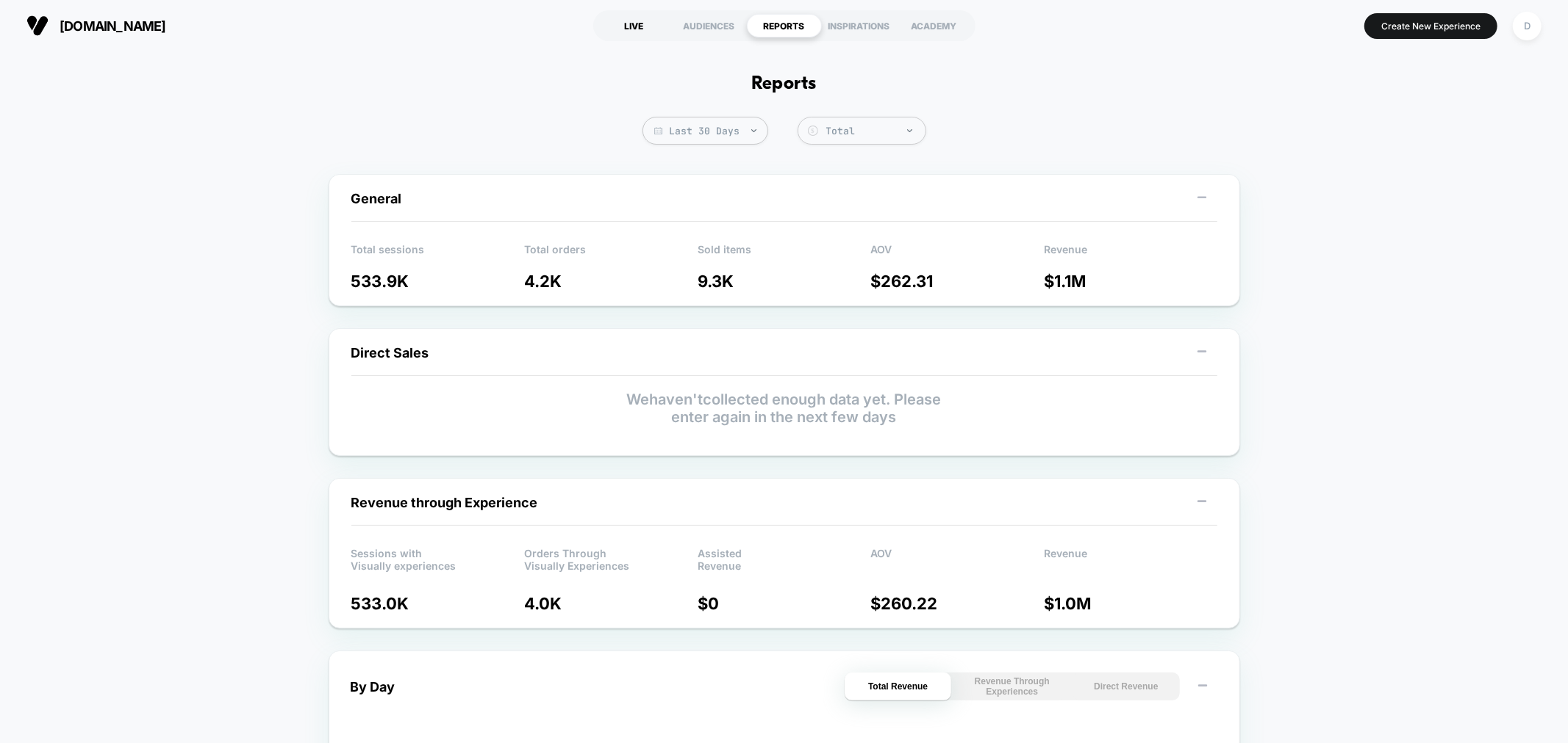
click at [618, 17] on div "LIVE" at bounding box center [634, 26] width 75 height 24
